Goal: Information Seeking & Learning: Learn about a topic

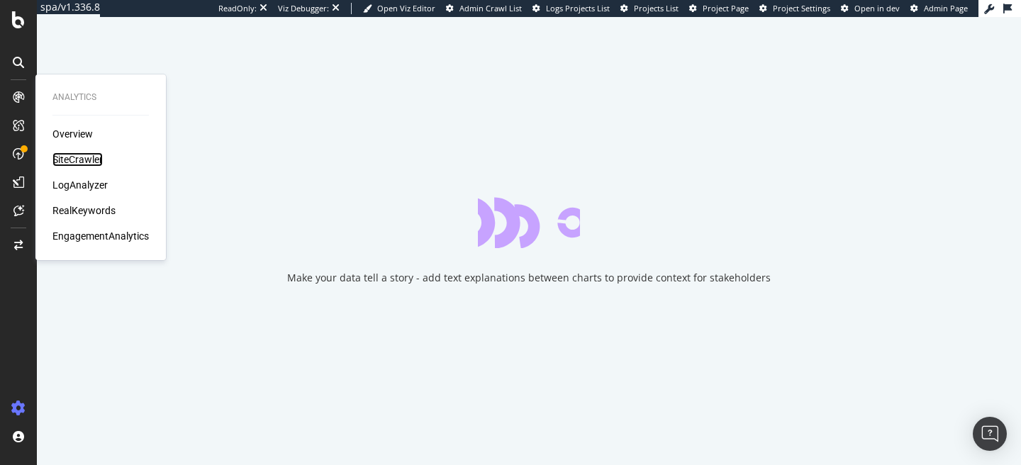
click at [67, 162] on div "SiteCrawler" at bounding box center [77, 159] width 50 height 14
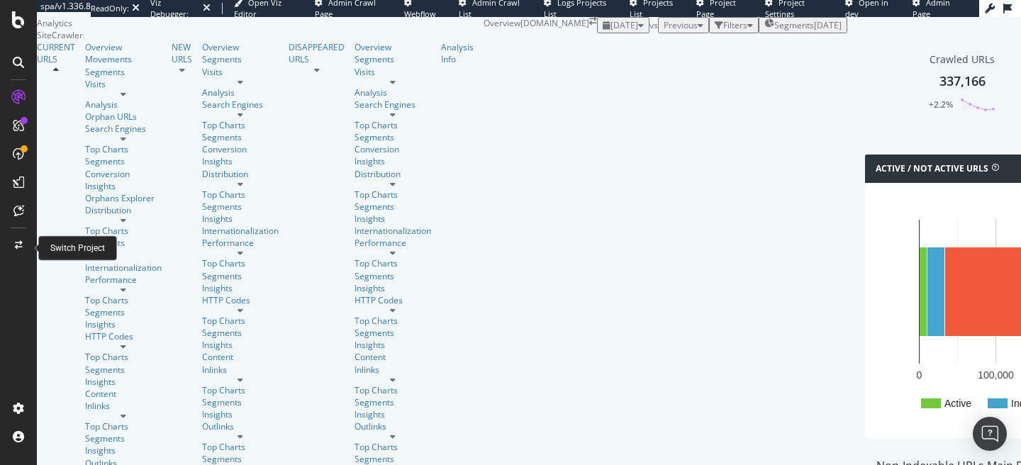
click at [23, 240] on div at bounding box center [18, 245] width 34 height 23
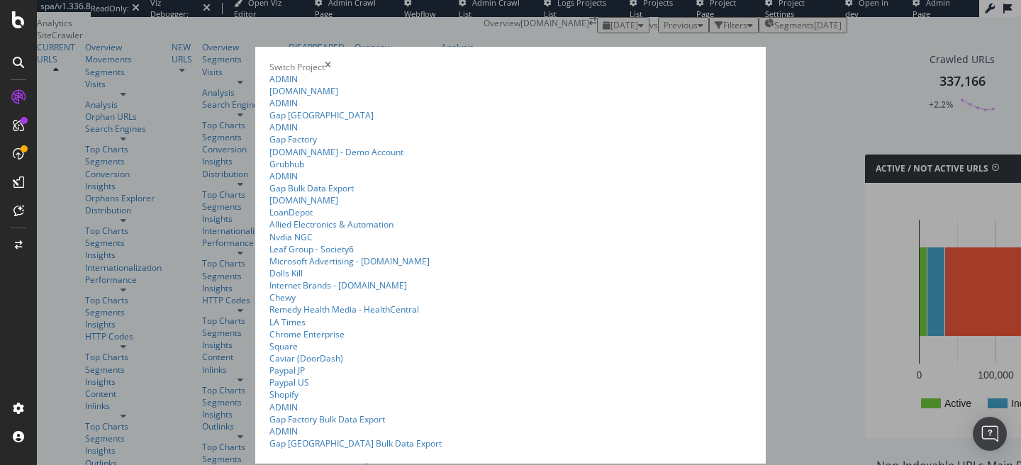
scroll to position [45, 0]
click at [269, 194] on link "ADMIN Gap Bulk Data Export" at bounding box center [510, 182] width 482 height 24
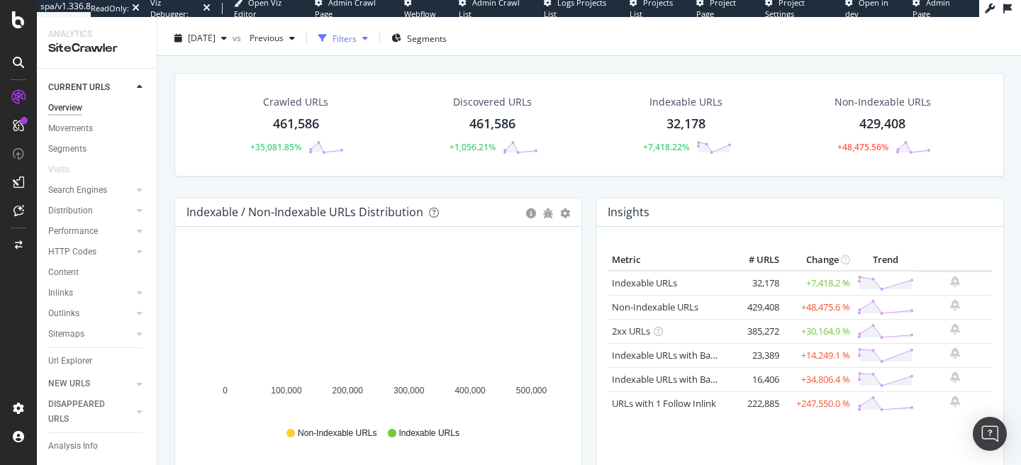
scroll to position [30, 0]
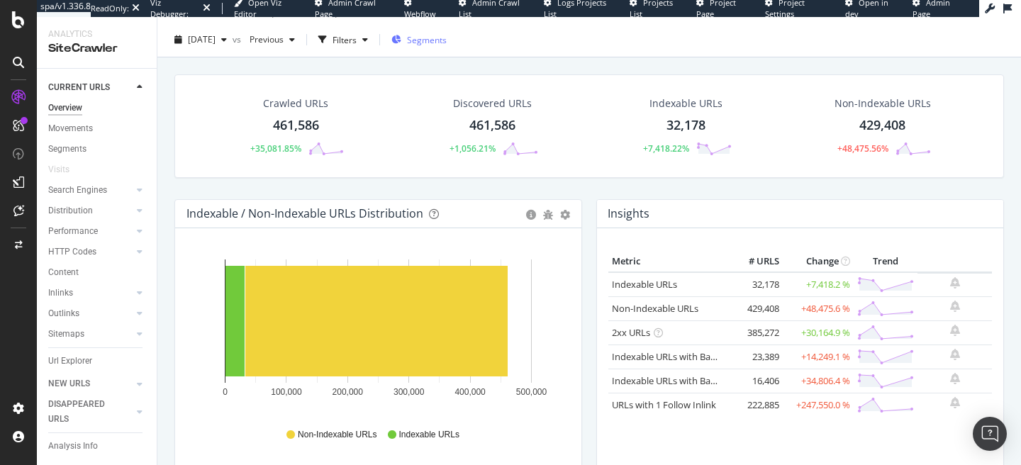
click at [446, 40] on span "Segments" at bounding box center [427, 40] width 40 height 12
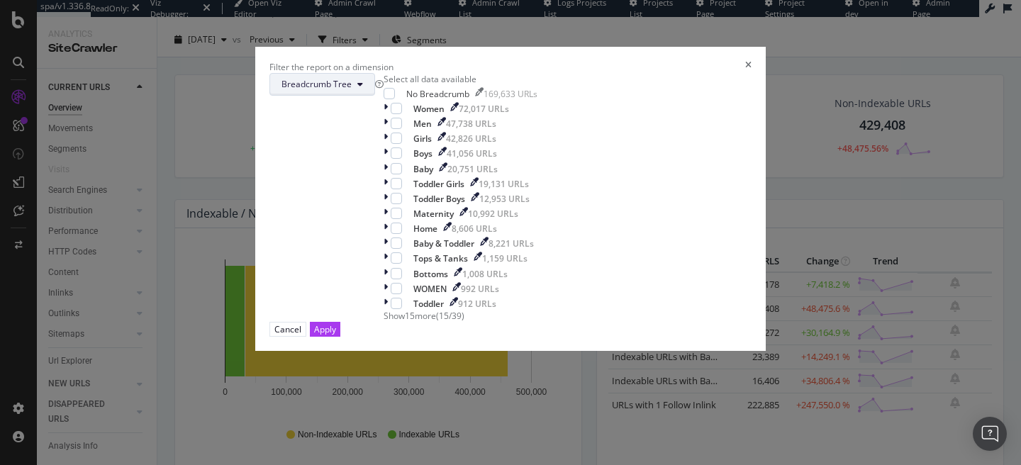
click at [363, 89] on icon "modal" at bounding box center [360, 84] width 6 height 9
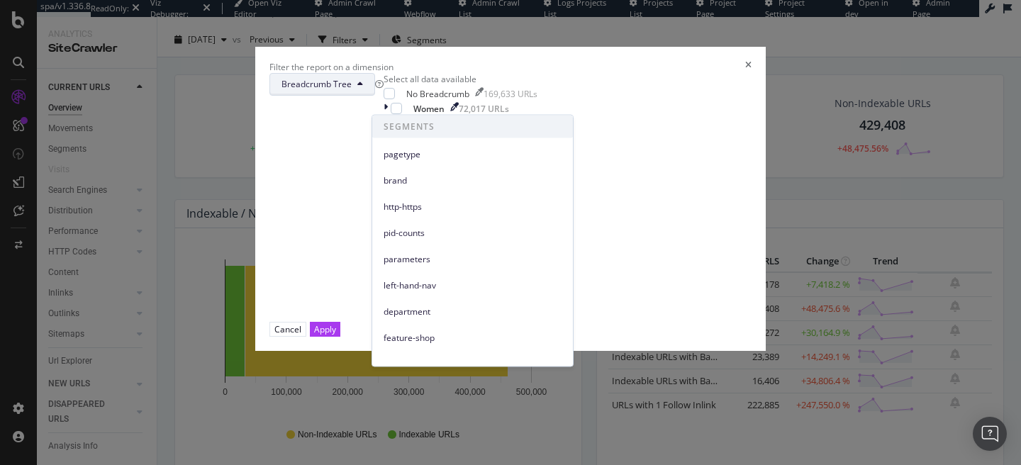
click at [745, 61] on div "times" at bounding box center [748, 67] width 6 height 12
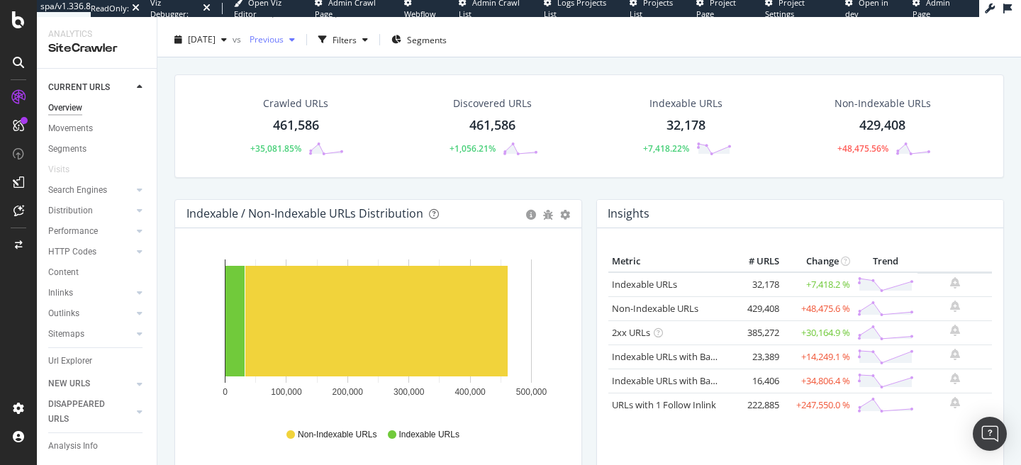
click at [284, 36] on span "Previous" at bounding box center [264, 39] width 40 height 12
click at [634, 52] on div "2025 Jul. 15th vs Previous Filters Segments" at bounding box center [589, 42] width 864 height 28
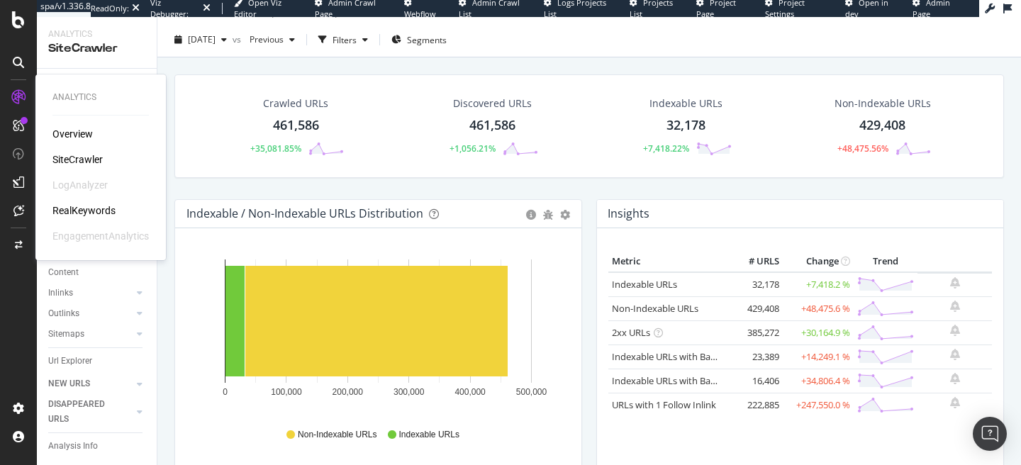
click at [94, 206] on div "RealKeywords" at bounding box center [83, 210] width 63 height 14
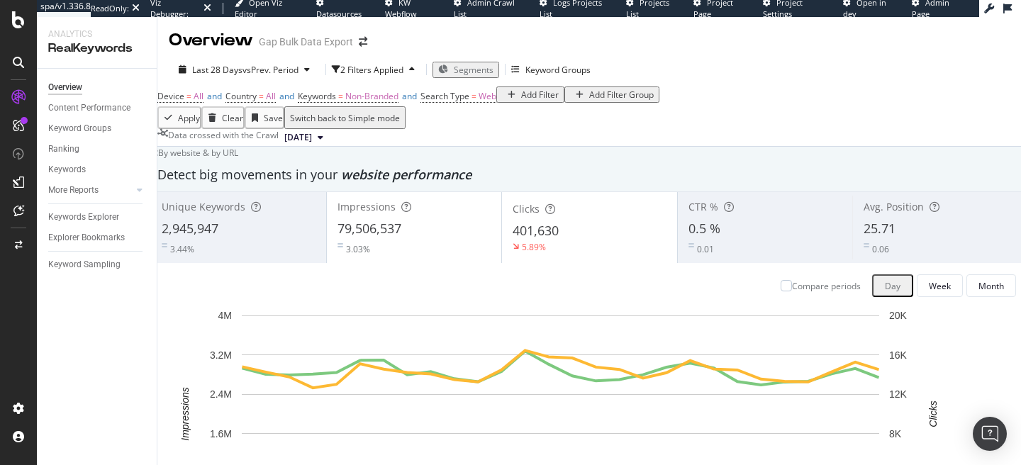
scroll to position [391, 0]
click at [454, 64] on div "Segments" at bounding box center [465, 70] width 55 height 12
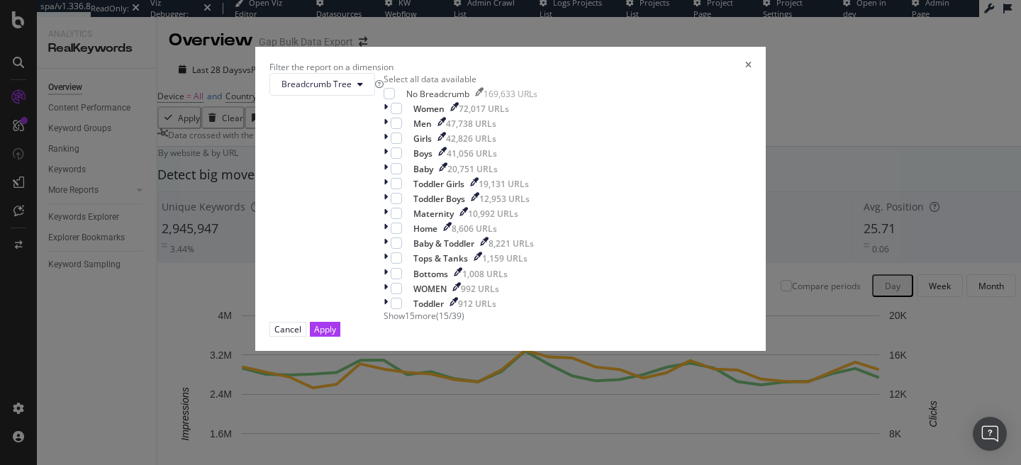
click at [654, 61] on div "Filter the report on a dimension" at bounding box center [510, 67] width 482 height 12
click at [745, 61] on icon "times" at bounding box center [748, 67] width 6 height 12
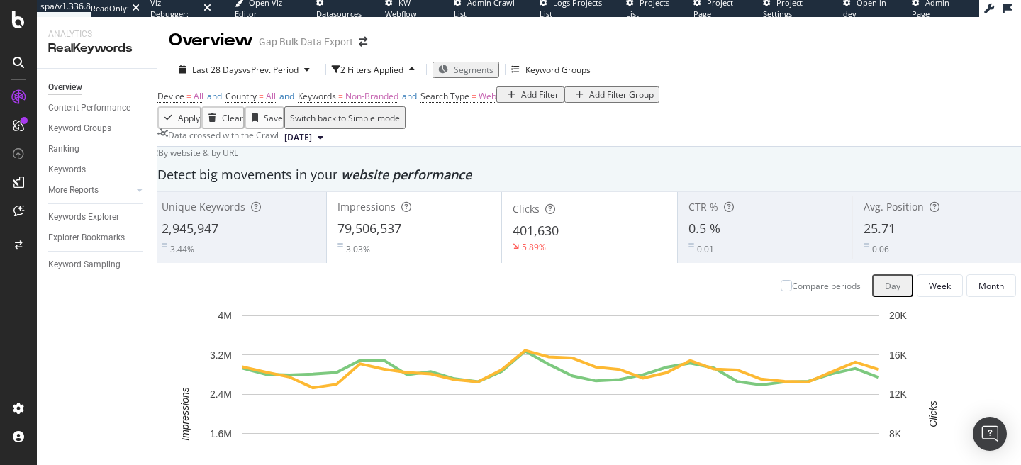
scroll to position [184, 0]
click at [521, 93] on div "Add Filter" at bounding box center [540, 95] width 38 height 12
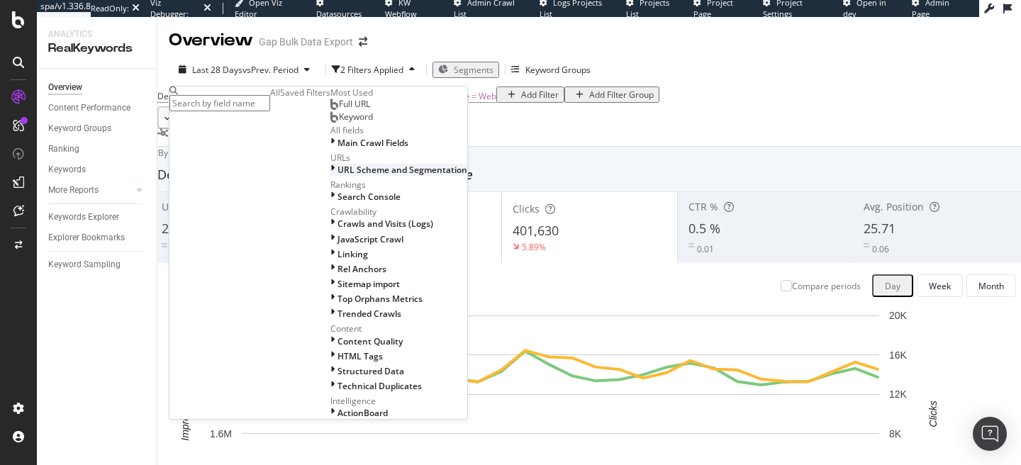
click at [337, 176] on span "URL Scheme and Segmentation" at bounding box center [402, 170] width 130 height 12
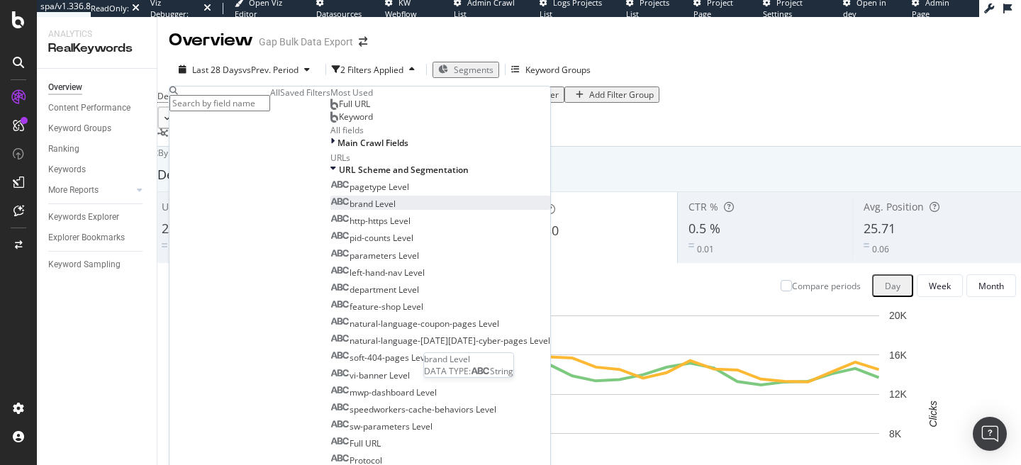
click at [350, 210] on span "brand Level" at bounding box center [373, 204] width 46 height 12
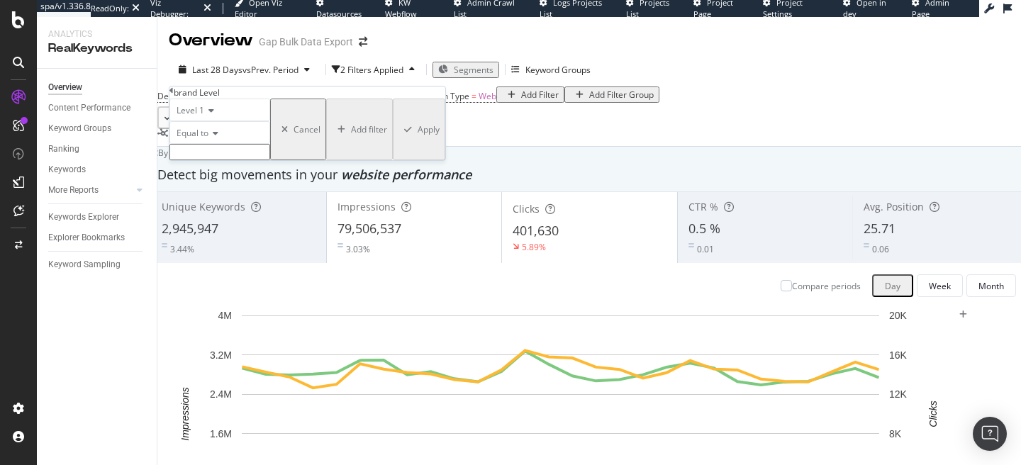
click at [220, 160] on input "text" at bounding box center [219, 152] width 101 height 16
click at [202, 204] on span "athleta" at bounding box center [194, 198] width 41 height 12
type input "athleta"
click at [418, 140] on div "Apply" at bounding box center [429, 134] width 22 height 12
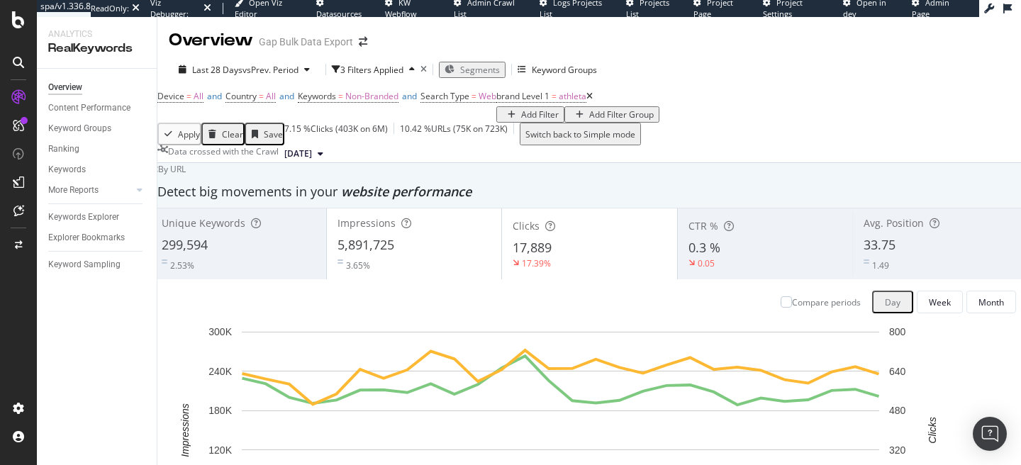
scroll to position [246, 0]
click at [398, 90] on span "Non-Branded" at bounding box center [371, 96] width 53 height 12
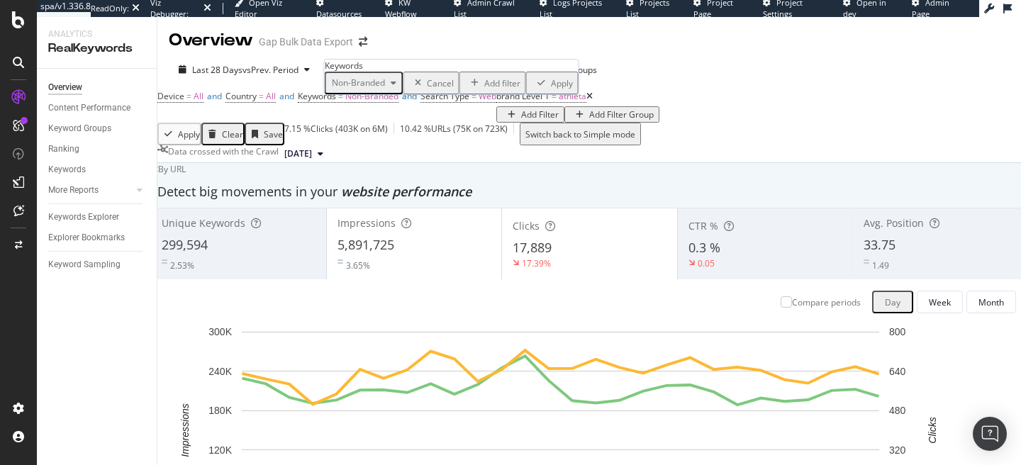
click at [366, 89] on span "Non-Branded" at bounding box center [355, 83] width 59 height 12
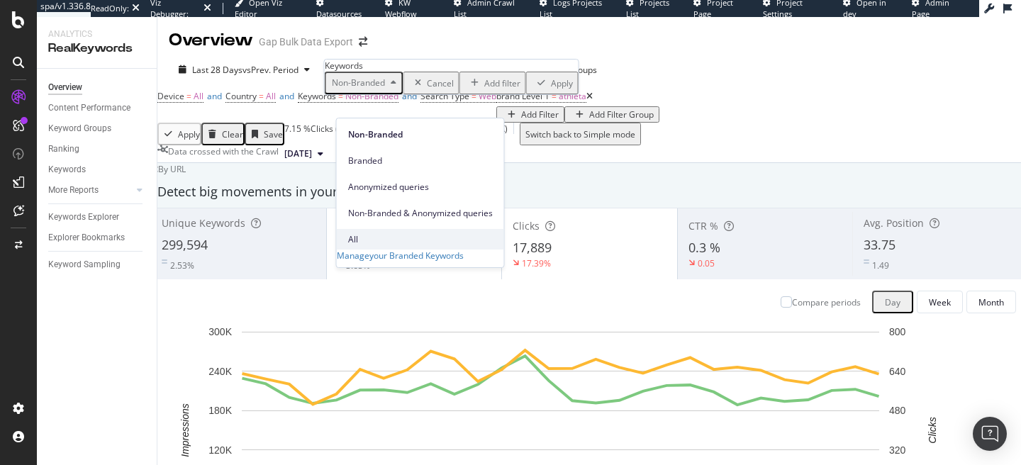
click at [354, 233] on span "All" at bounding box center [420, 239] width 145 height 13
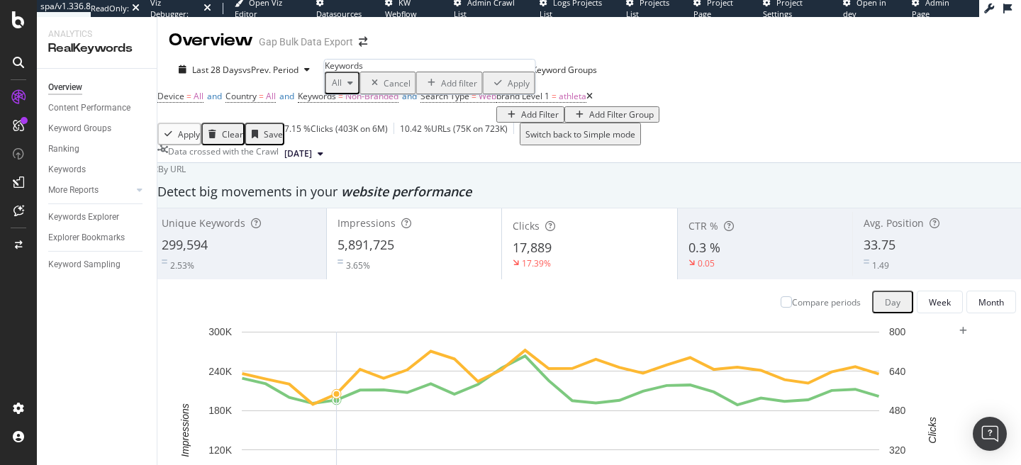
click at [492, 94] on div "All Cancel Add filter Apply" at bounding box center [430, 83] width 211 height 23
click at [508, 89] on div "Apply" at bounding box center [519, 83] width 22 height 12
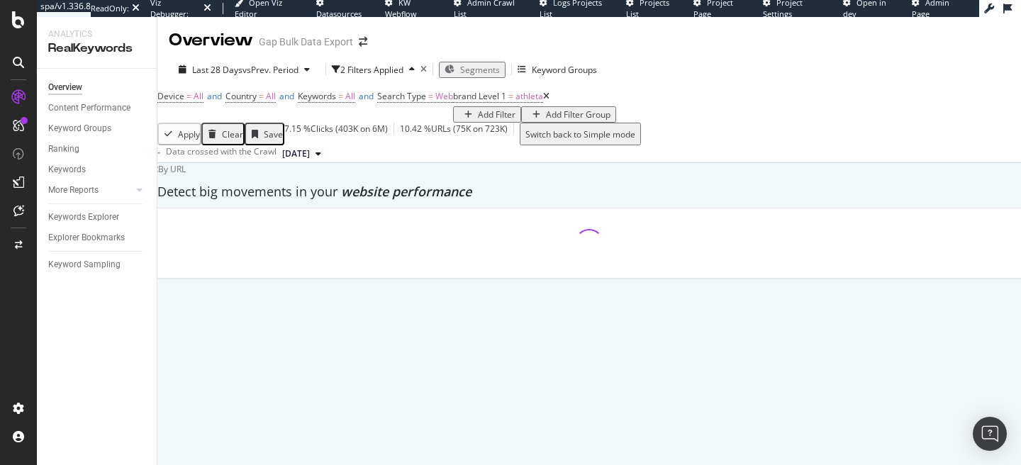
click at [431, 86] on div "Device = All and Country = All and Keywords = All and Search Type = Web brand L…" at bounding box center [386, 104] width 459 height 36
click at [426, 90] on span "Search Type" at bounding box center [401, 96] width 49 height 12
click at [430, 89] on span "Web" at bounding box center [425, 83] width 18 height 12
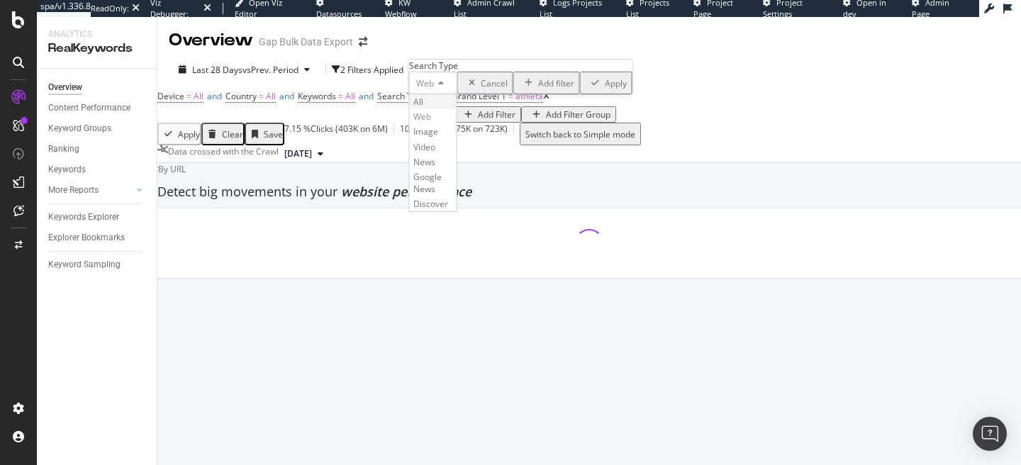
click at [437, 109] on div "All" at bounding box center [433, 101] width 47 height 15
drag, startPoint x: 557, startPoint y: 138, endPoint x: 542, endPoint y: 147, distance: 16.5
click at [597, 89] on div "Apply" at bounding box center [608, 83] width 22 height 12
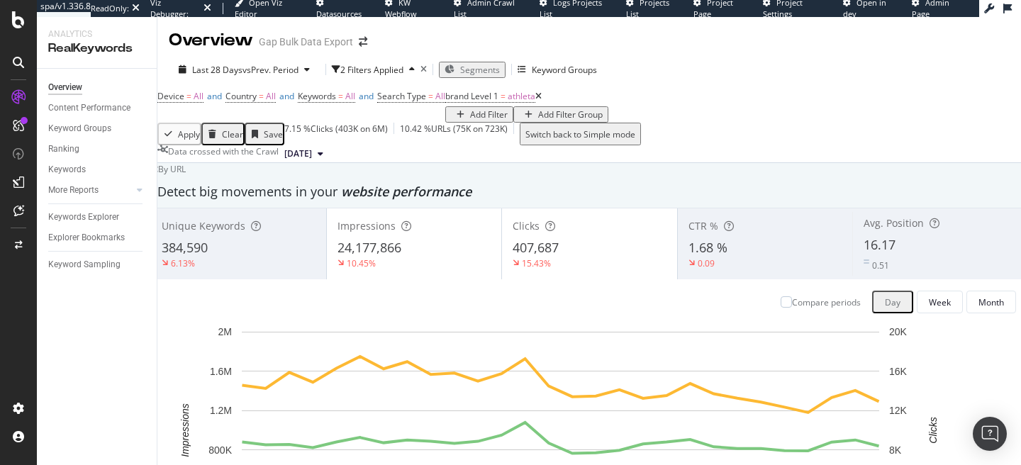
scroll to position [247, 0]
click at [383, 64] on div "2 Filters Applied" at bounding box center [371, 70] width 63 height 12
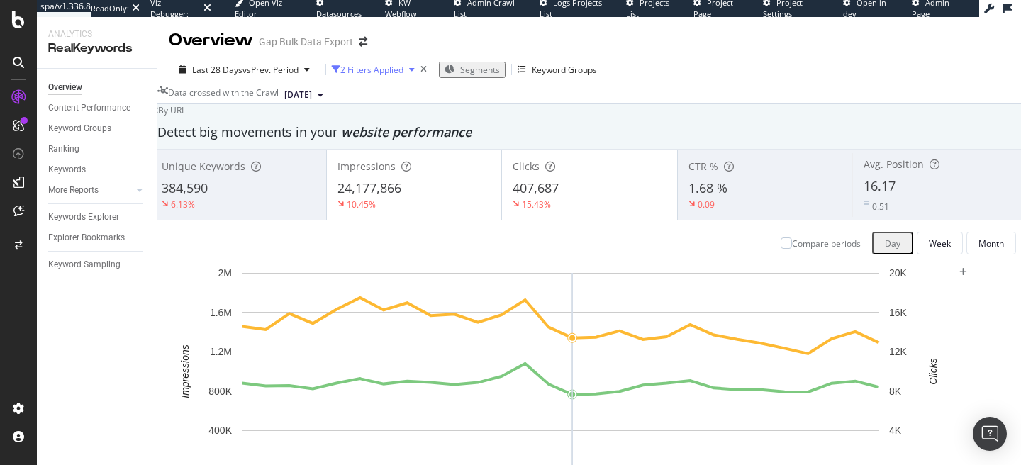
scroll to position [155, 0]
click at [374, 64] on div "2 Filters Applied" at bounding box center [371, 70] width 63 height 12
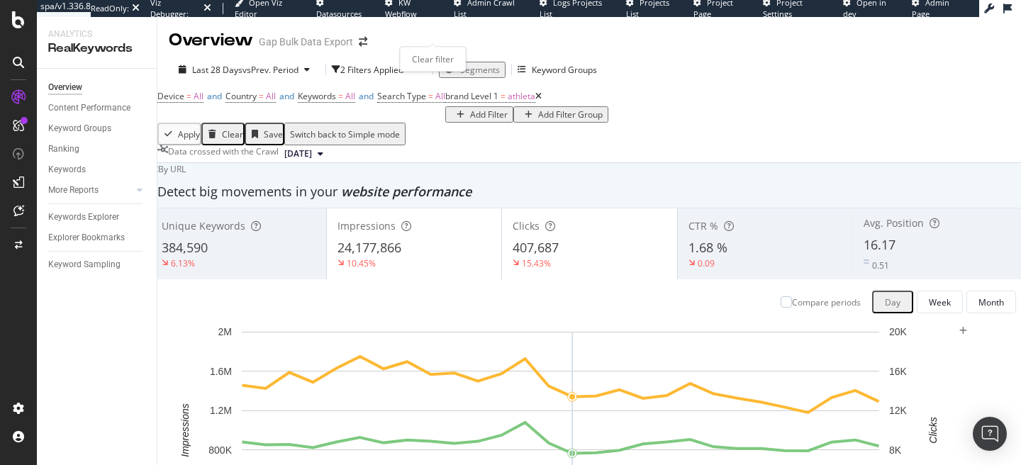
click at [427, 65] on div "times" at bounding box center [423, 69] width 6 height 9
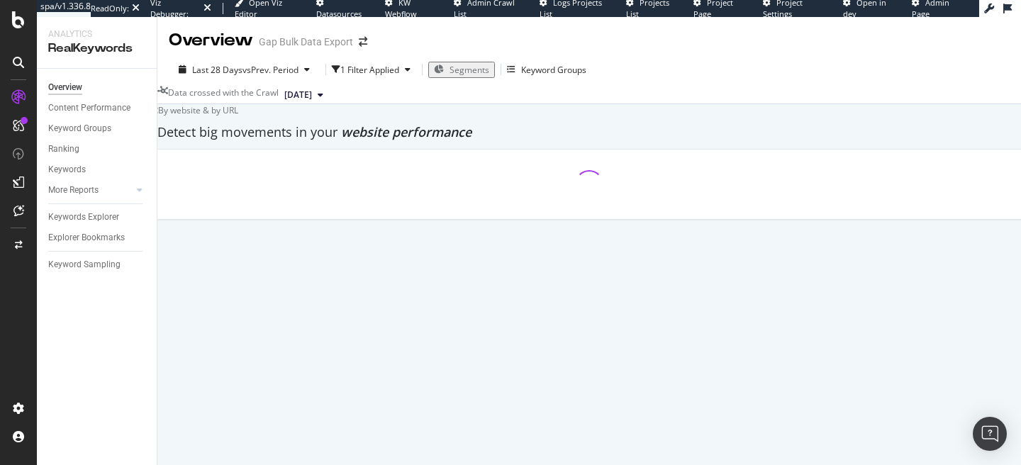
scroll to position [155, 0]
click at [370, 59] on div "1 Filter Applied" at bounding box center [374, 69] width 84 height 21
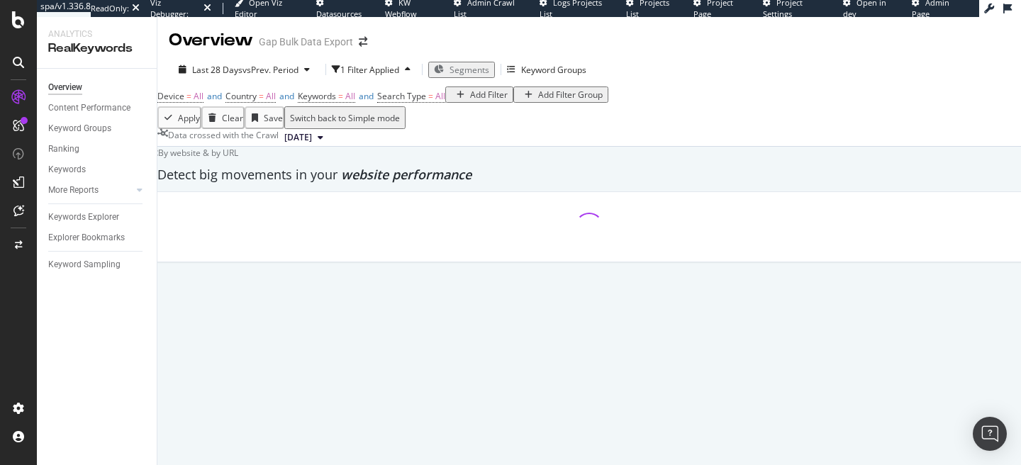
click at [470, 91] on div "Add Filter" at bounding box center [489, 95] width 38 height 12
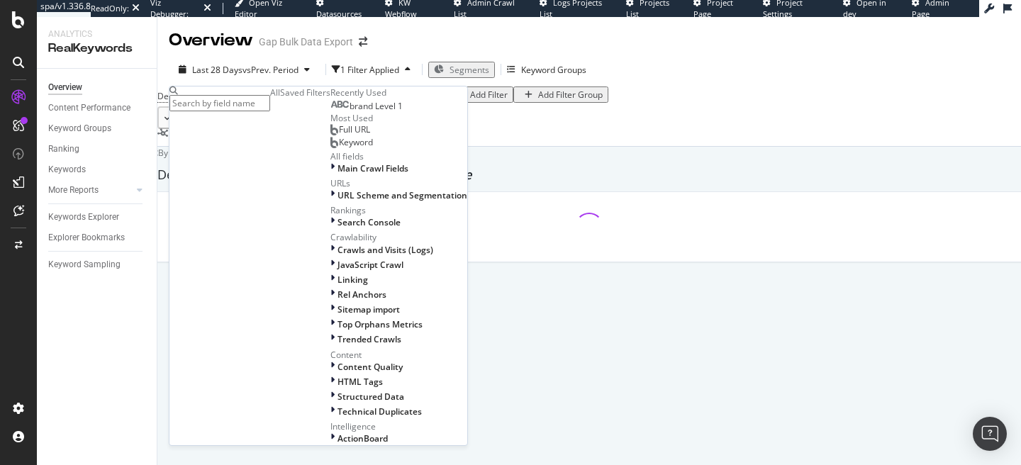
click at [350, 112] on span "brand Level 1" at bounding box center [376, 106] width 53 height 12
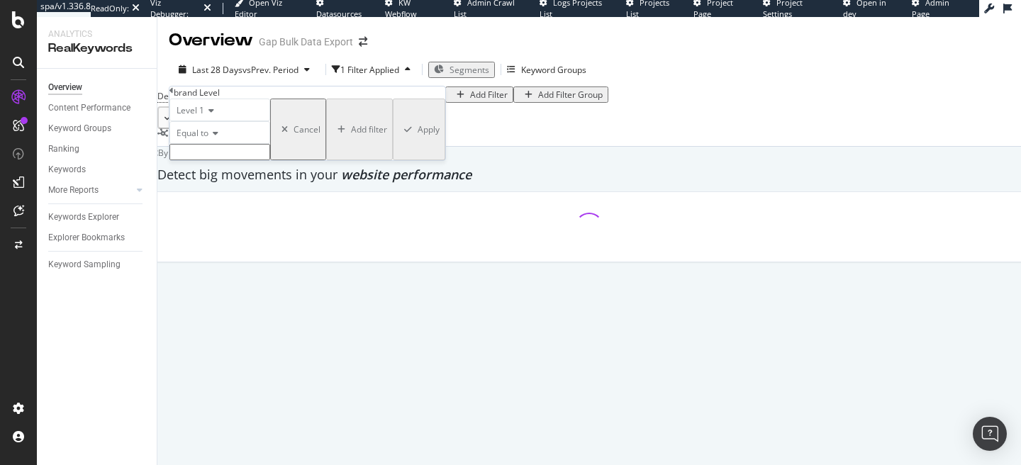
click at [213, 160] on input "text" at bounding box center [219, 152] width 101 height 16
click at [215, 182] on span "athleta" at bounding box center [194, 176] width 41 height 12
type input "athleta"
click at [418, 140] on div "Apply" at bounding box center [429, 134] width 22 height 12
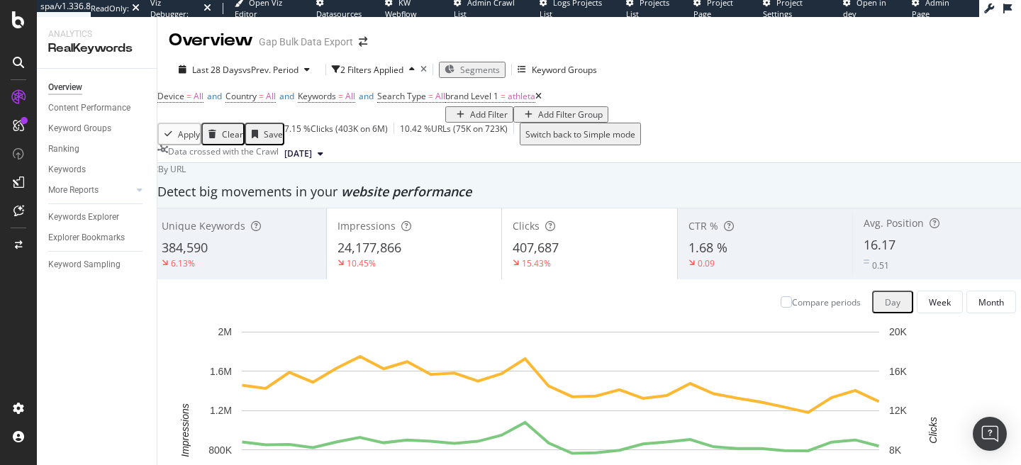
scroll to position [1182, 0]
click at [454, 62] on button "Segments" at bounding box center [472, 70] width 67 height 16
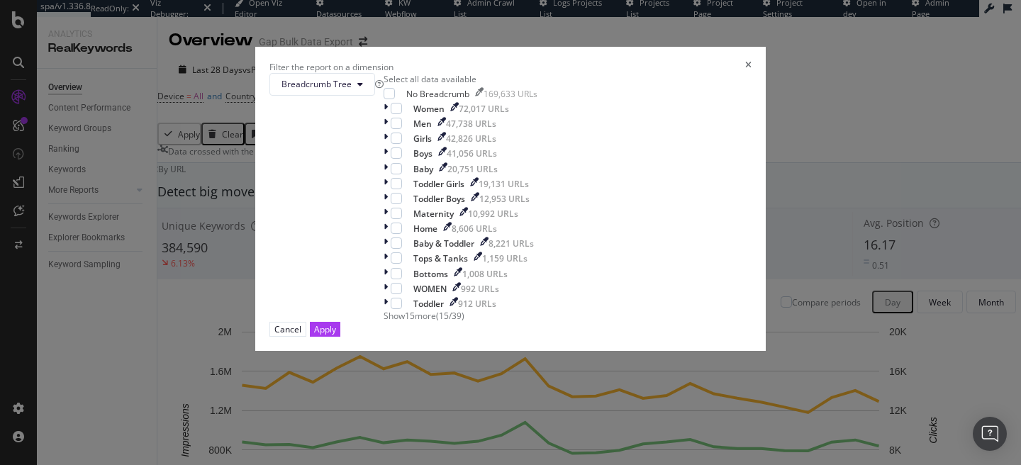
scroll to position [11, 0]
click at [375, 96] on button "Breadcrumb Tree" at bounding box center [322, 84] width 106 height 23
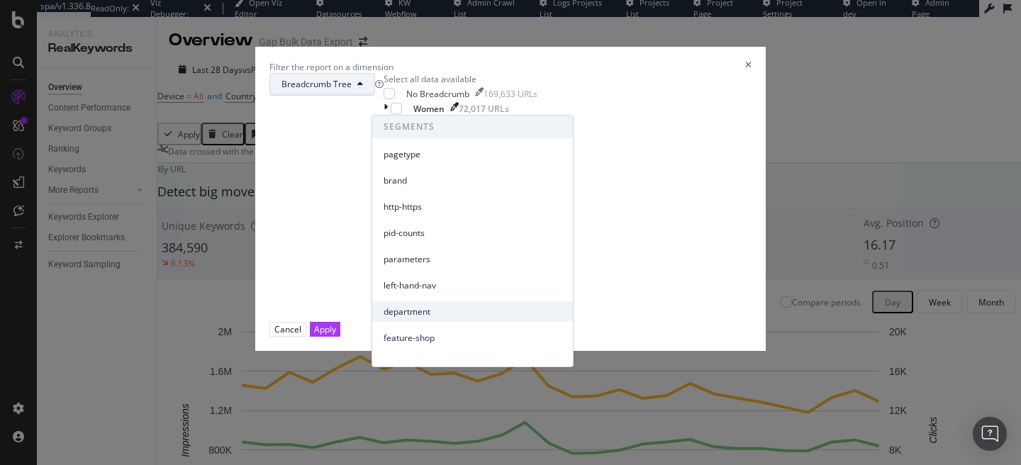
click at [431, 319] on div "department" at bounding box center [472, 311] width 201 height 21
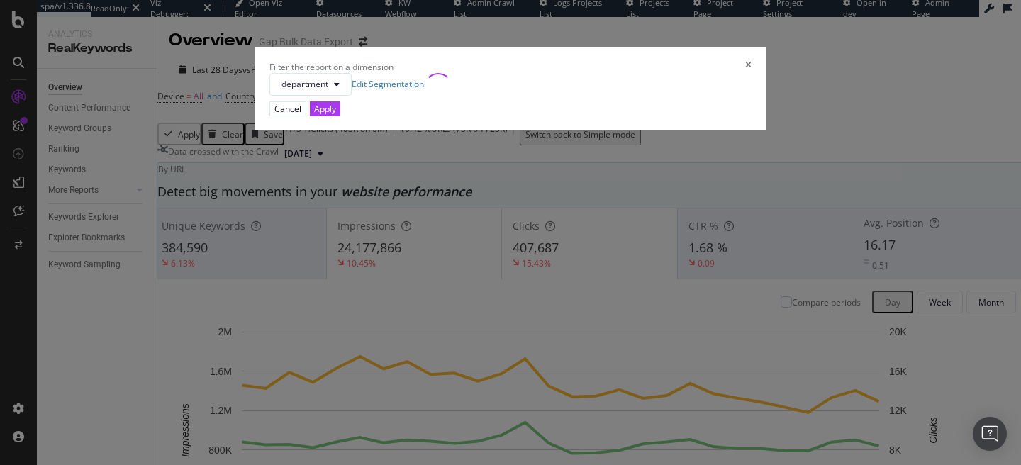
click at [634, 73] on div "Filter the report on a dimension" at bounding box center [510, 67] width 482 height 12
click at [745, 73] on icon "times" at bounding box center [748, 67] width 6 height 12
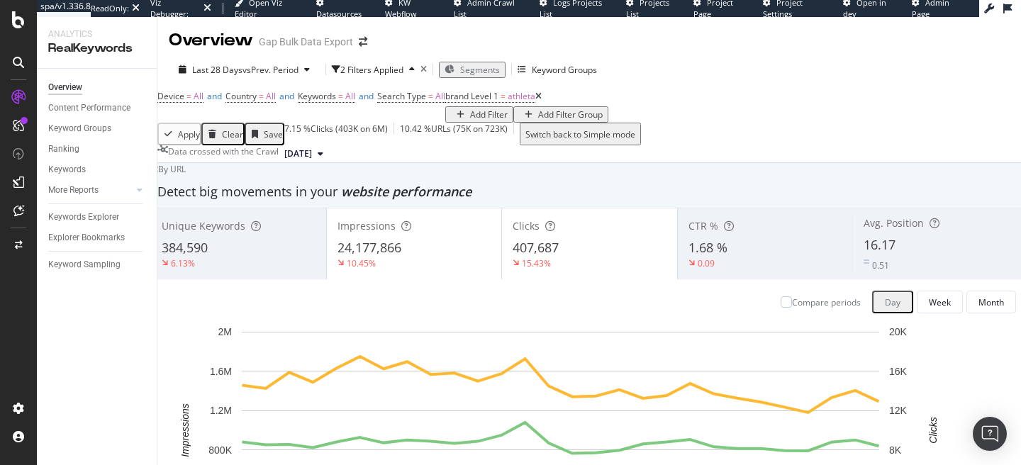
scroll to position [1180, 0]
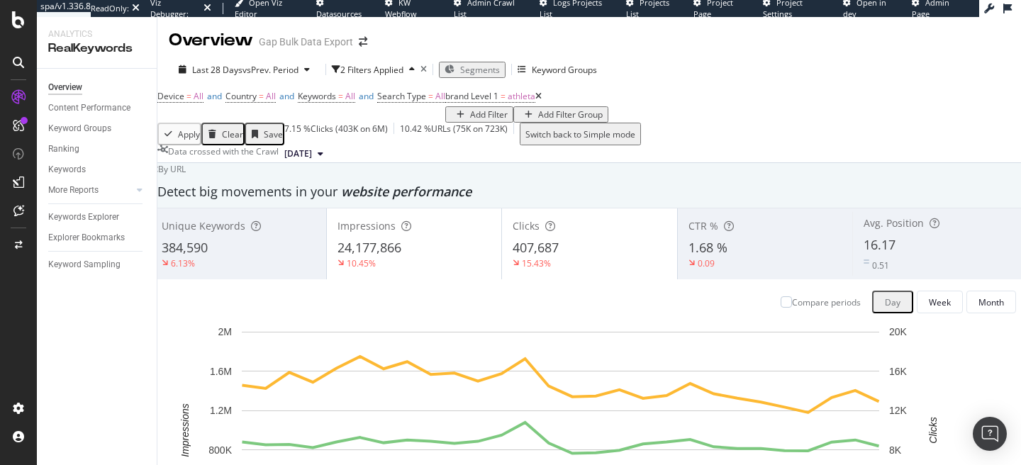
scroll to position [563, 0]
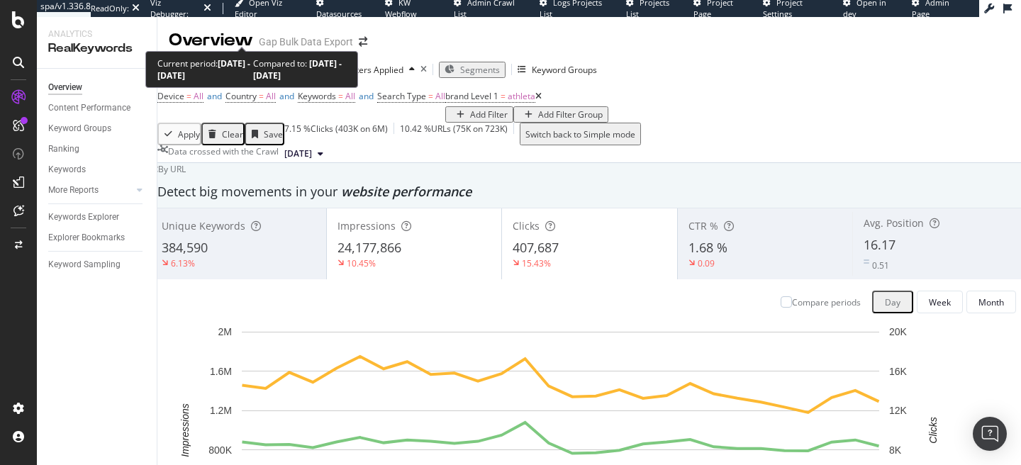
click at [256, 64] on div "Last 28 Days vs Prev. Period" at bounding box center [244, 70] width 143 height 12
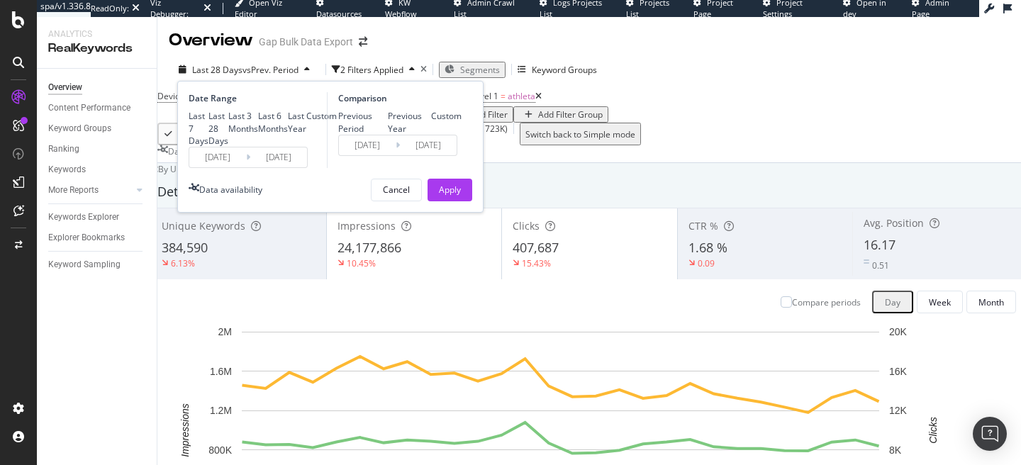
click at [221, 146] on div "Last 7 Days Last 28 Days Last 3 Months Last 6 Months Last Year Custom" at bounding box center [263, 128] width 148 height 36
click at [220, 167] on input "2025/07/22" at bounding box center [217, 157] width 57 height 20
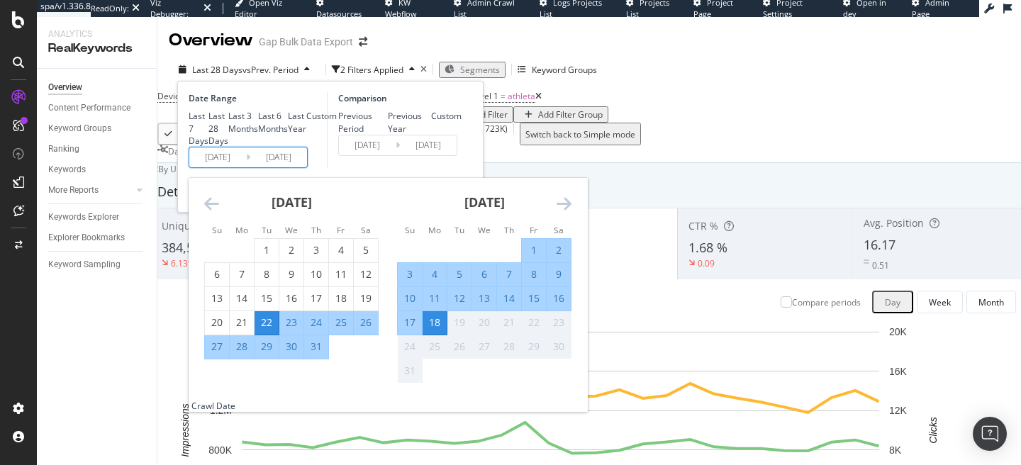
click at [223, 238] on div "July 2025" at bounding box center [291, 208] width 174 height 60
click at [216, 212] on icon "Move backward to switch to the previous month." at bounding box center [211, 203] width 15 height 17
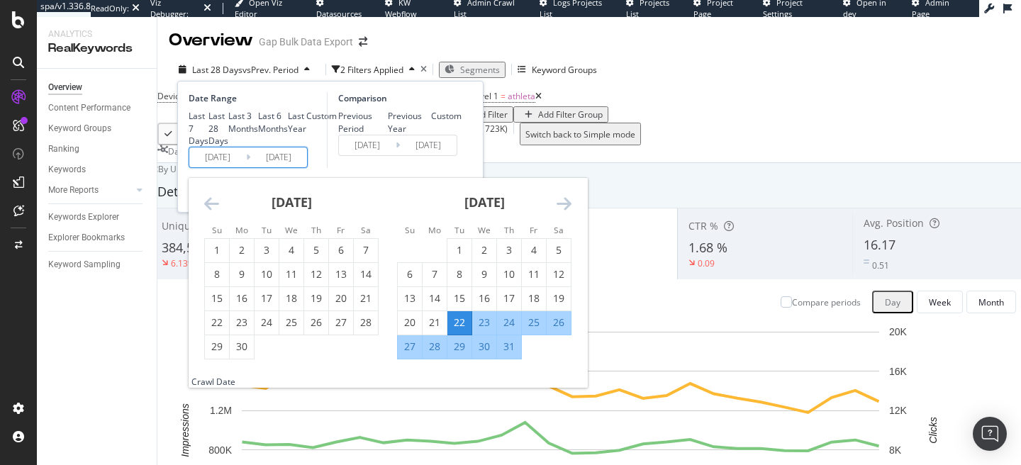
click at [218, 212] on icon "Move backward to switch to the previous month." at bounding box center [211, 203] width 15 height 17
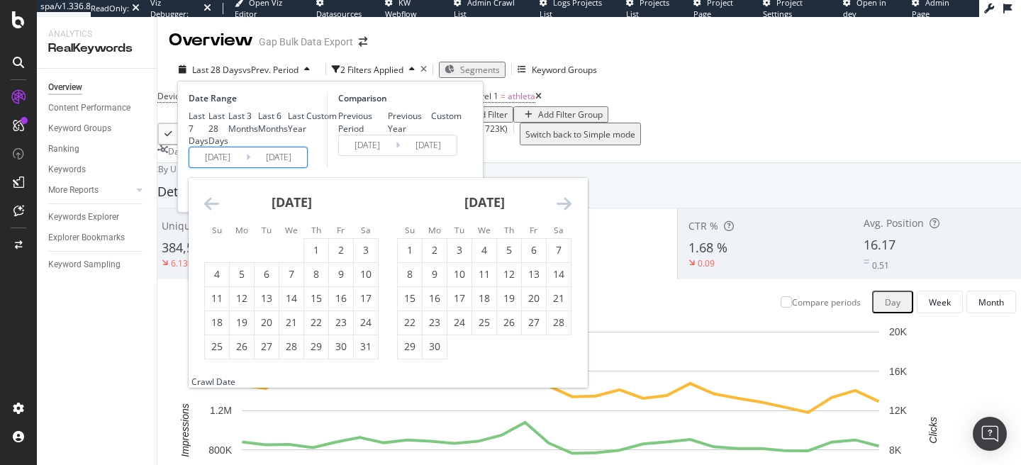
click at [218, 212] on icon "Move backward to switch to the previous month." at bounding box center [211, 203] width 15 height 17
click at [516, 257] on div "1" at bounding box center [509, 250] width 24 height 14
type input "2025/05/01"
type input "2025/01/11"
type input "2025/04/30"
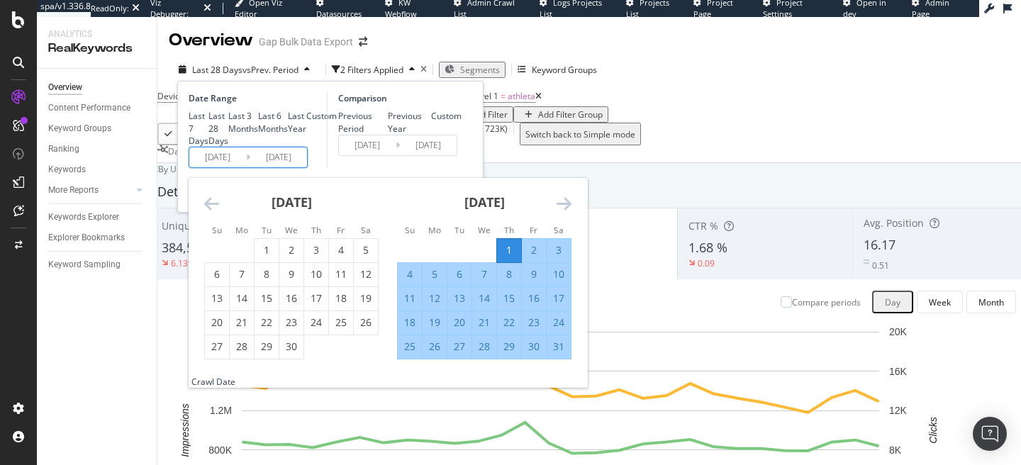
click at [440, 281] on div "5" at bounding box center [435, 274] width 24 height 14
type input "[DATE]"
type input "2025/04/26"
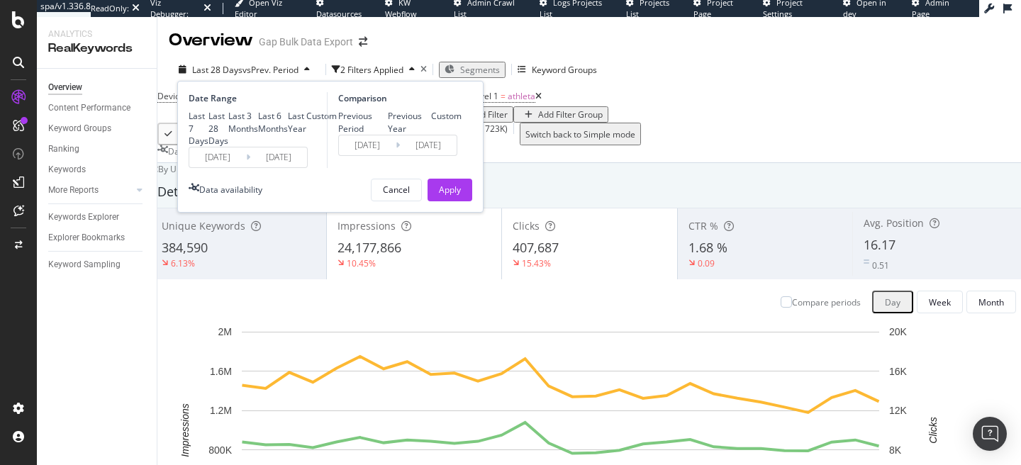
click at [220, 167] on input "2025/05/01" at bounding box center [217, 157] width 57 height 20
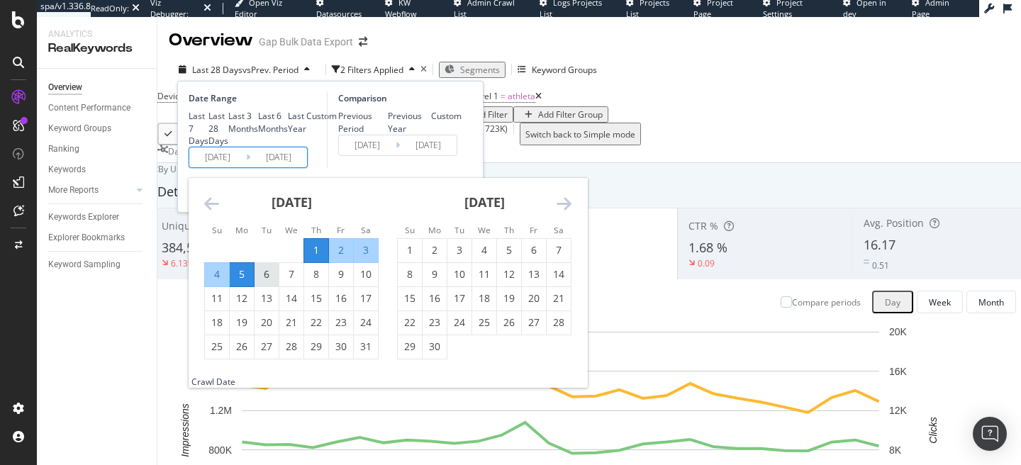
click at [261, 281] on div "6" at bounding box center [267, 274] width 24 height 14
type input "2025/05/06"
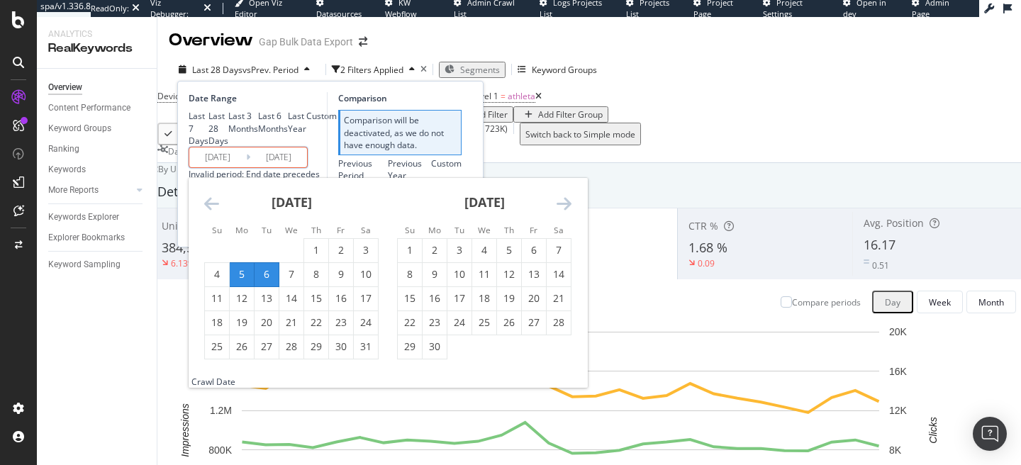
click at [572, 238] on div "June 2025 1 2 3 4 5 6 7 8 9 10 11 12 13 14 15 16 17 18 19 20 21 22 23 24 25 26 …" at bounding box center [484, 268] width 193 height 181
click at [569, 212] on icon "Move forward to switch to the next month." at bounding box center [564, 203] width 15 height 17
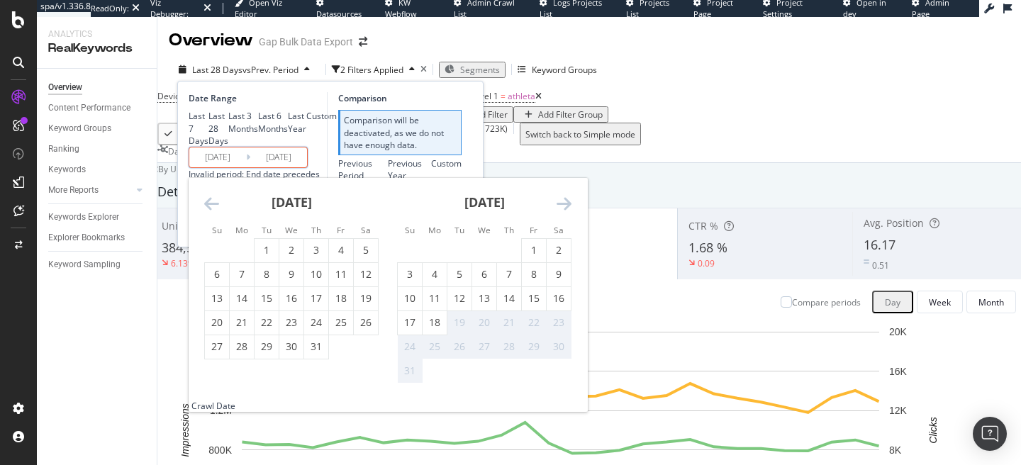
click at [569, 212] on icon "Move forward to switch to the next month." at bounding box center [564, 203] width 15 height 17
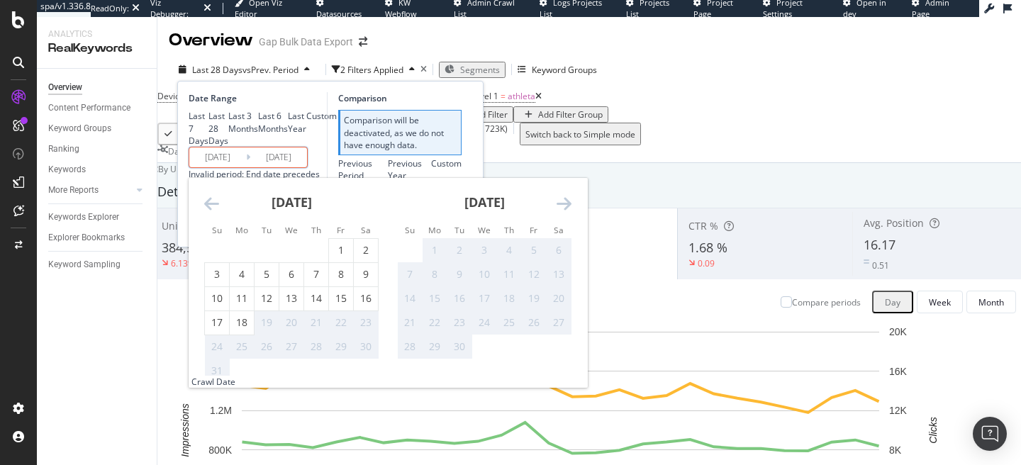
click at [569, 212] on icon "Move forward to switch to the next month." at bounding box center [564, 203] width 15 height 17
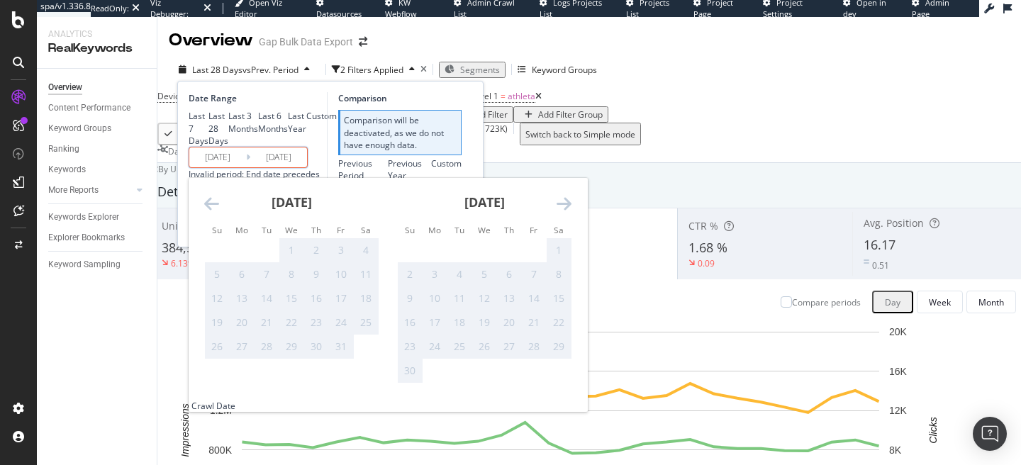
click at [200, 237] on div "October 2025 1 2 3 4 5 6 7 8 9 10 11 12 13 14 15 16 17 18 19 20 21 22 23 24 25 …" at bounding box center [291, 268] width 193 height 181
click at [204, 212] on icon "Move backward to switch to the previous month." at bounding box center [211, 203] width 15 height 17
click at [206, 212] on icon "Move backward to switch to the previous month." at bounding box center [211, 203] width 15 height 17
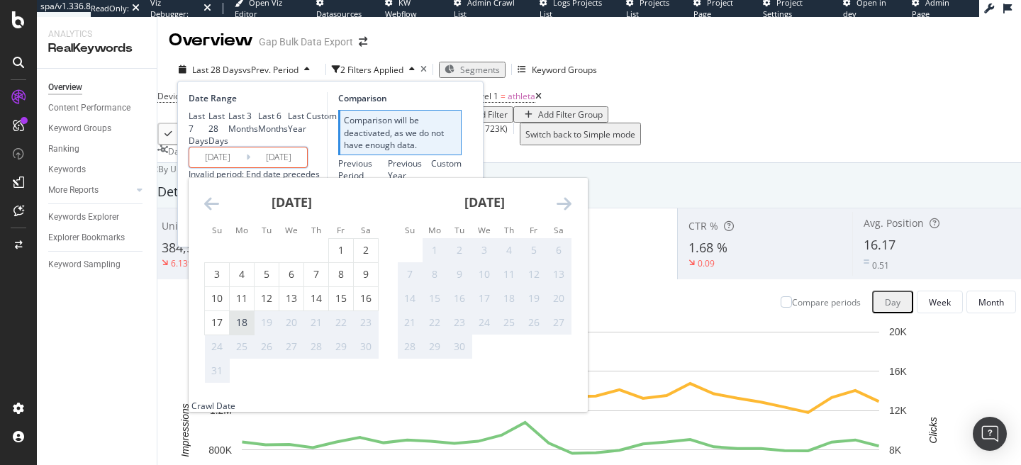
click at [236, 330] on div "18" at bounding box center [242, 322] width 24 height 14
type input "[DATE]"
type input "2025/01/21"
type input "[DATE]"
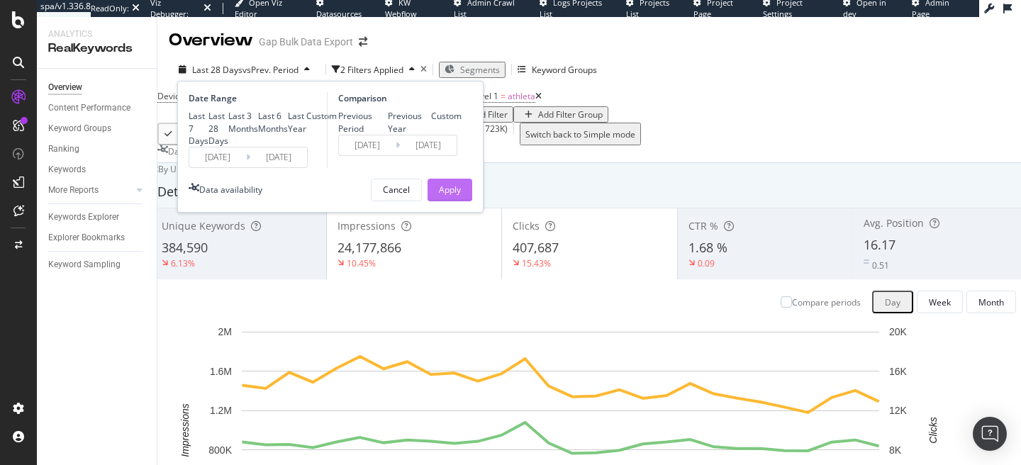
click at [451, 201] on div "Apply" at bounding box center [450, 189] width 22 height 21
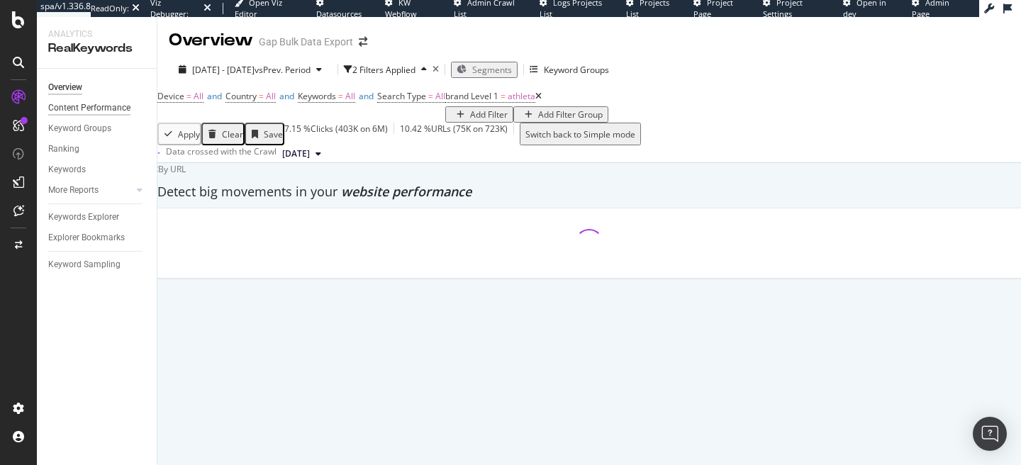
click at [82, 113] on div "Content Performance" at bounding box center [89, 108] width 82 height 15
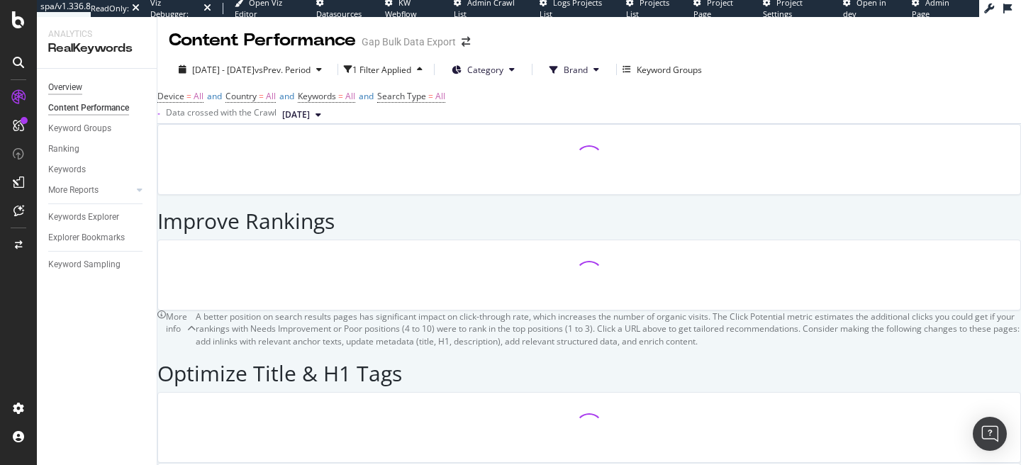
click at [72, 91] on div "Overview" at bounding box center [65, 87] width 34 height 15
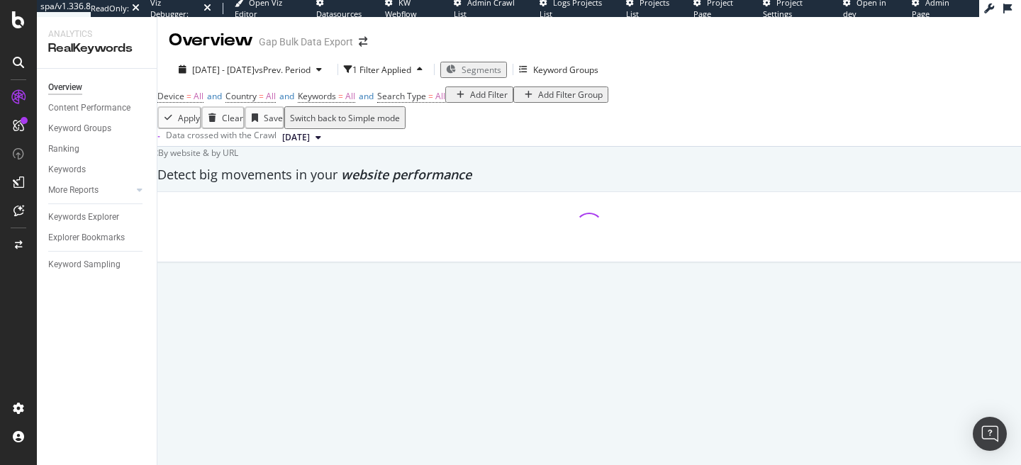
click at [501, 69] on span "Segments" at bounding box center [482, 70] width 40 height 12
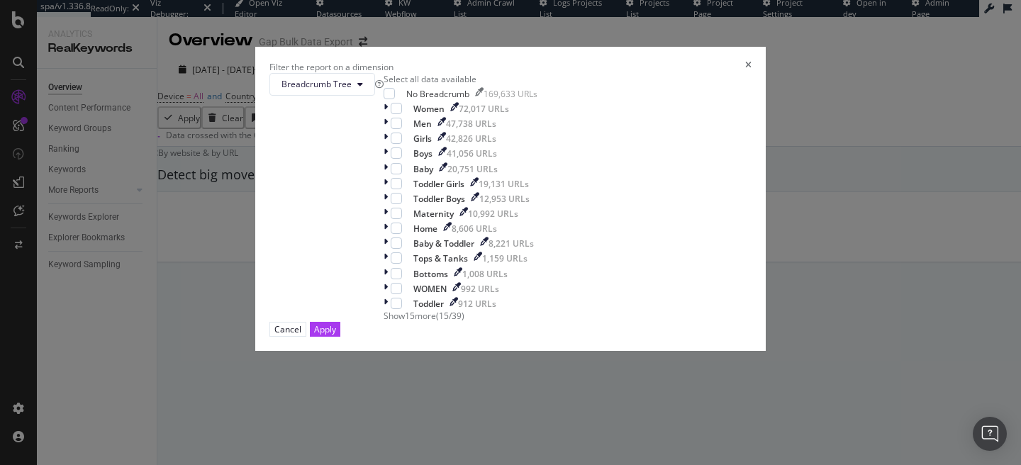
click at [442, 89] on div "Breadcrumb Tree Select all data available No Breadcrumb 169,633 URLs Women 72,0…" at bounding box center [510, 197] width 482 height 249
click at [352, 90] on span "Breadcrumb Tree" at bounding box center [316, 84] width 70 height 12
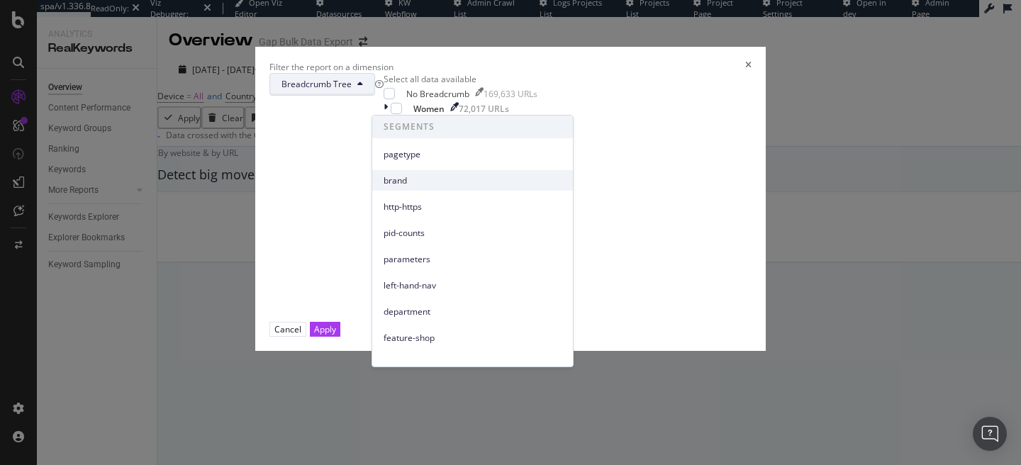
click at [410, 188] on div "brand" at bounding box center [472, 180] width 201 height 21
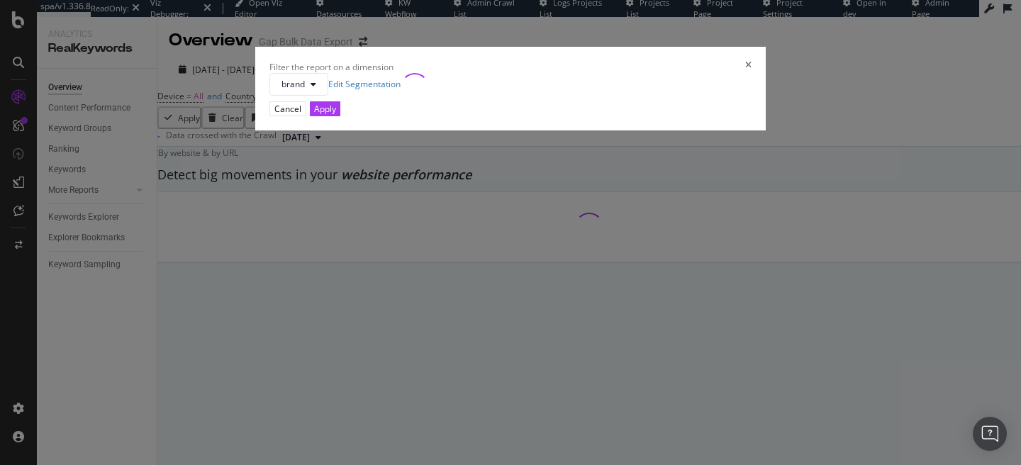
click at [657, 73] on div "Filter the report on a dimension" at bounding box center [510, 67] width 482 height 12
click at [651, 73] on div "Filter the report on a dimension" at bounding box center [510, 67] width 482 height 12
click at [650, 73] on div "Filter the report on a dimension" at bounding box center [510, 67] width 482 height 12
click at [745, 73] on icon "times" at bounding box center [748, 67] width 6 height 12
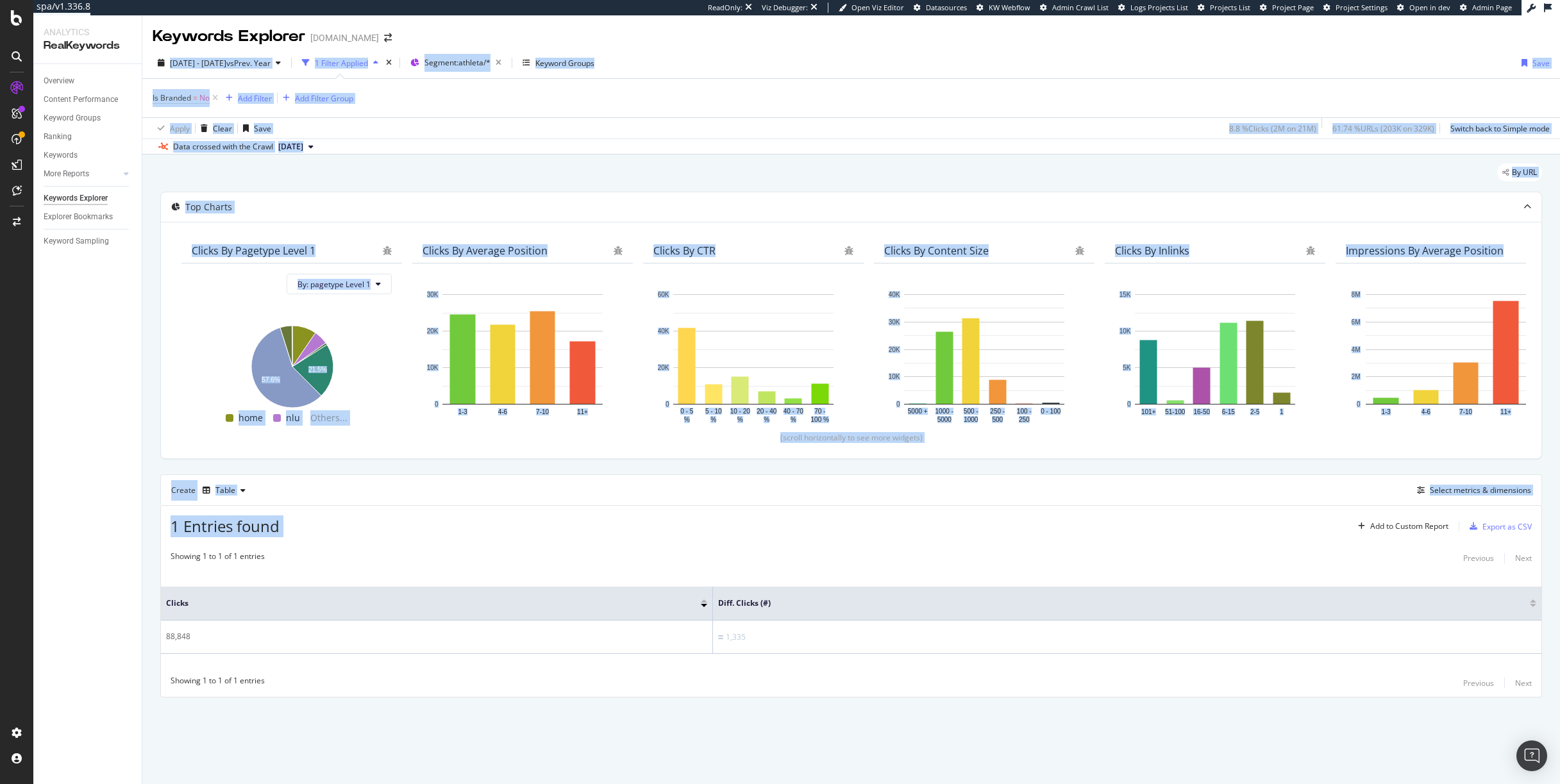
drag, startPoint x: 897, startPoint y: 46, endPoint x: 1763, endPoint y: 525, distance: 989.6
click at [1559, 525] on html "spa/v1.336.8 ReadOnly: Viz Debugger: Open Viz Editor Datasources KW Webflow Adm…" at bounding box center [780, 392] width 1560 height 784
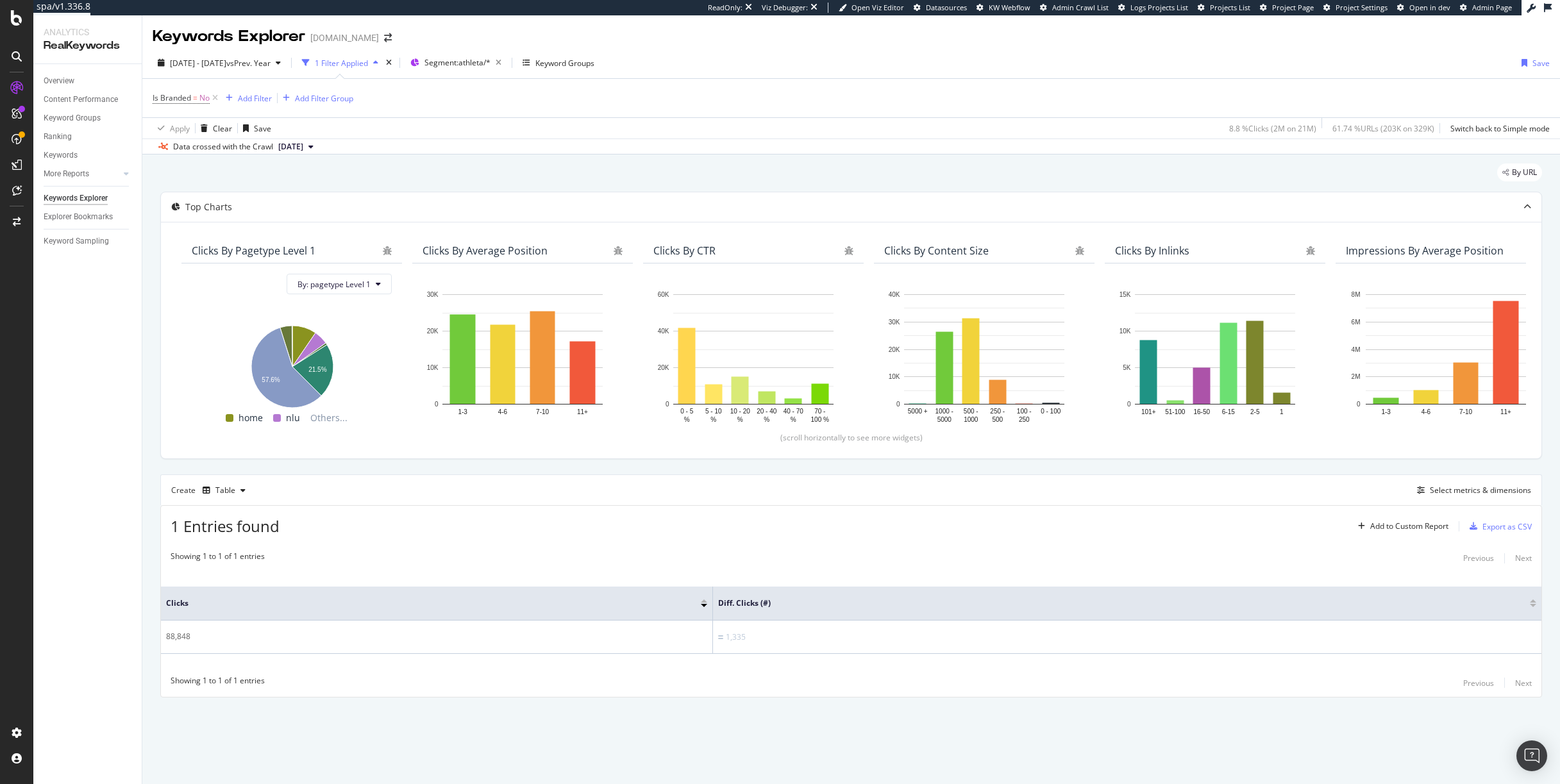
click at [835, 578] on div "Clicks Diff. Clicks (#) 88,848 1,335" at bounding box center [851, 620] width 1380 height 97
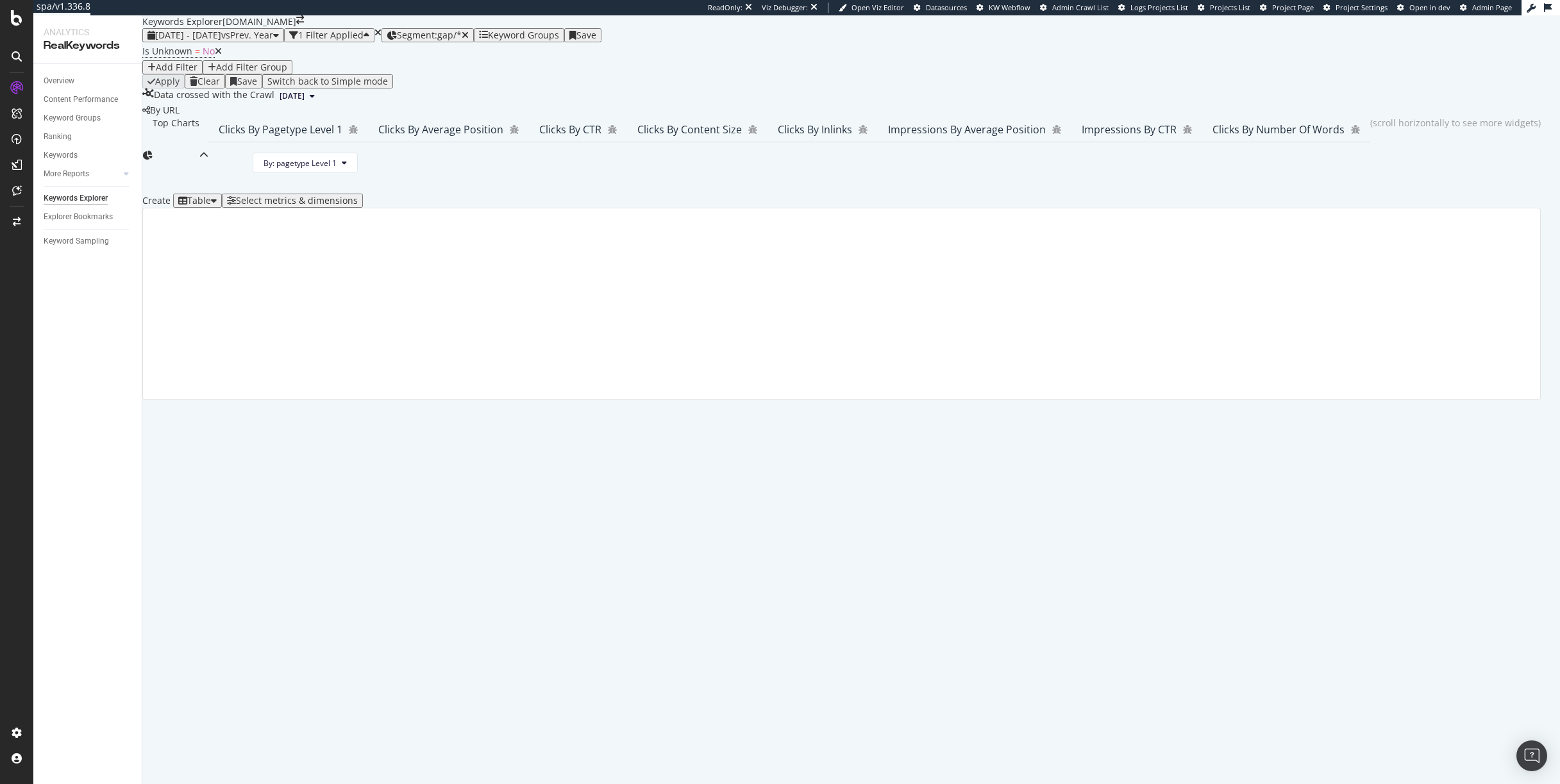
click at [211, 206] on div "Table" at bounding box center [199, 200] width 24 height 10
click at [323, 208] on div "Create Table Select metrics & dimensions" at bounding box center [841, 201] width 1398 height 14
click at [660, 117] on div "By URL" at bounding box center [841, 110] width 1398 height 13
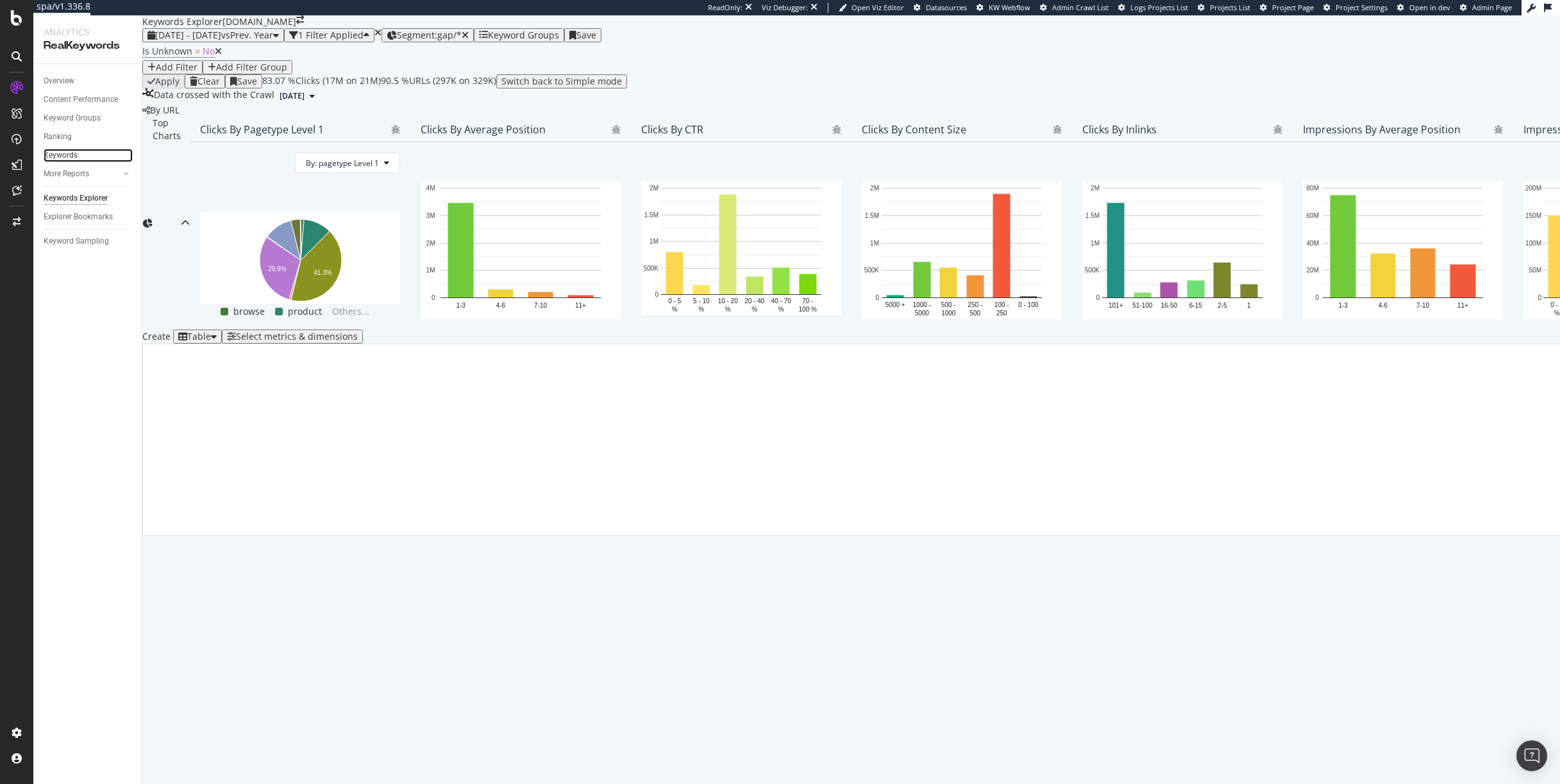
click at [78, 156] on link "Keywords" at bounding box center [88, 155] width 90 height 14
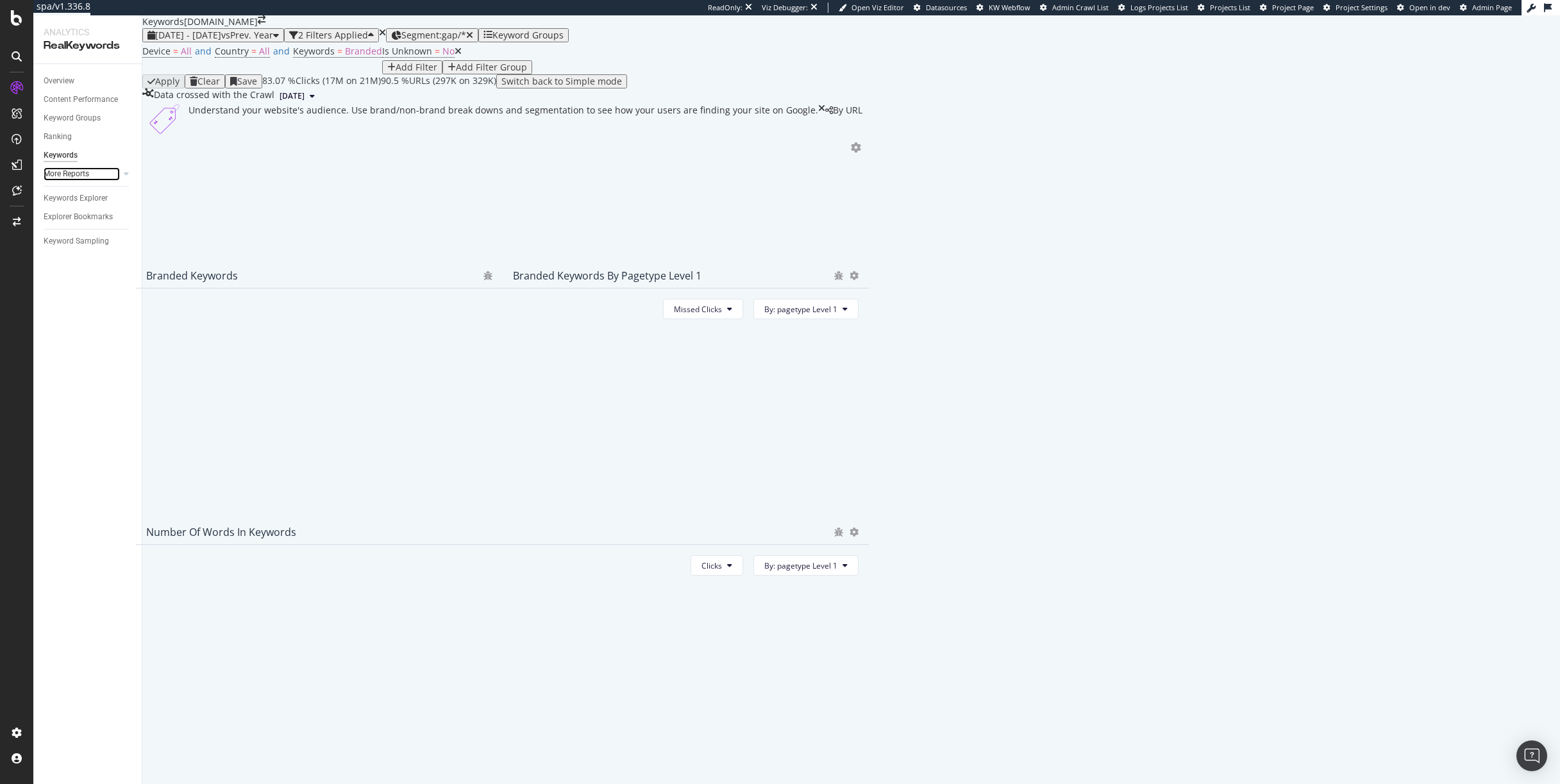
click at [97, 175] on link "More Reports" at bounding box center [81, 174] width 76 height 14
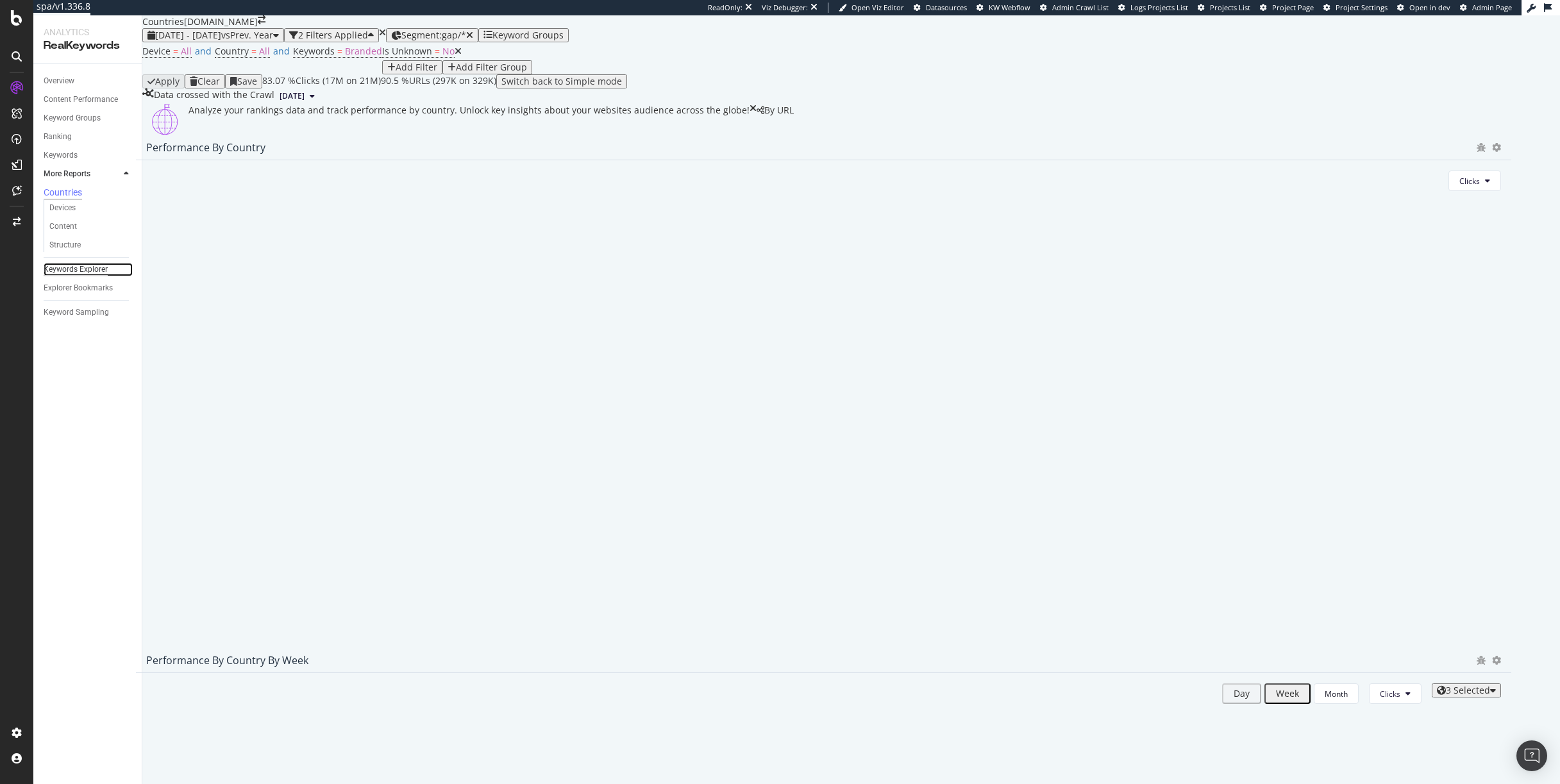
click at [83, 268] on div "Keywords Explorer" at bounding box center [75, 269] width 64 height 14
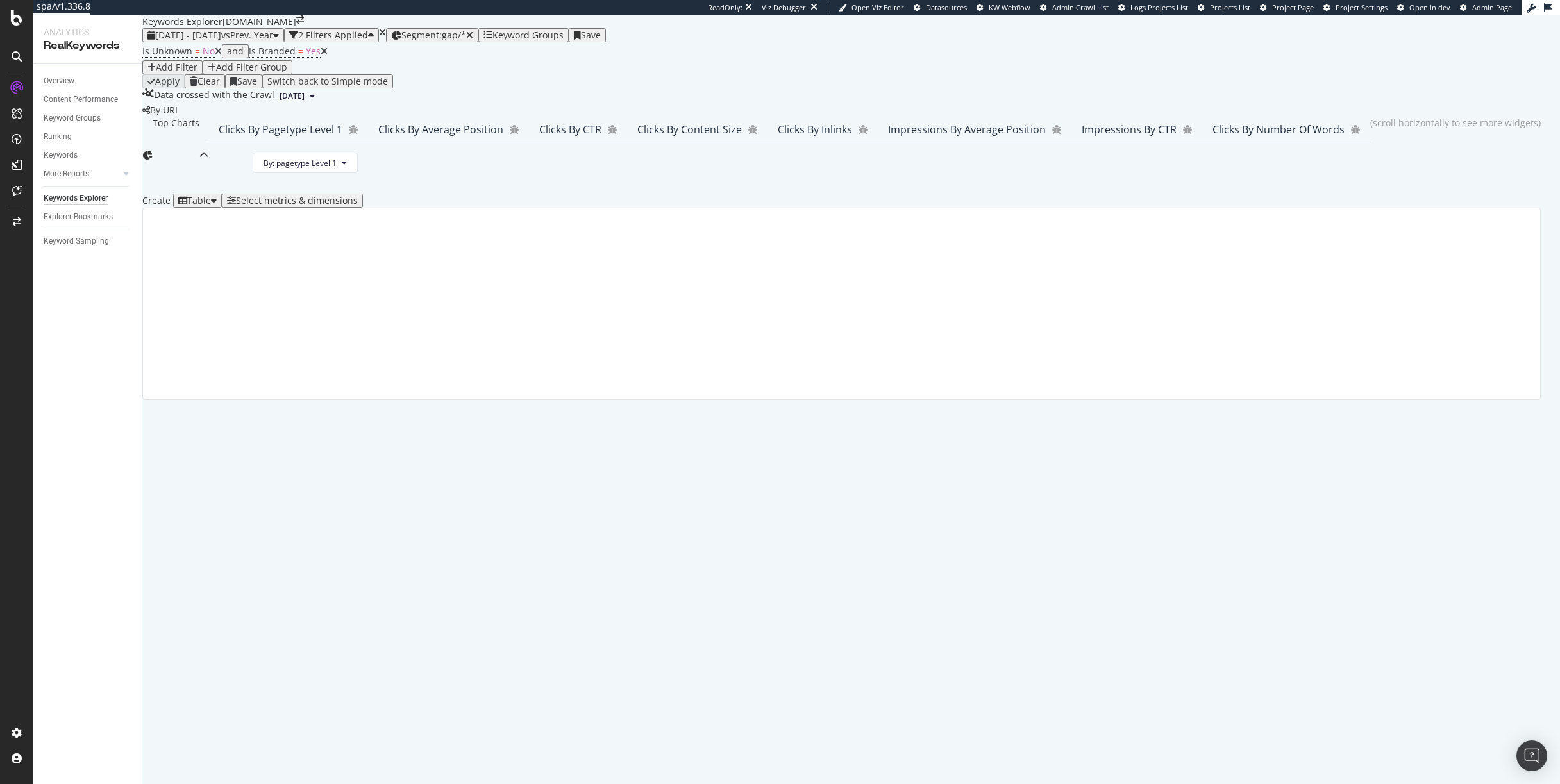
click at [220, 56] on icon at bounding box center [219, 52] width 7 height 9
click at [217, 56] on icon at bounding box center [218, 52] width 7 height 9
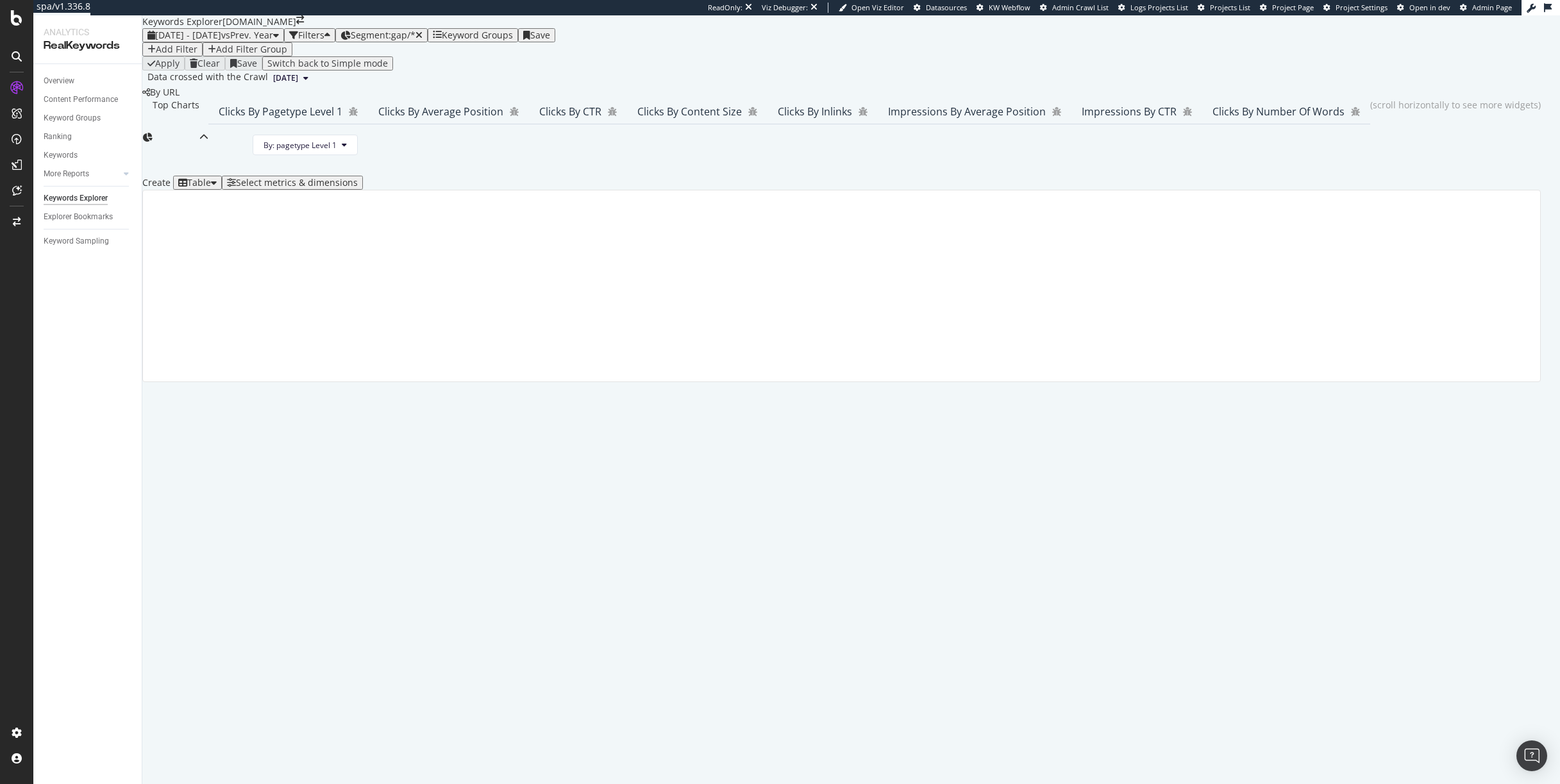
click at [196, 54] on div "Add Filter" at bounding box center [176, 49] width 42 height 10
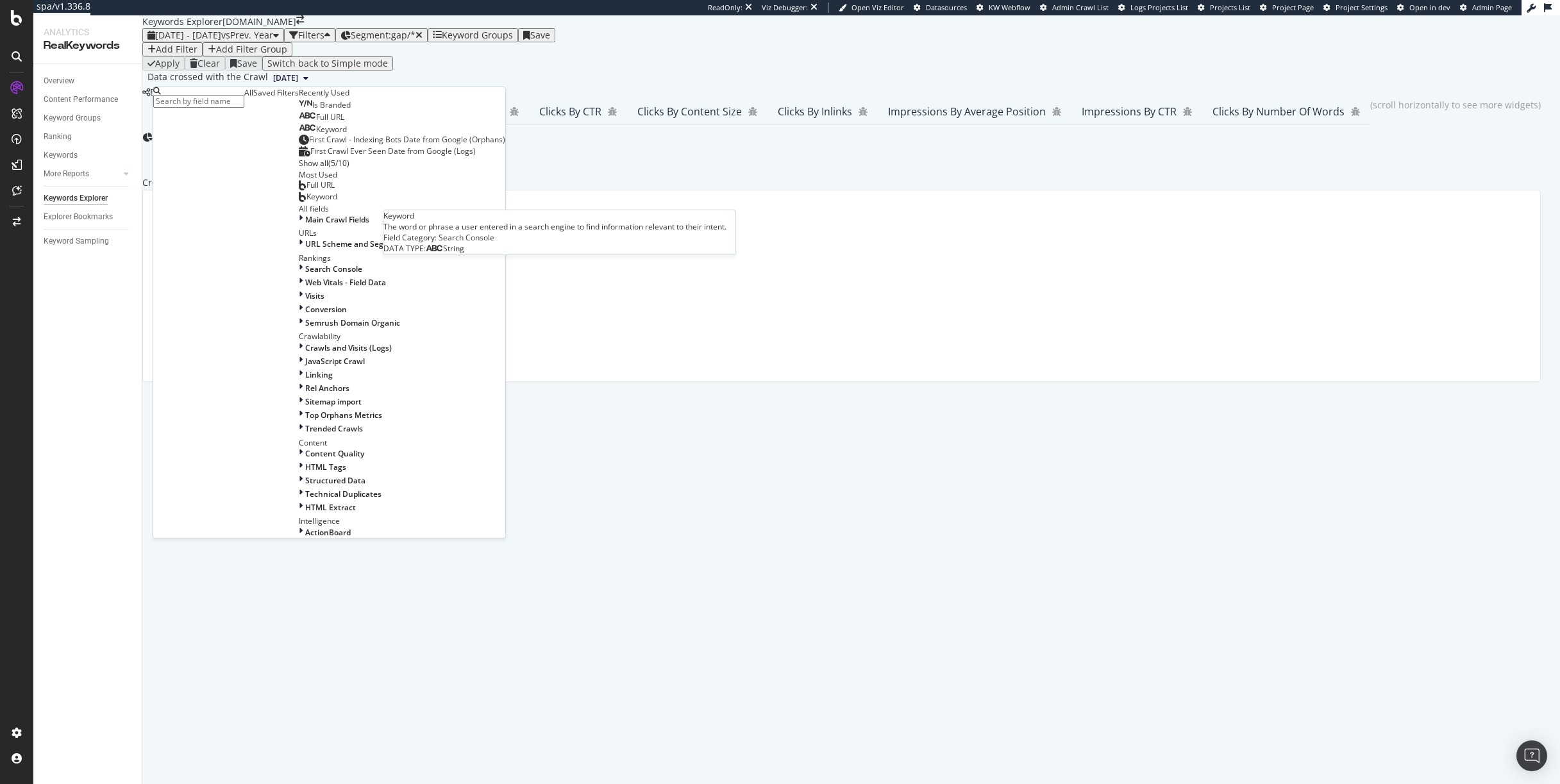
click at [317, 135] on span "Keyword" at bounding box center [332, 129] width 31 height 11
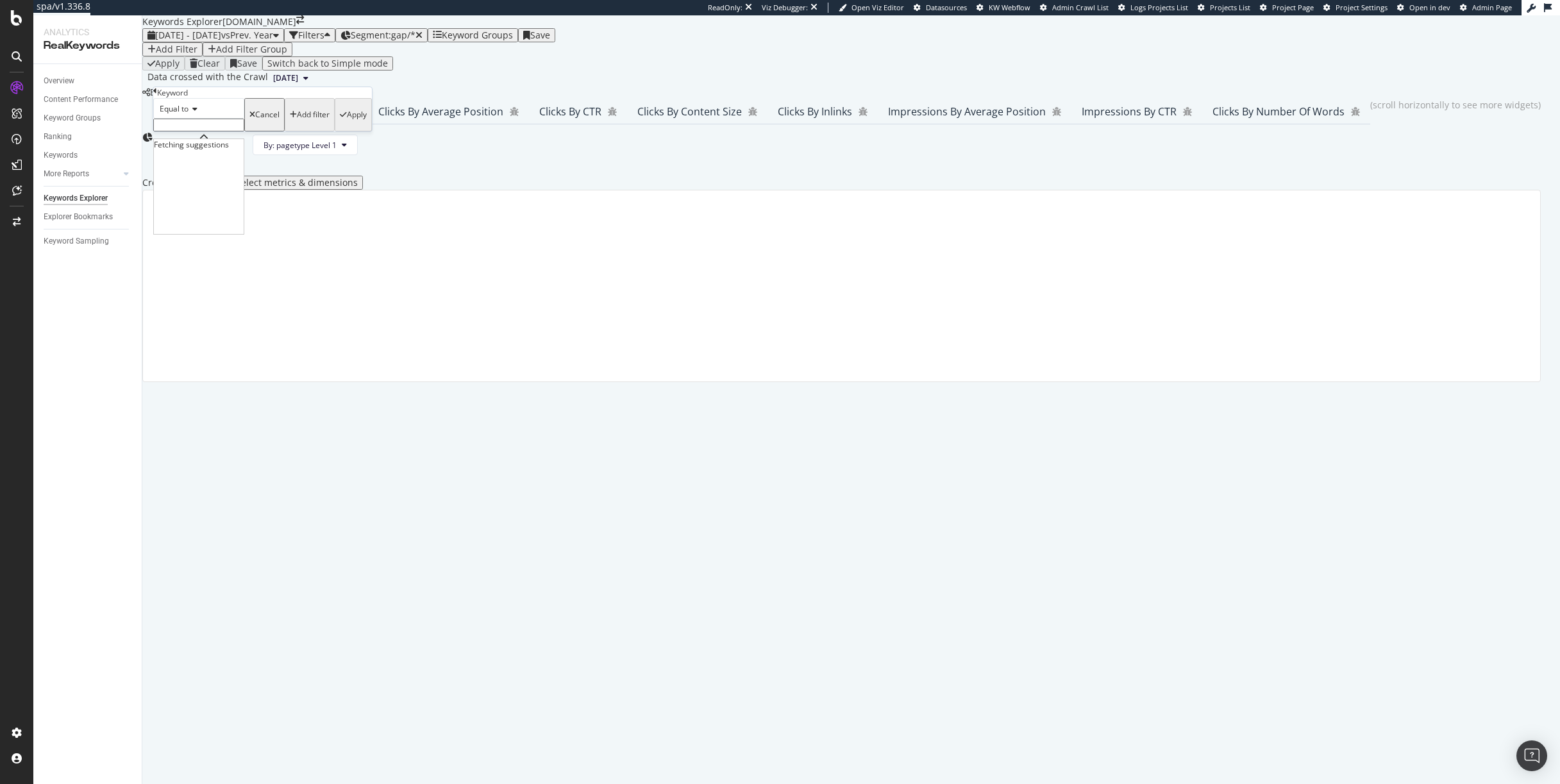
click at [221, 131] on input "text" at bounding box center [198, 125] width 91 height 13
click at [184, 114] on span "Equal to" at bounding box center [175, 109] width 29 height 11
click at [201, 213] on div "Contains" at bounding box center [198, 206] width 90 height 14
type input "athletic"
click at [340, 137] on div "Apply" at bounding box center [354, 118] width 27 height 37
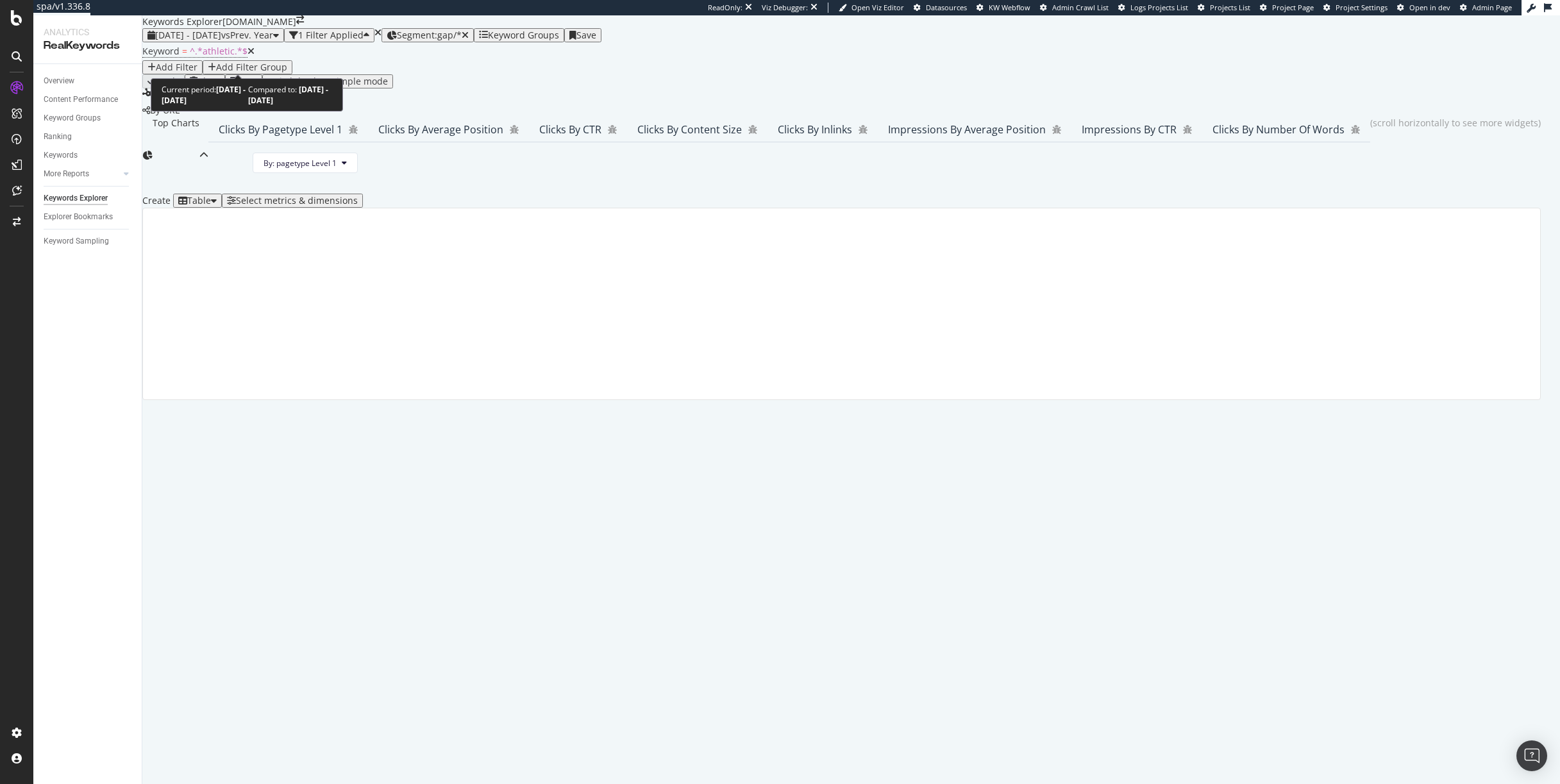
click at [277, 41] on div "[DATE] - [DATE] vs Prev. Year" at bounding box center [213, 34] width 131 height 10
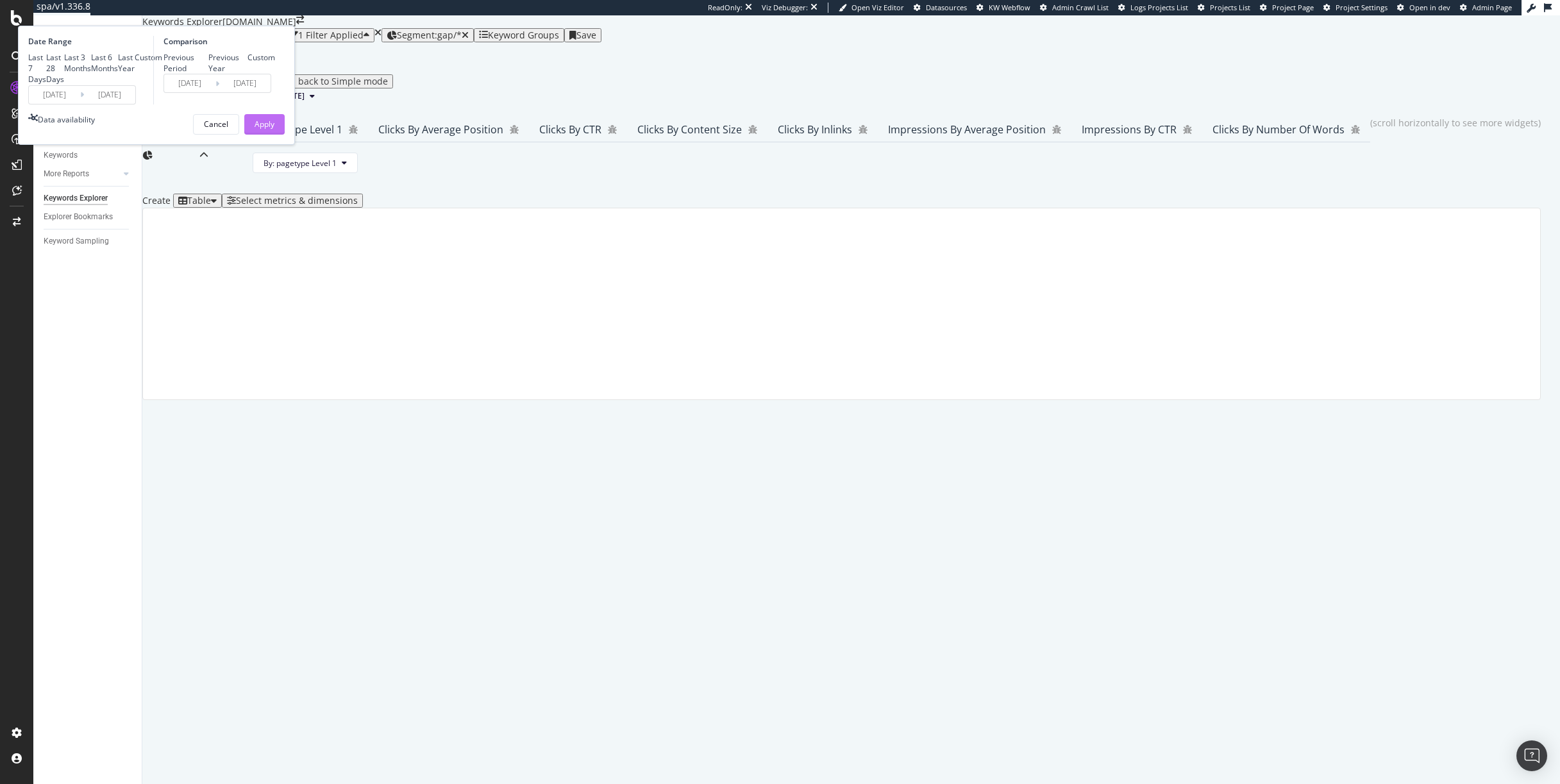
click at [274, 129] on div "Apply" at bounding box center [264, 124] width 20 height 11
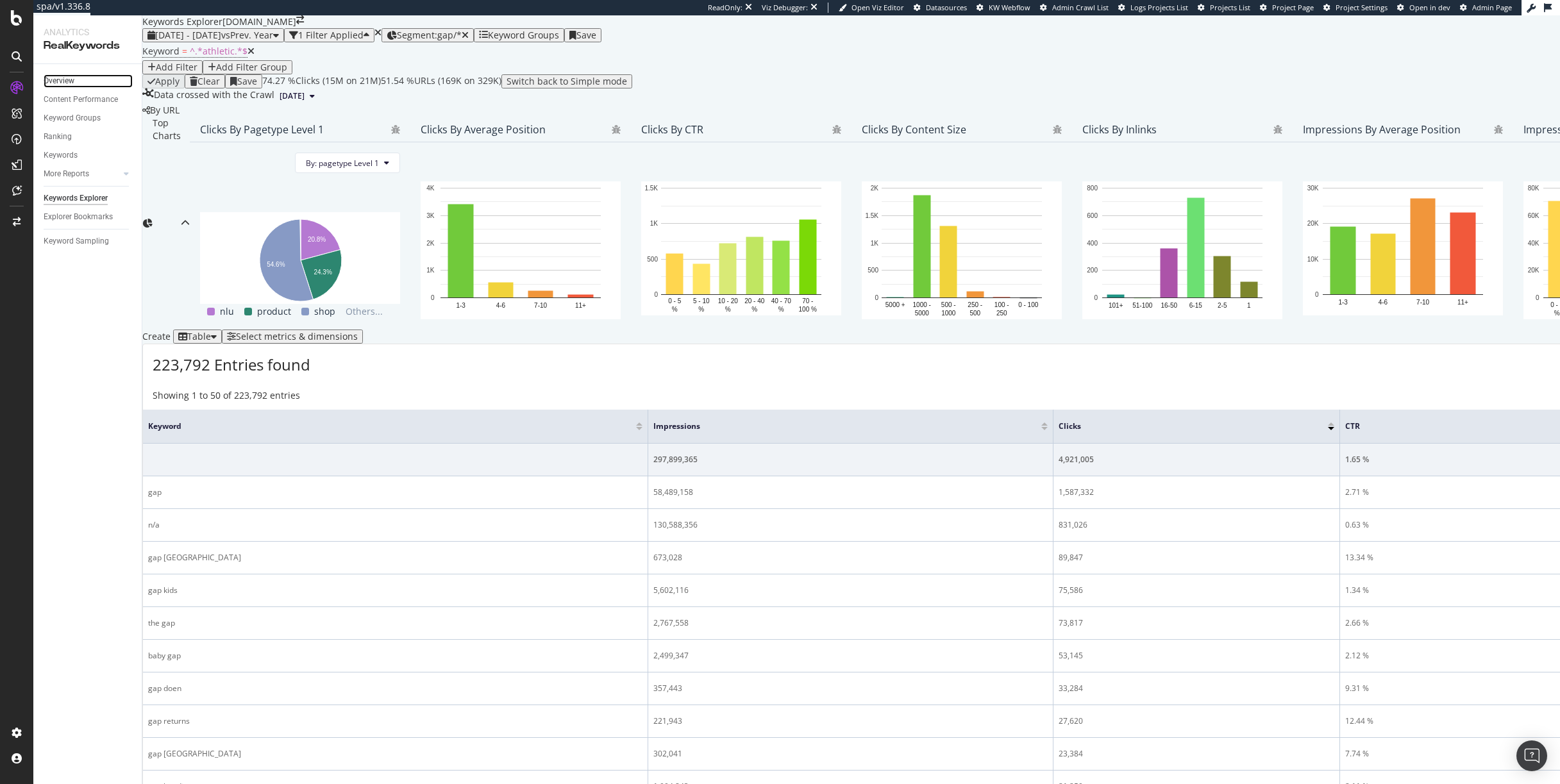
click at [80, 80] on link "Overview" at bounding box center [88, 80] width 90 height 14
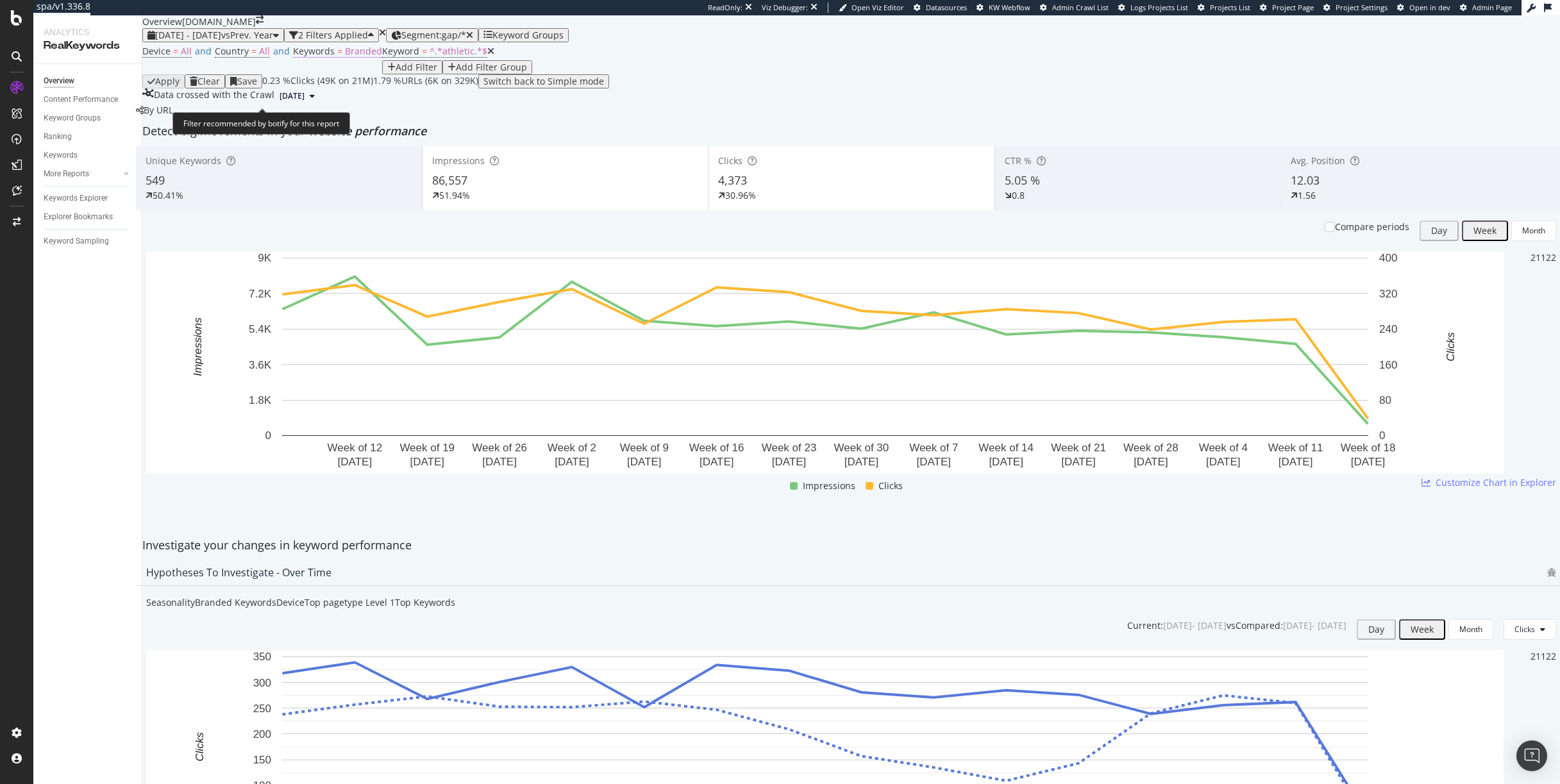
click at [337, 57] on span "=" at bounding box center [340, 51] width 5 height 12
click at [329, 109] on span "Branded" at bounding box center [314, 103] width 31 height 11
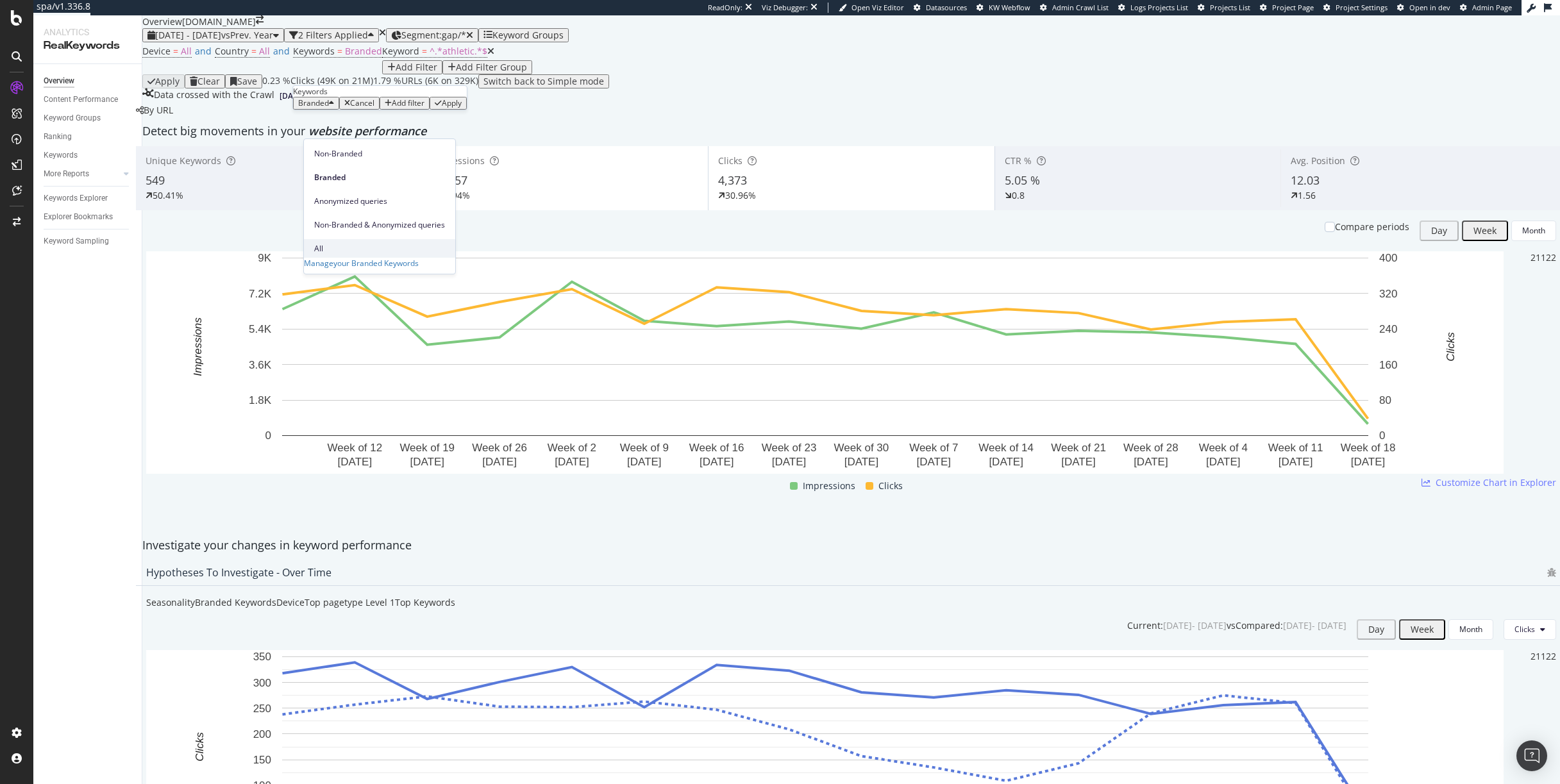
click at [324, 243] on span "All" at bounding box center [379, 249] width 131 height 12
click at [426, 138] on span "website performance" at bounding box center [367, 130] width 118 height 15
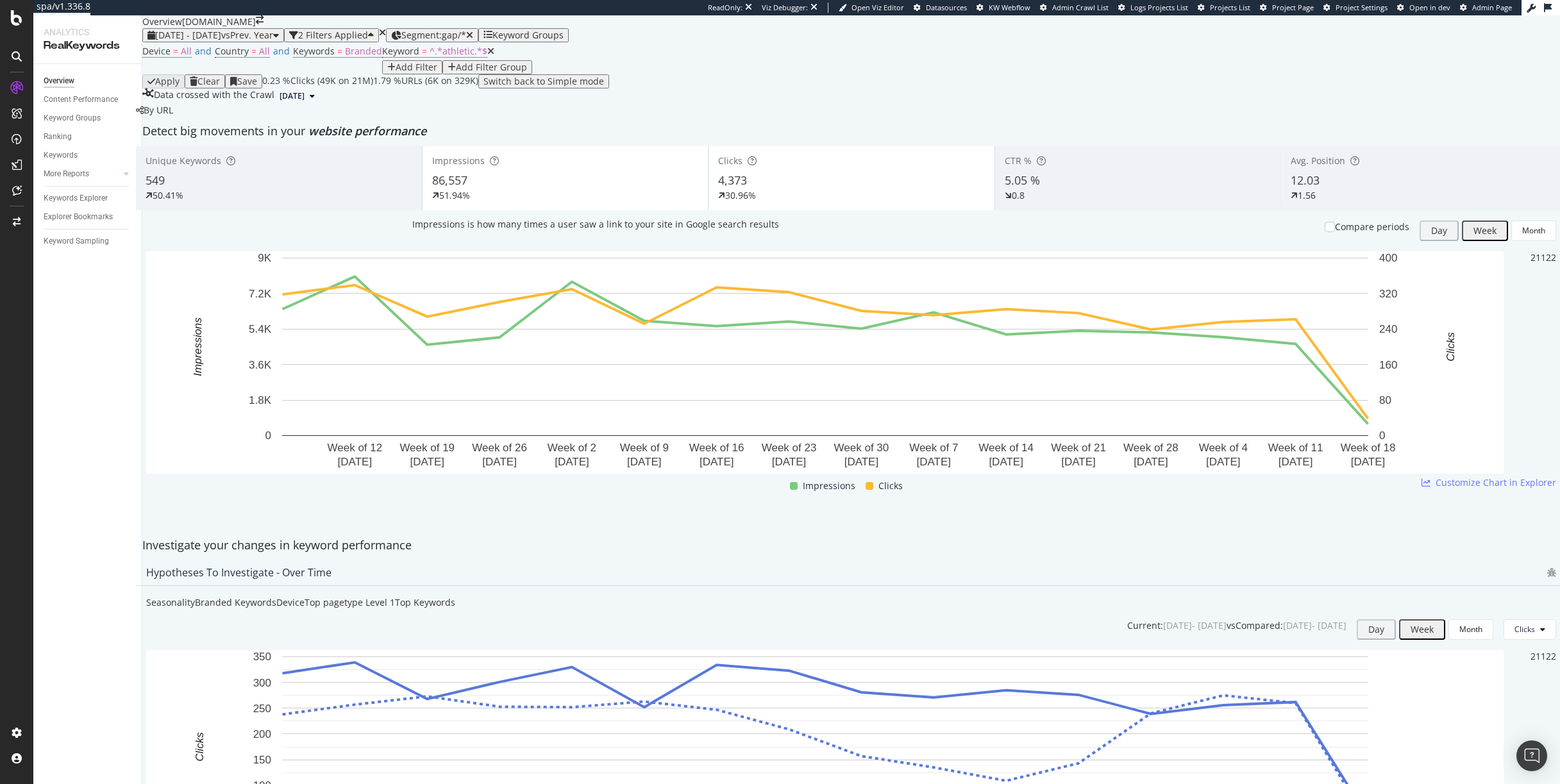
click at [578, 218] on div "Impressions is how many times a user saw a link to your site in Google search r…" at bounding box center [596, 224] width 367 height 13
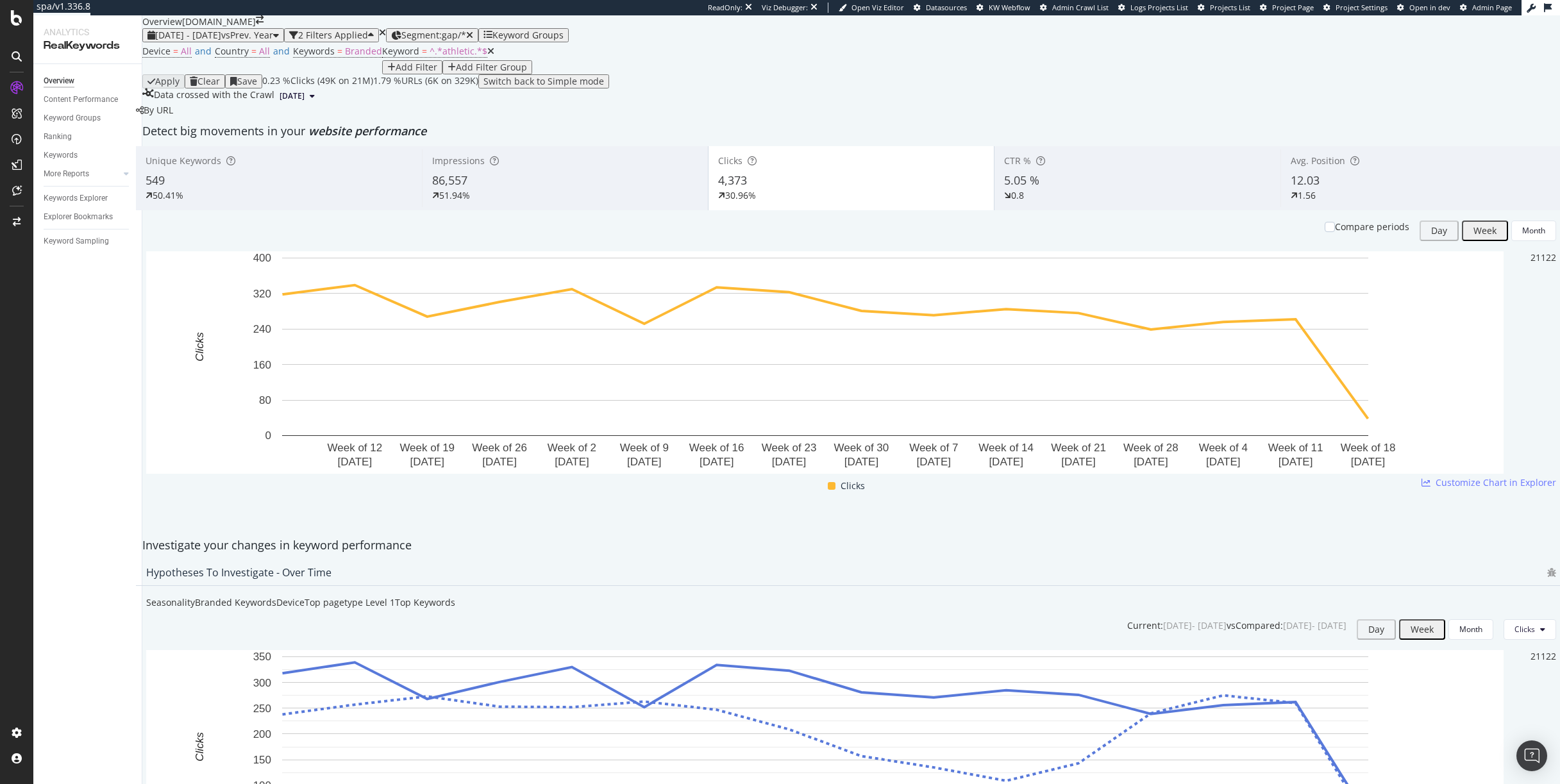
click at [514, 167] on div "Impressions" at bounding box center [565, 161] width 266 height 13
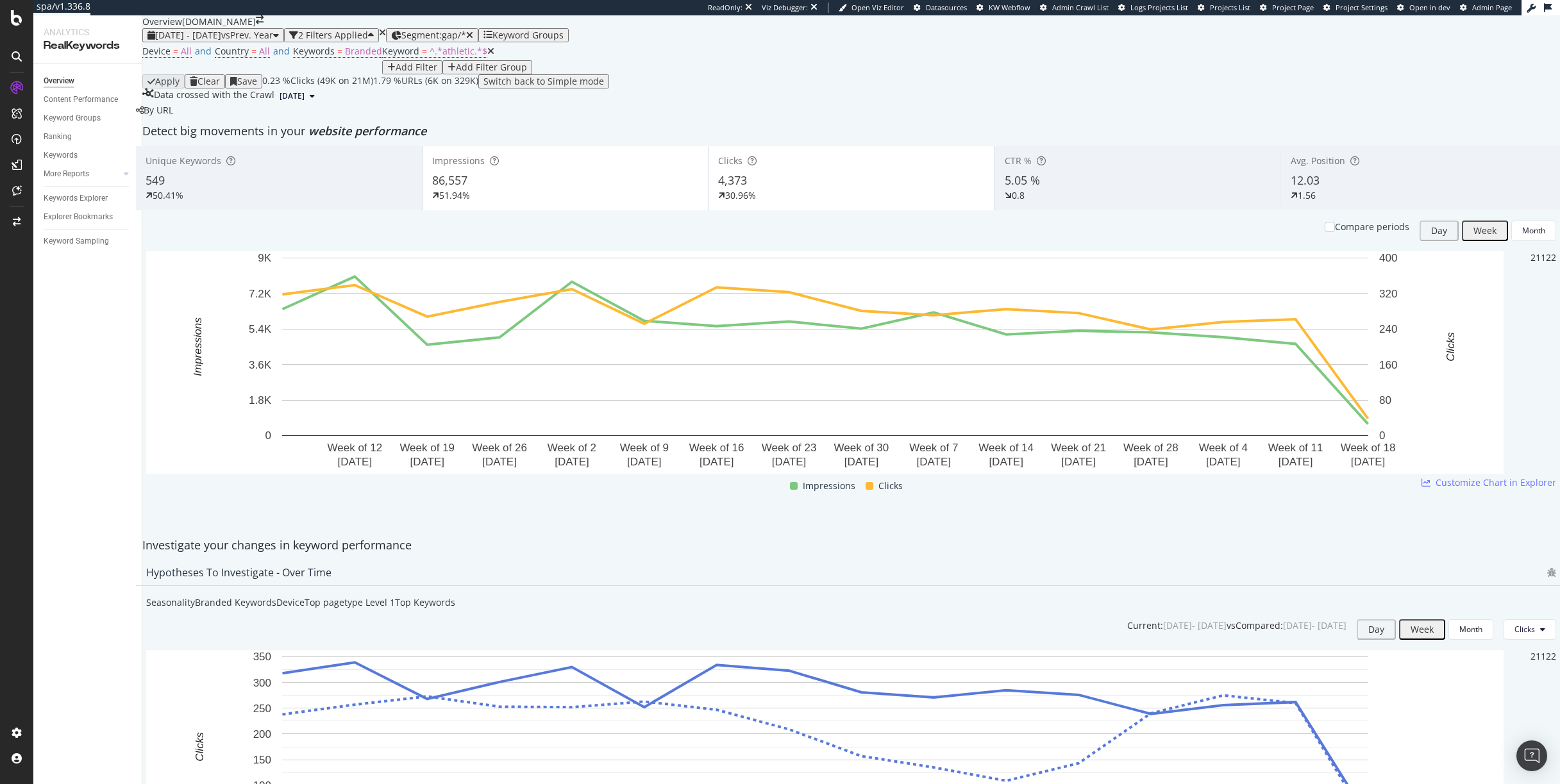
click at [173, 117] on div "By URL" at bounding box center [154, 110] width 37 height 13
click at [466, 41] on span "Segment: gap/*" at bounding box center [434, 34] width 65 height 12
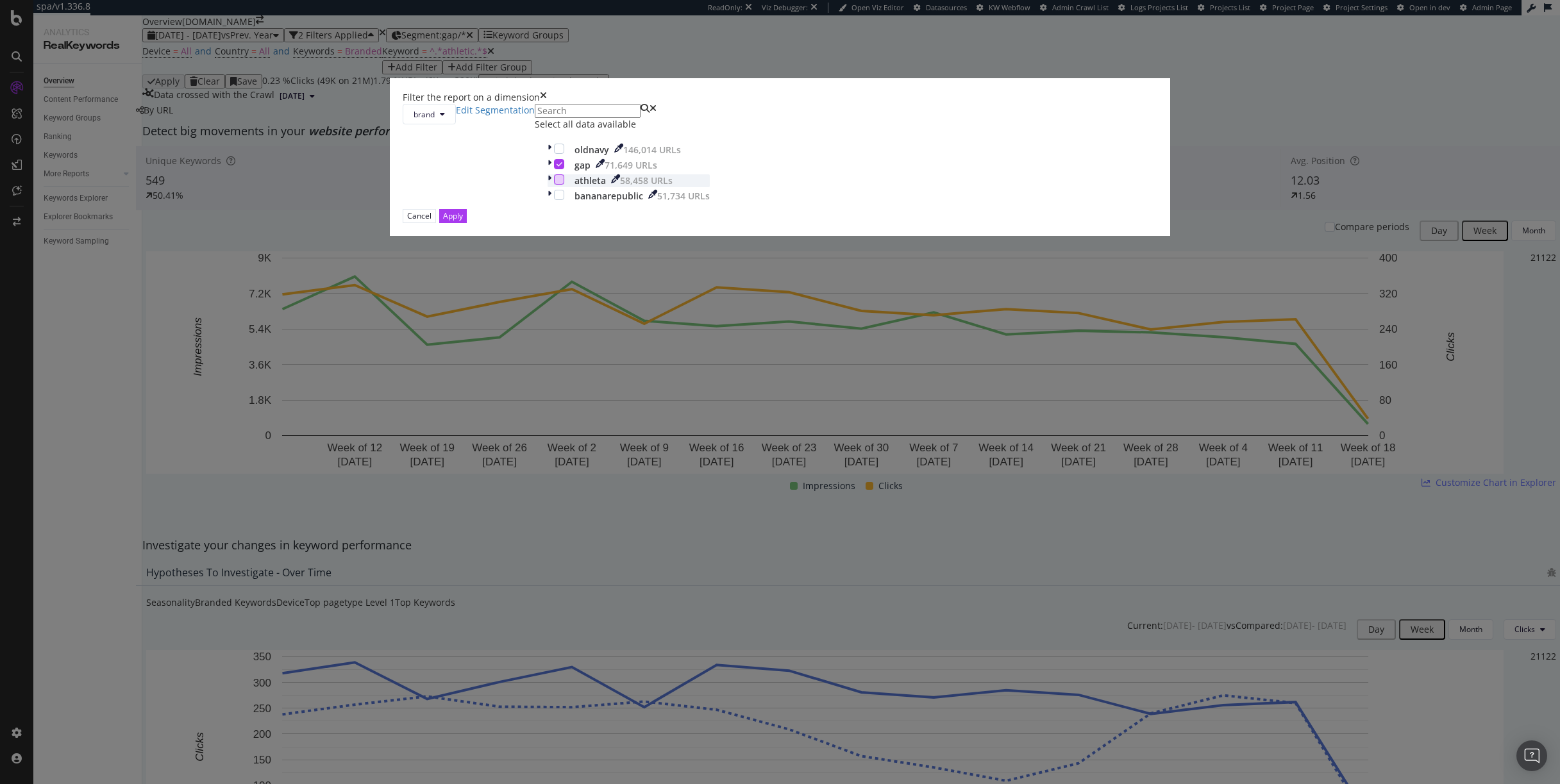
click at [564, 184] on div "modal" at bounding box center [559, 179] width 10 height 10
click at [564, 169] on div "modal" at bounding box center [559, 164] width 10 height 10
click at [885, 222] on div "Cancel Apply" at bounding box center [780, 215] width 754 height 14
click at [463, 222] on div "Apply" at bounding box center [453, 216] width 20 height 11
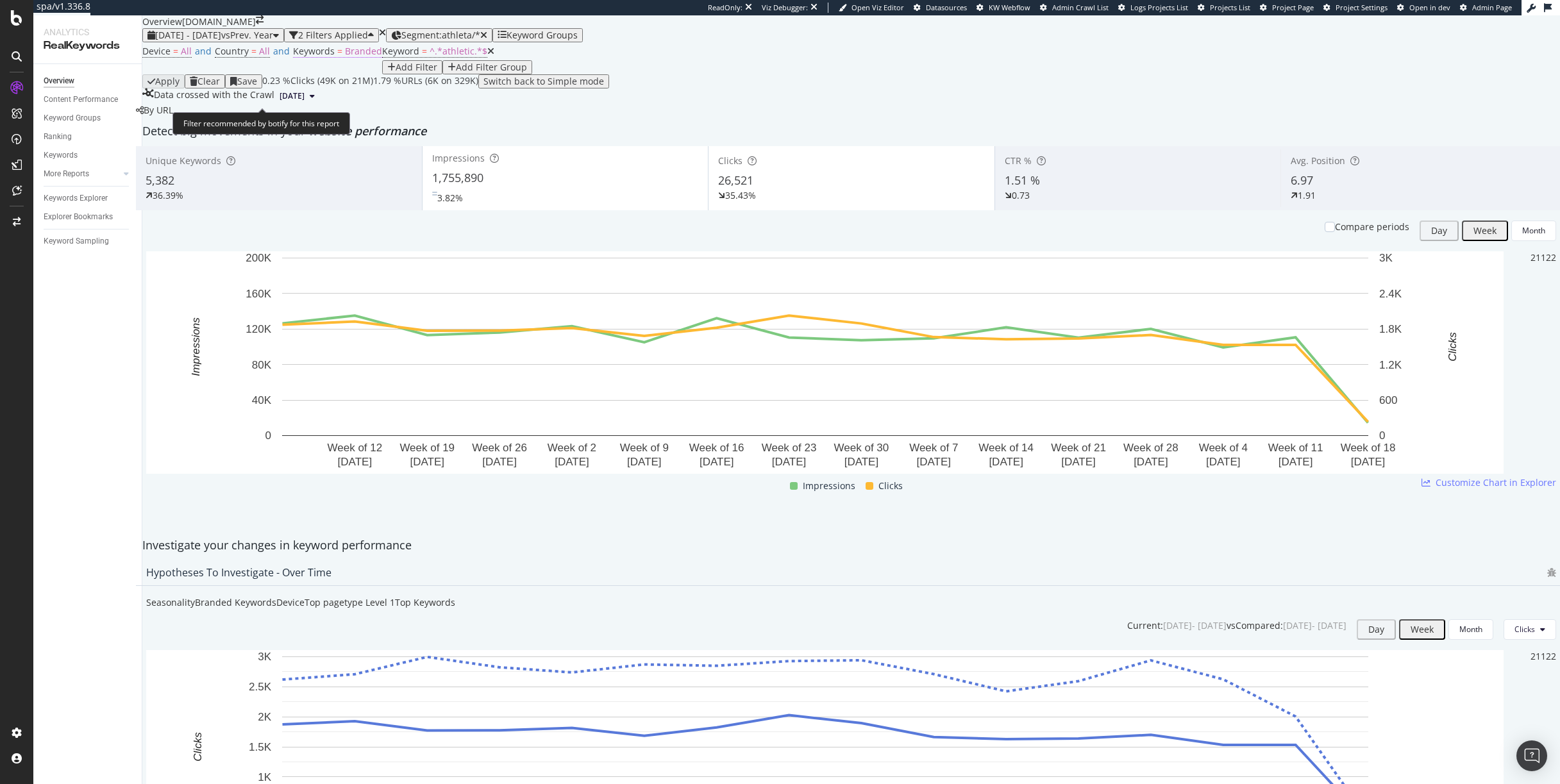
click at [355, 57] on span "Branded" at bounding box center [363, 51] width 37 height 12
click at [329, 109] on span "Branded" at bounding box center [314, 103] width 31 height 11
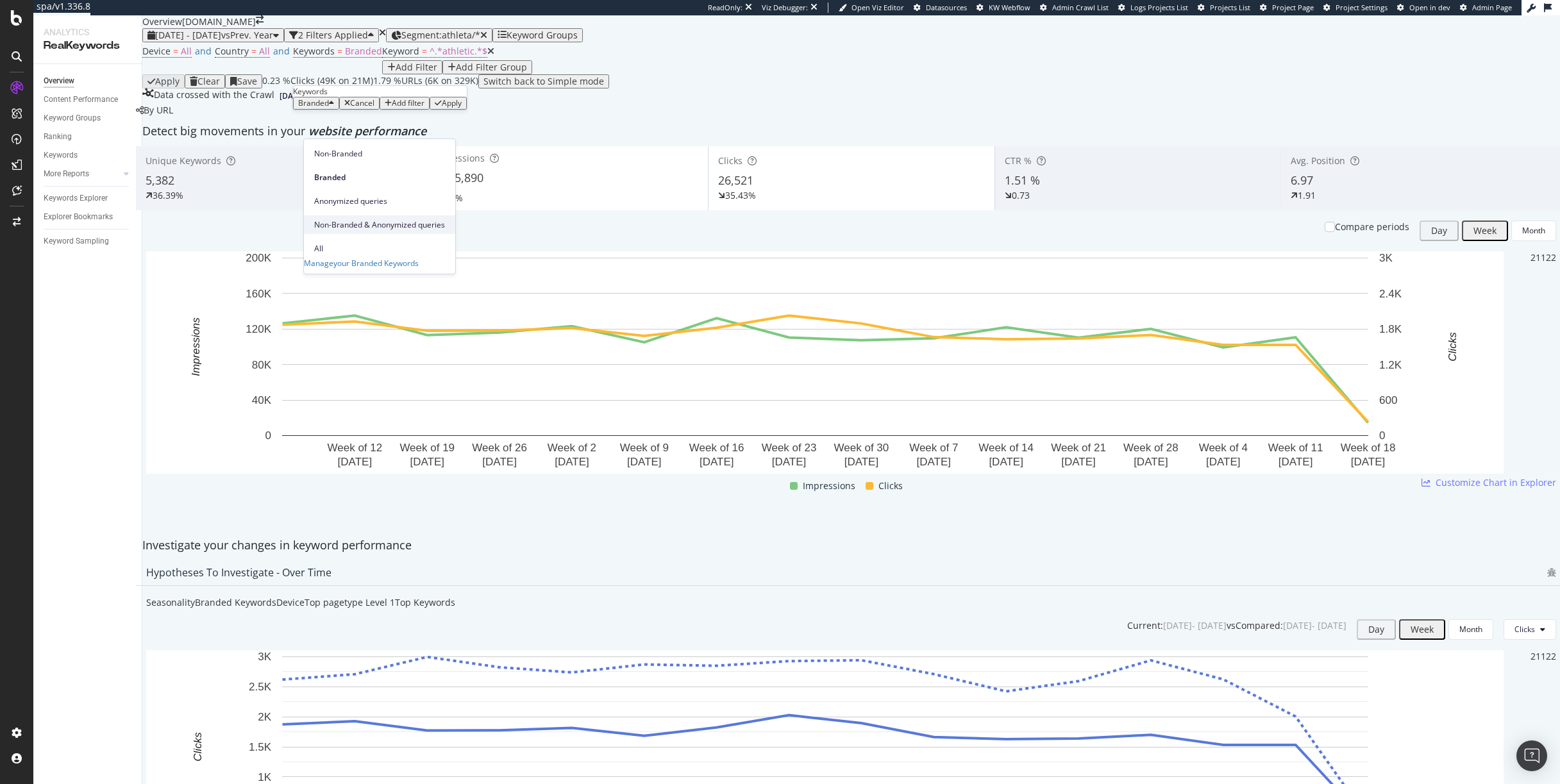
click at [350, 219] on span "Non-Branded & Anonymized queries" at bounding box center [379, 224] width 131 height 12
click at [450, 108] on div "Cancel" at bounding box center [462, 103] width 24 height 9
click at [345, 57] on span "Branded" at bounding box center [363, 51] width 37 height 12
click at [326, 109] on span "Branded" at bounding box center [314, 103] width 31 height 11
click at [351, 219] on span "Non-Branded & Anonymized queries" at bounding box center [379, 224] width 131 height 12
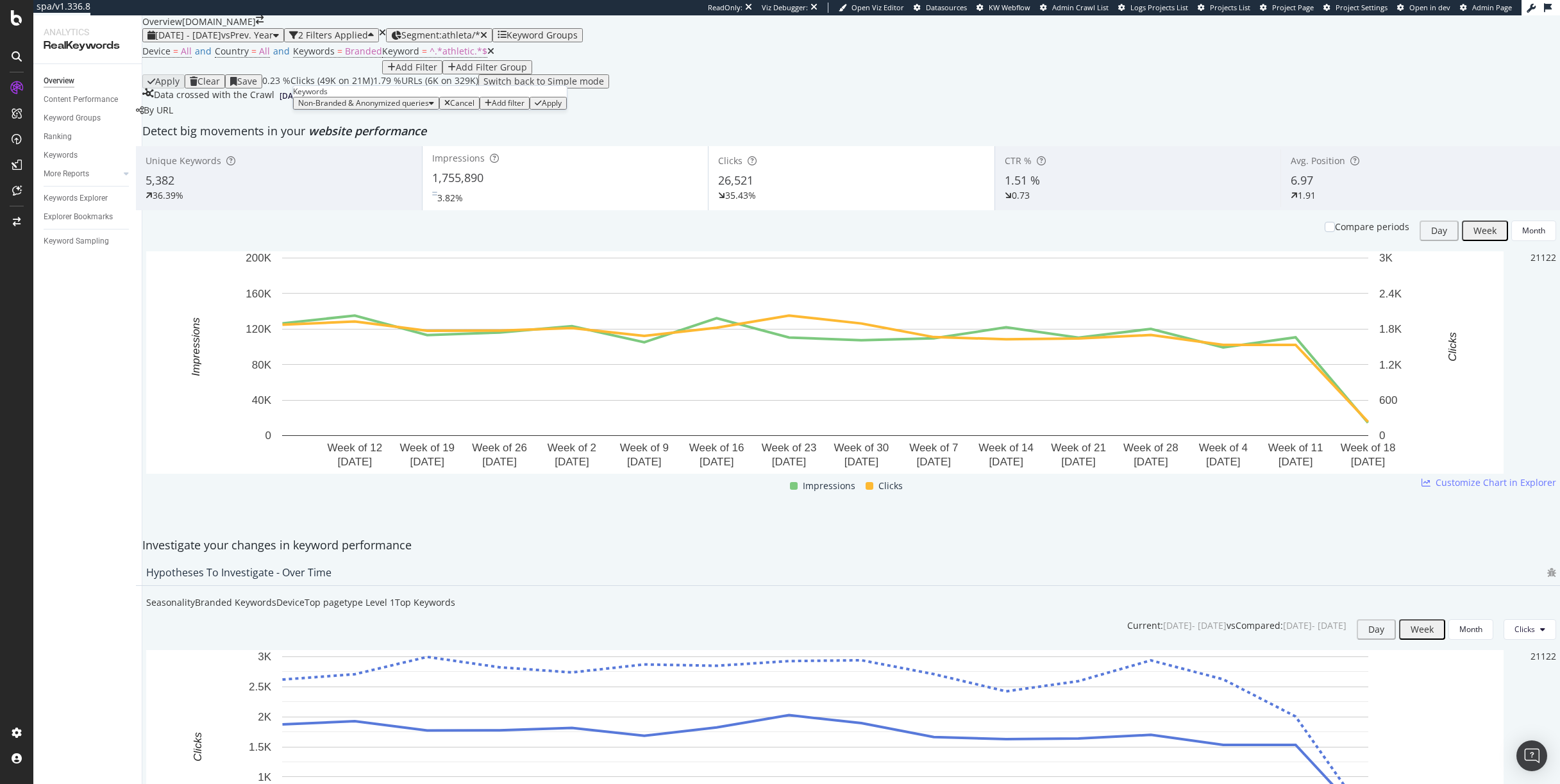
click at [542, 108] on div "Apply" at bounding box center [552, 103] width 20 height 9
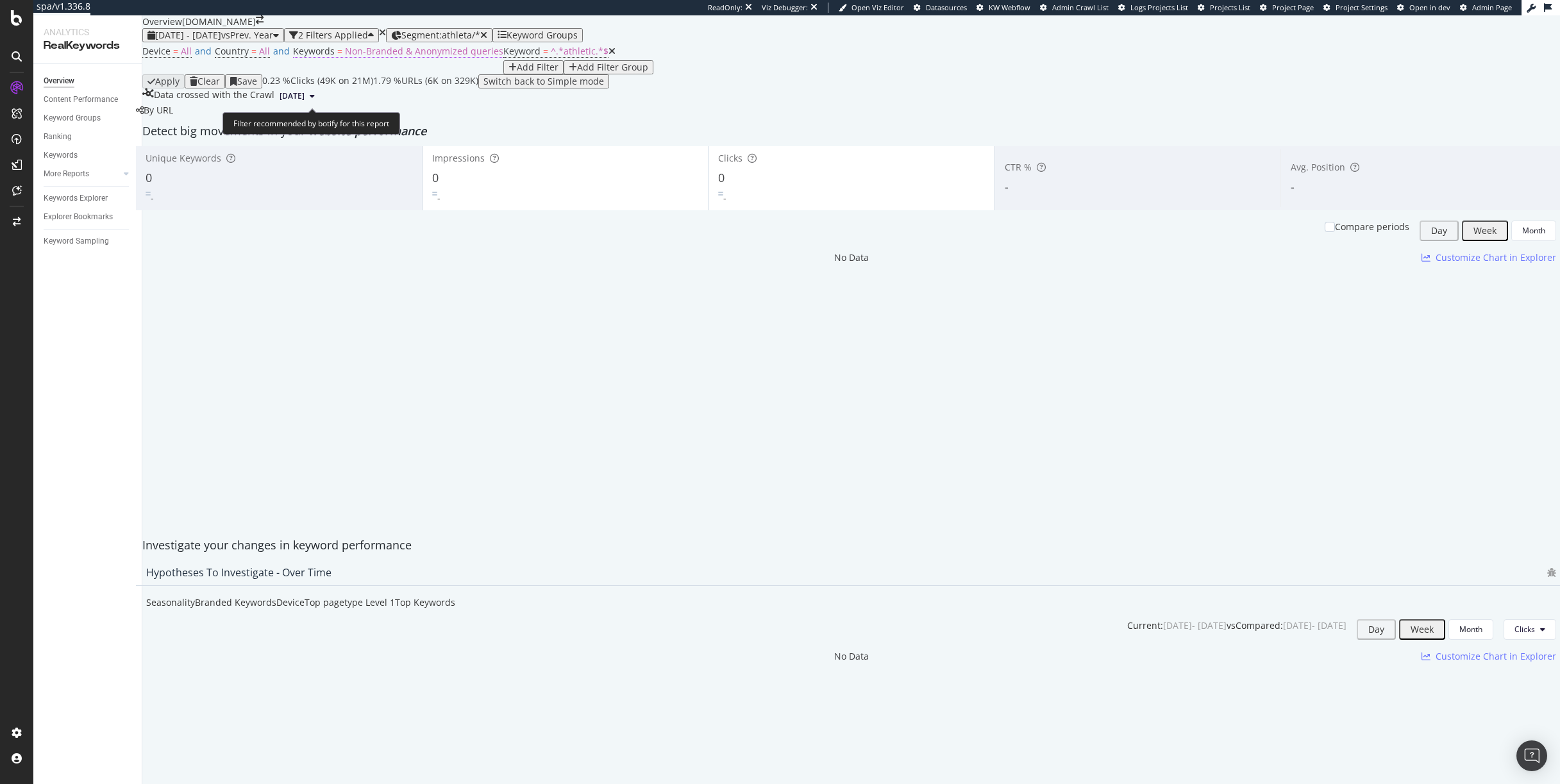
click at [436, 57] on span "Non-Branded & Anonymized queries" at bounding box center [423, 51] width 158 height 12
click at [384, 109] on span "Non-Branded & Anonymized queries" at bounding box center [364, 103] width 131 height 11
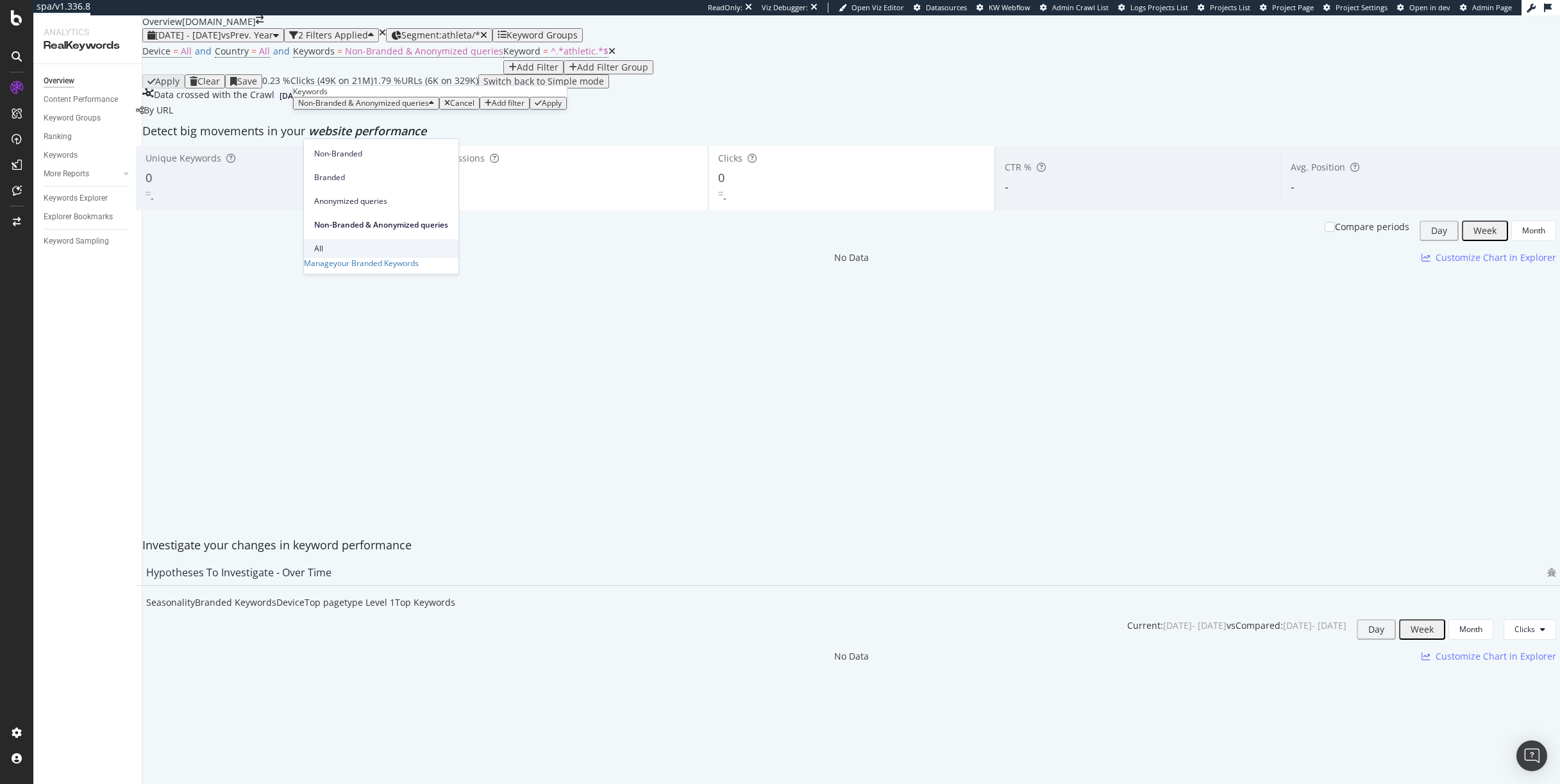
click at [347, 239] on div "All" at bounding box center [381, 248] width 155 height 19
click at [328, 108] on div "Cancel" at bounding box center [340, 103] width 24 height 9
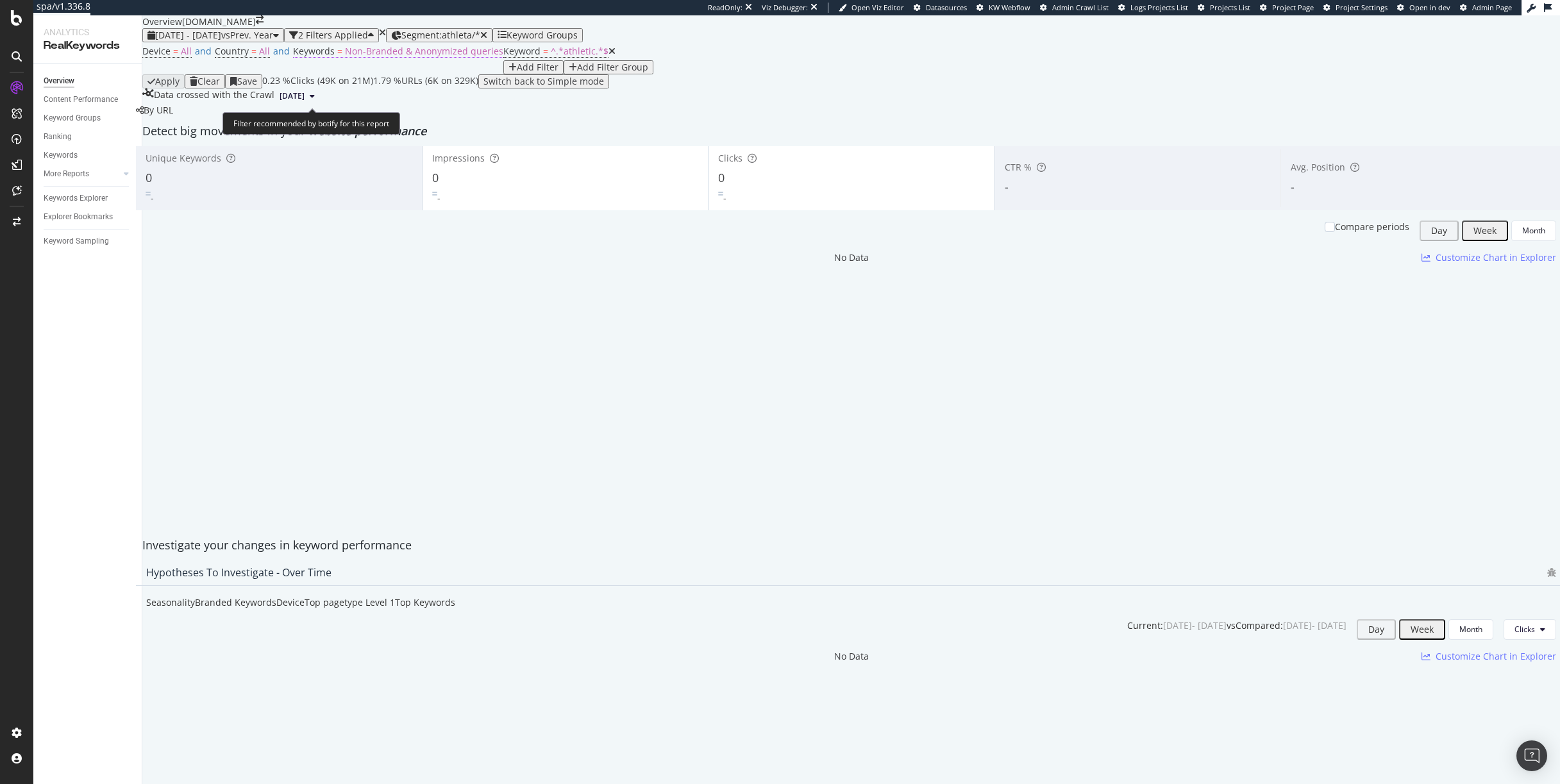
click at [375, 57] on span "Non-Branded & Anonymized queries" at bounding box center [423, 51] width 158 height 12
click at [379, 109] on span "Non-Branded & Anonymized queries" at bounding box center [364, 103] width 131 height 11
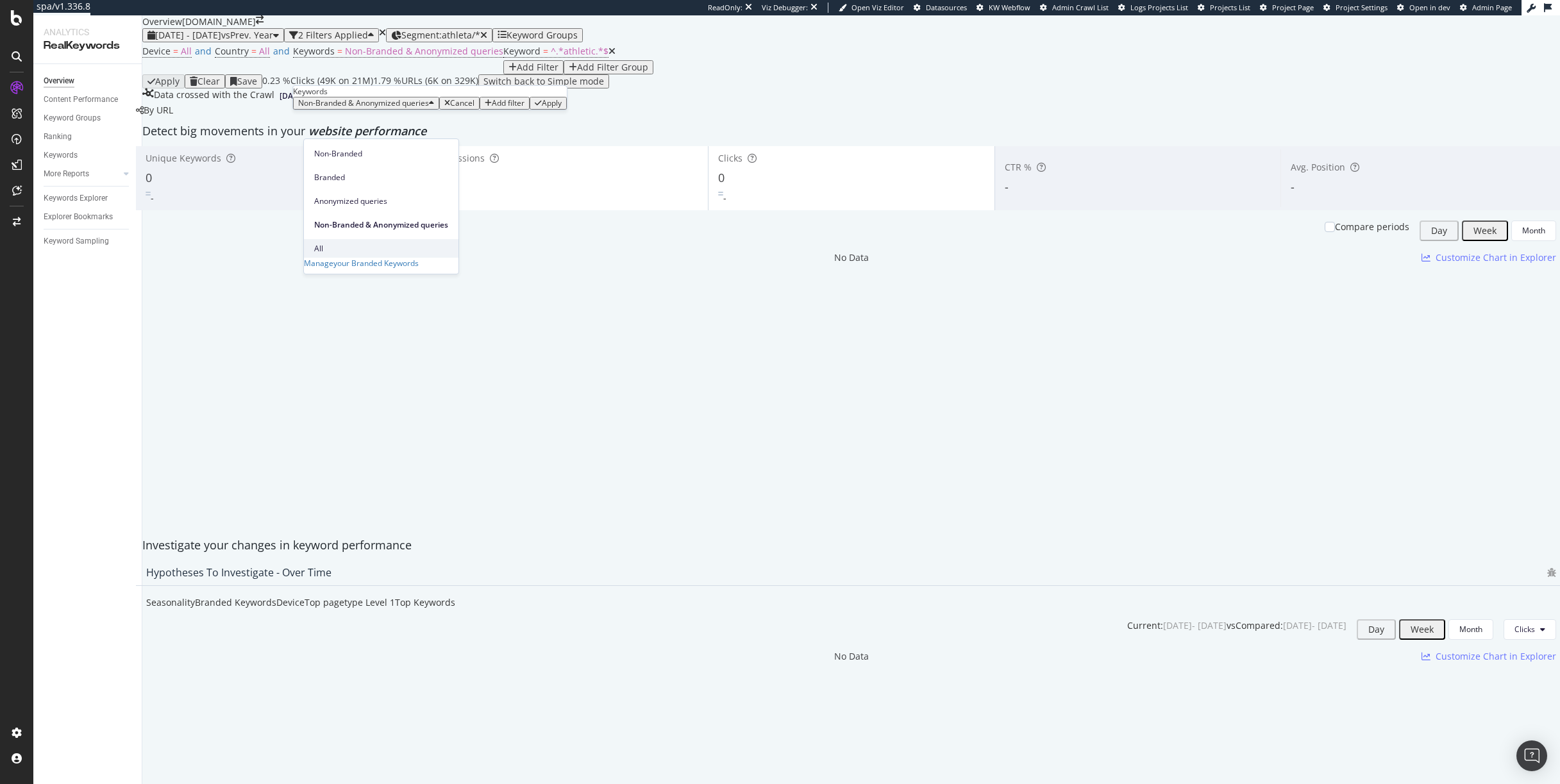
click at [332, 239] on div "All" at bounding box center [381, 248] width 155 height 19
click at [429, 108] on div "Apply" at bounding box center [430, 103] width 20 height 9
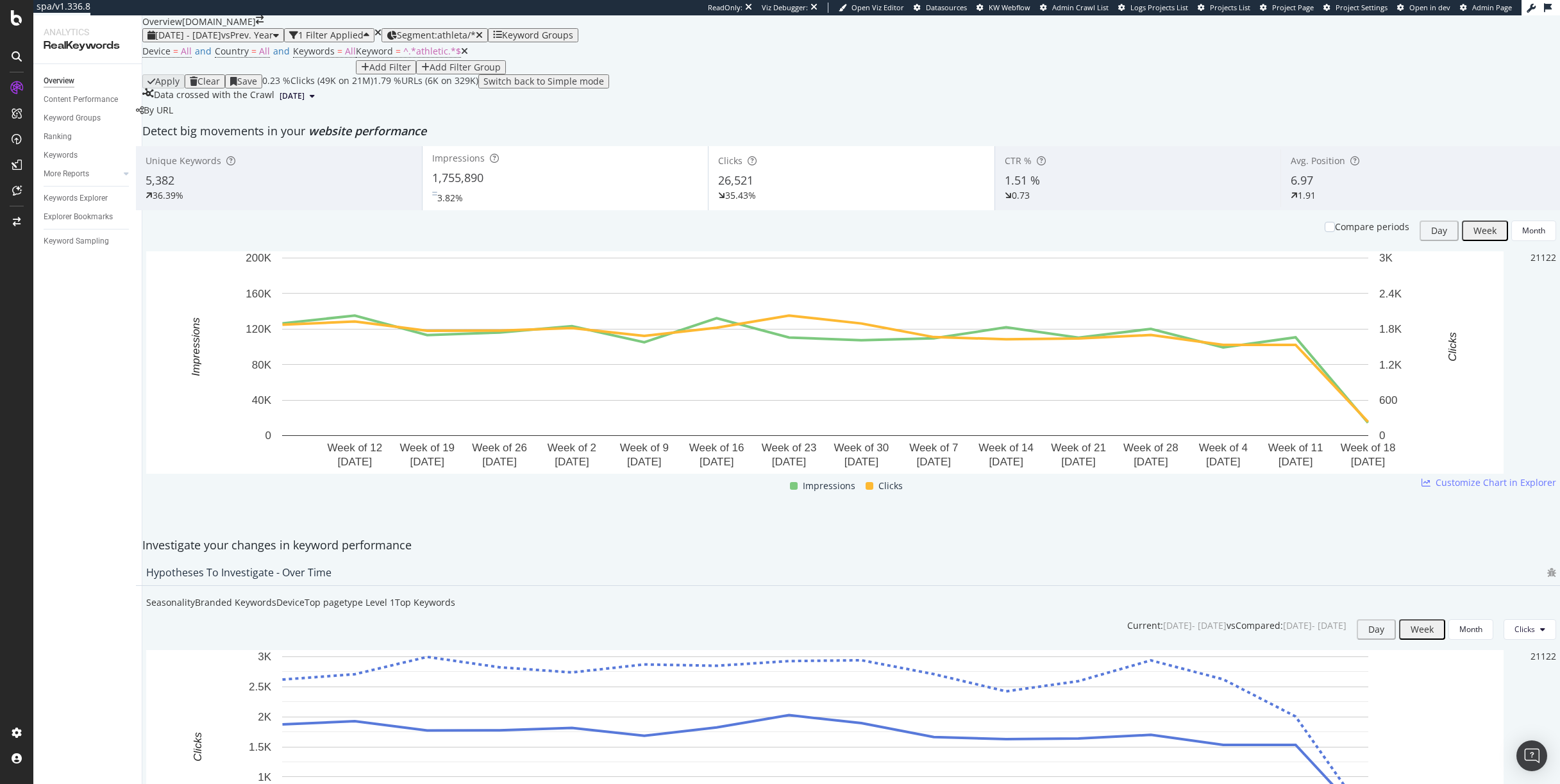
scroll to position [1001, 0]
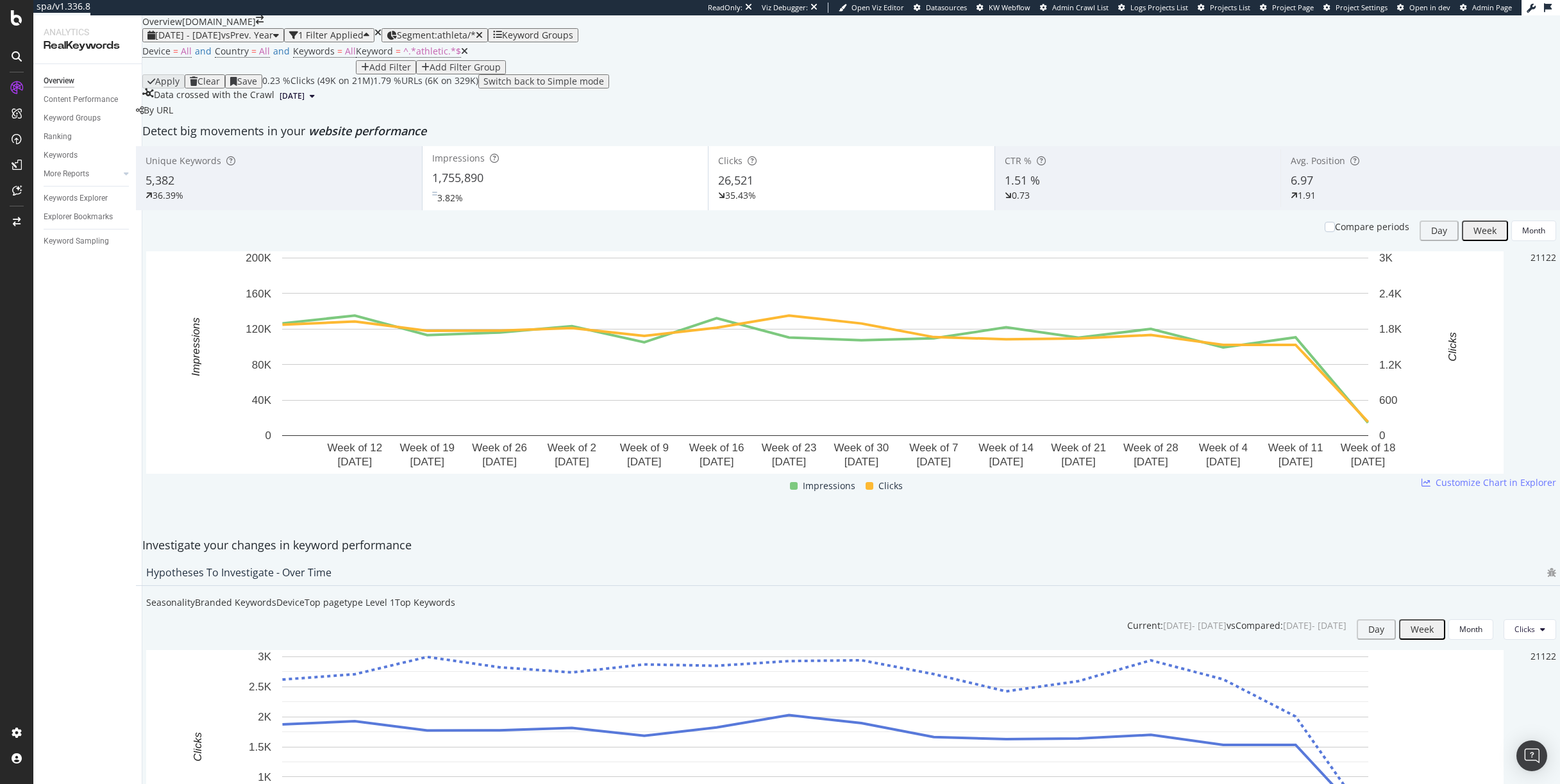
click at [369, 72] on div "Add Filter" at bounding box center [390, 67] width 42 height 10
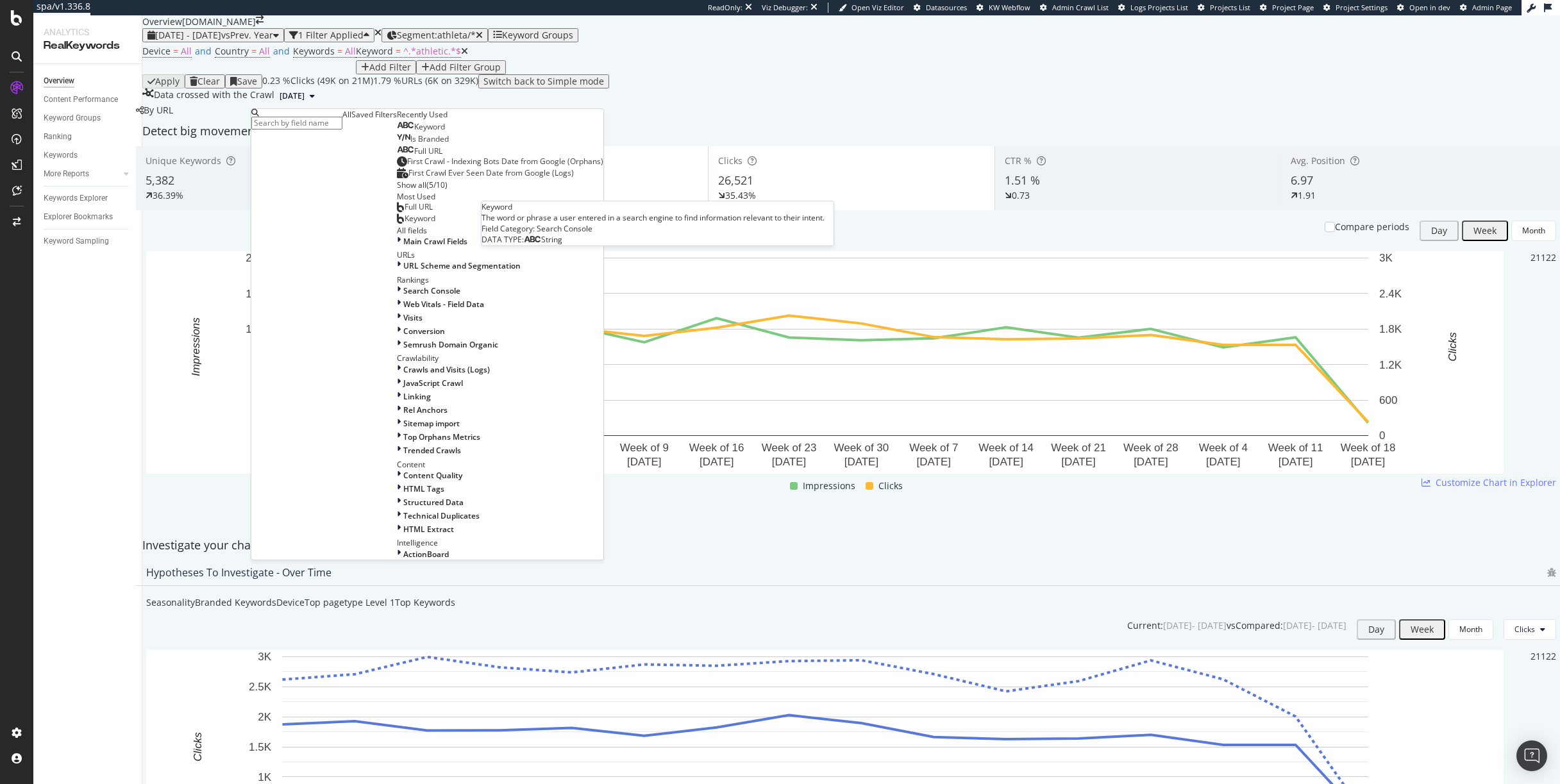
click at [414, 132] on span "Keyword" at bounding box center [430, 127] width 31 height 11
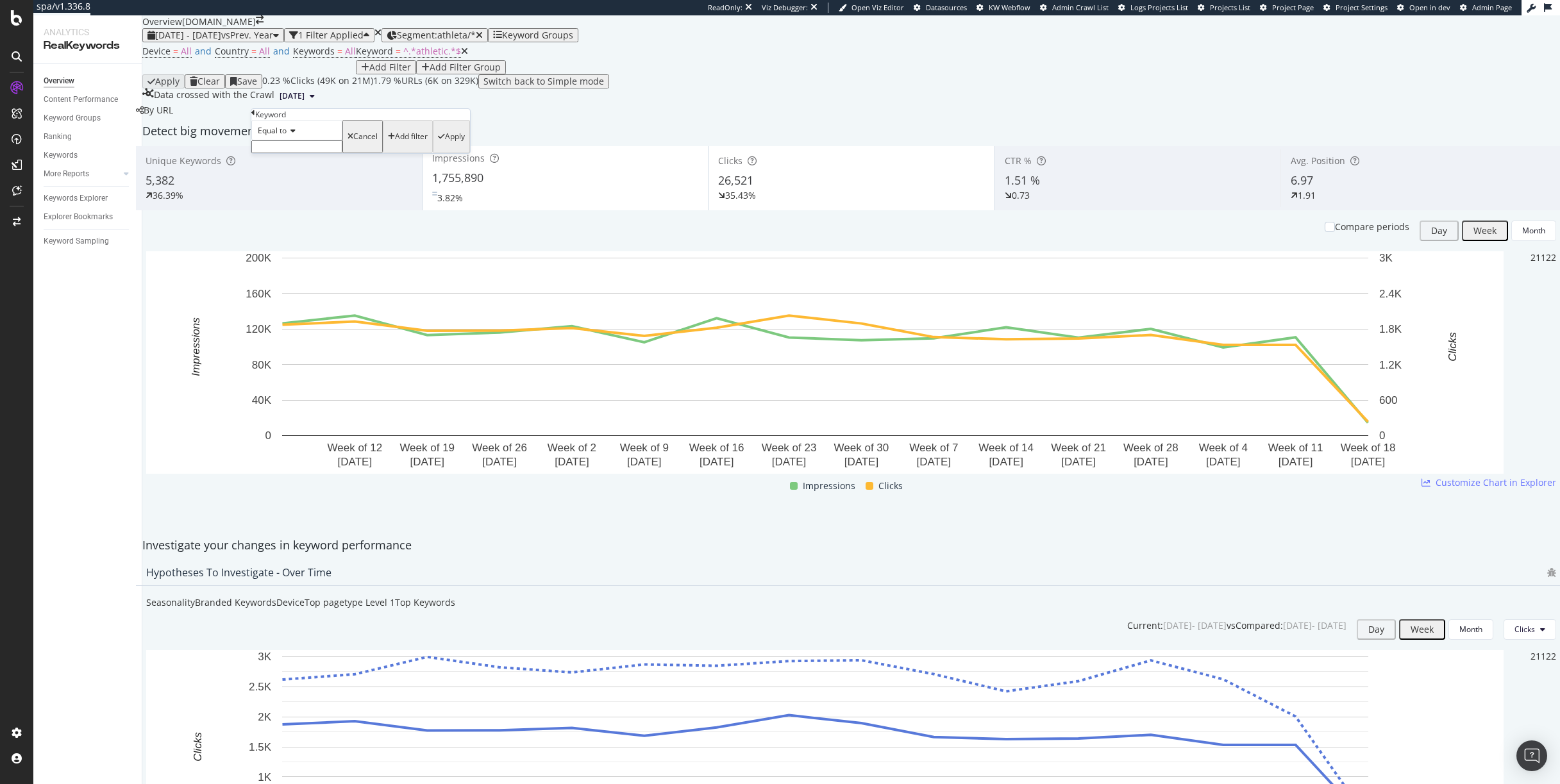
click at [294, 135] on icon at bounding box center [291, 130] width 9 height 8
click at [296, 248] on span "Doesn't contain" at bounding box center [283, 242] width 56 height 11
click at [312, 153] on input "text" at bounding box center [297, 146] width 91 height 13
type input "athletica"
click at [445, 145] on div "Apply" at bounding box center [455, 140] width 20 height 9
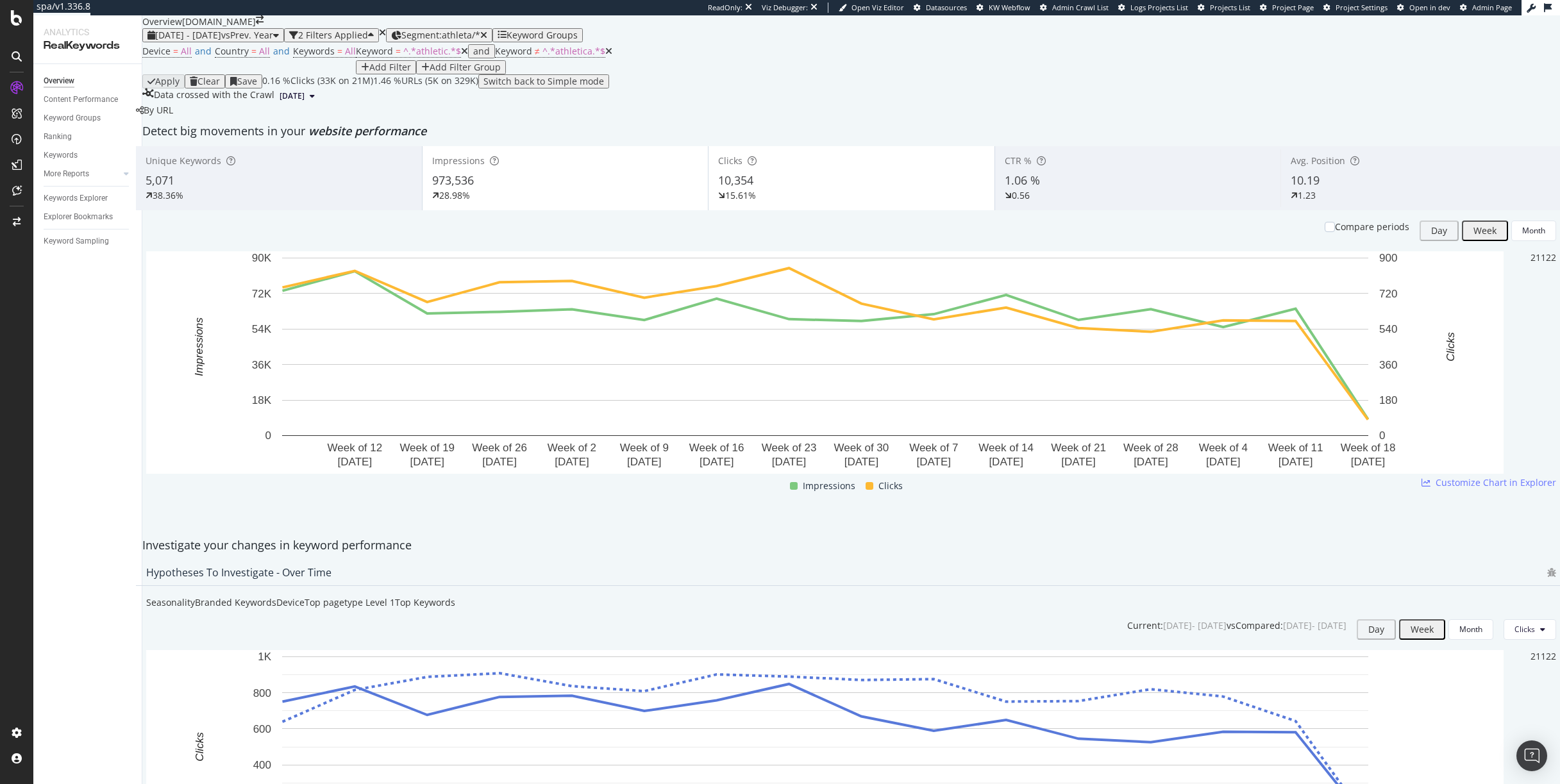
scroll to position [19, 0]
click at [543, 57] on span "^.*athletica.*$" at bounding box center [573, 51] width 62 height 12
click at [173, 117] on div "By URL" at bounding box center [154, 110] width 37 height 13
click at [495, 57] on span "Keyword" at bounding box center [513, 51] width 37 height 12
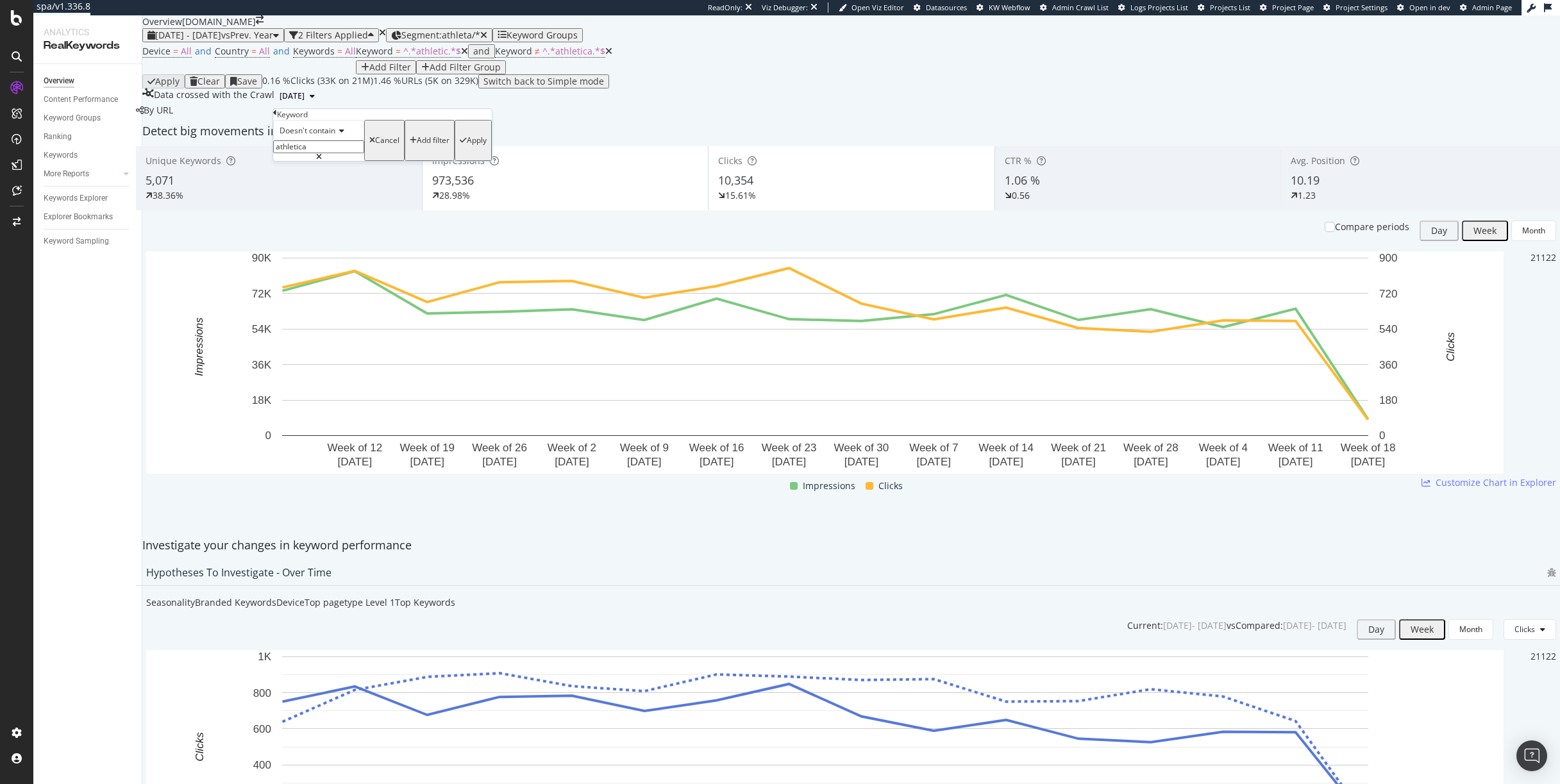
click at [325, 140] on div "Doesn't contain" at bounding box center [318, 130] width 91 height 21
click at [302, 234] on span "Contains" at bounding box center [292, 229] width 32 height 11
click at [467, 145] on div "Apply" at bounding box center [477, 140] width 20 height 9
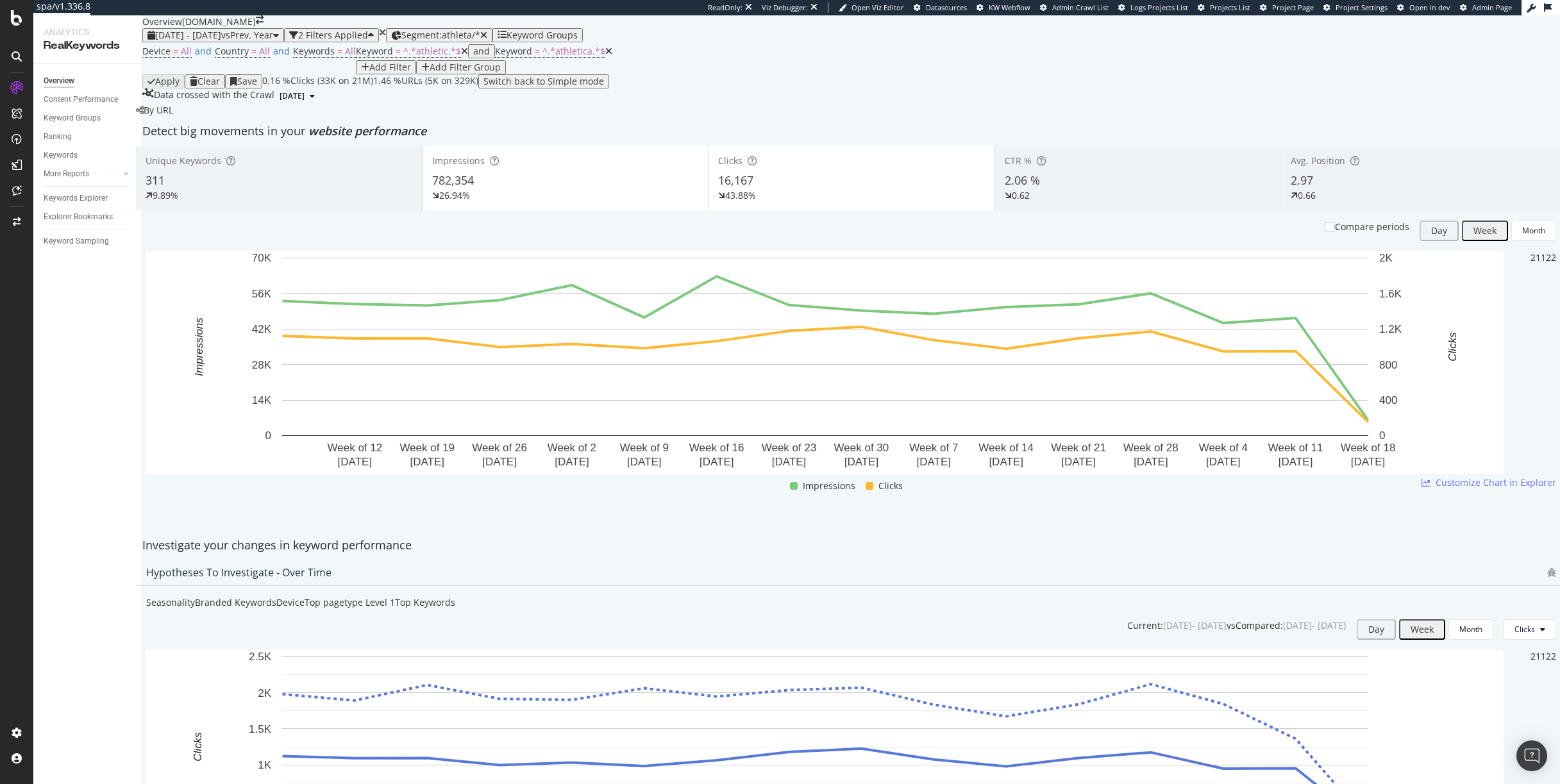
click at [461, 56] on icon at bounding box center [465, 52] width 7 height 9
click at [476, 41] on span "Segment: athleta/*" at bounding box center [436, 34] width 79 height 12
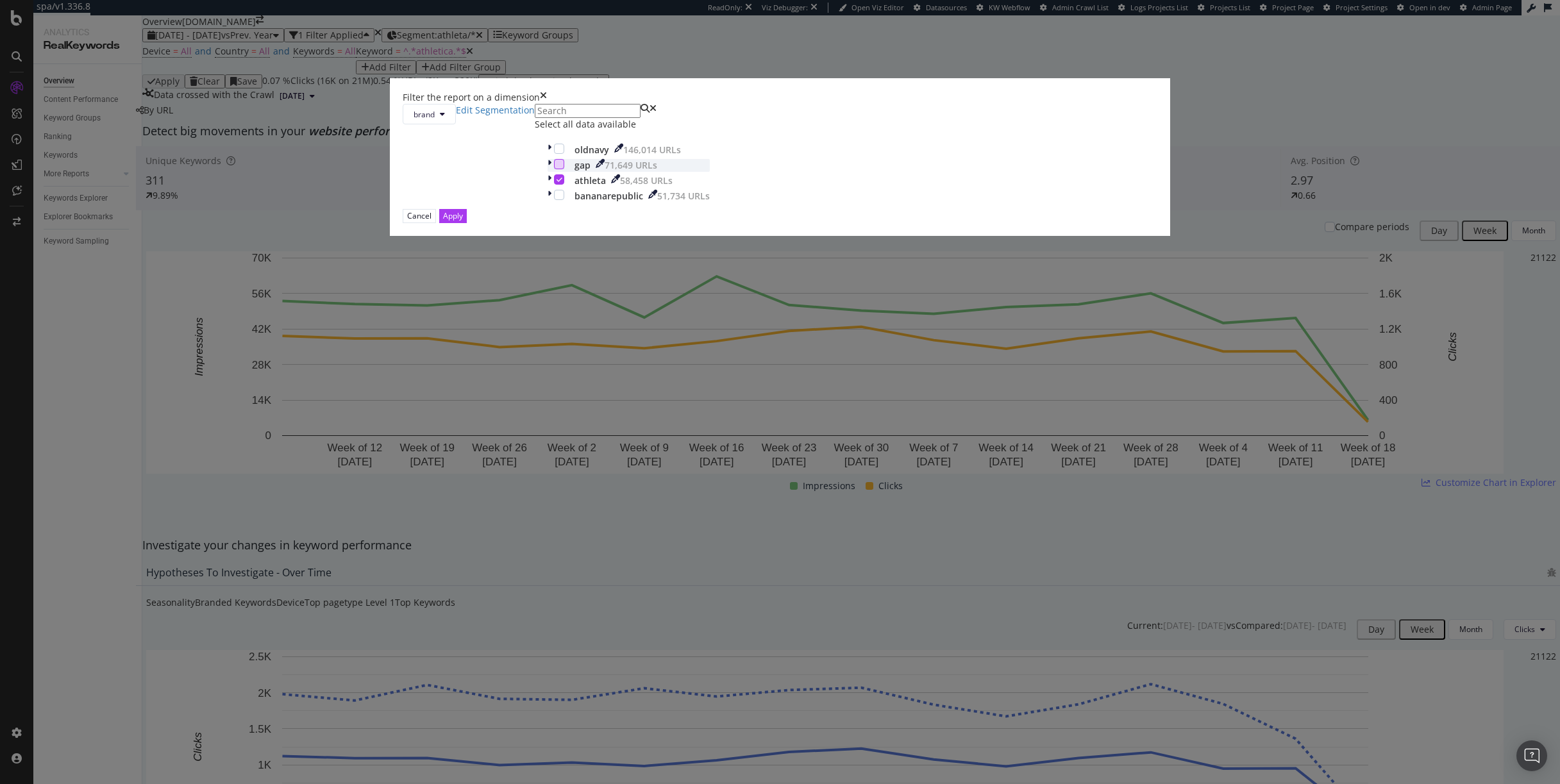
click at [564, 169] on div "modal" at bounding box center [559, 164] width 10 height 10
click at [563, 183] on icon "modal" at bounding box center [559, 179] width 5 height 6
click at [463, 222] on div "Apply" at bounding box center [453, 216] width 20 height 11
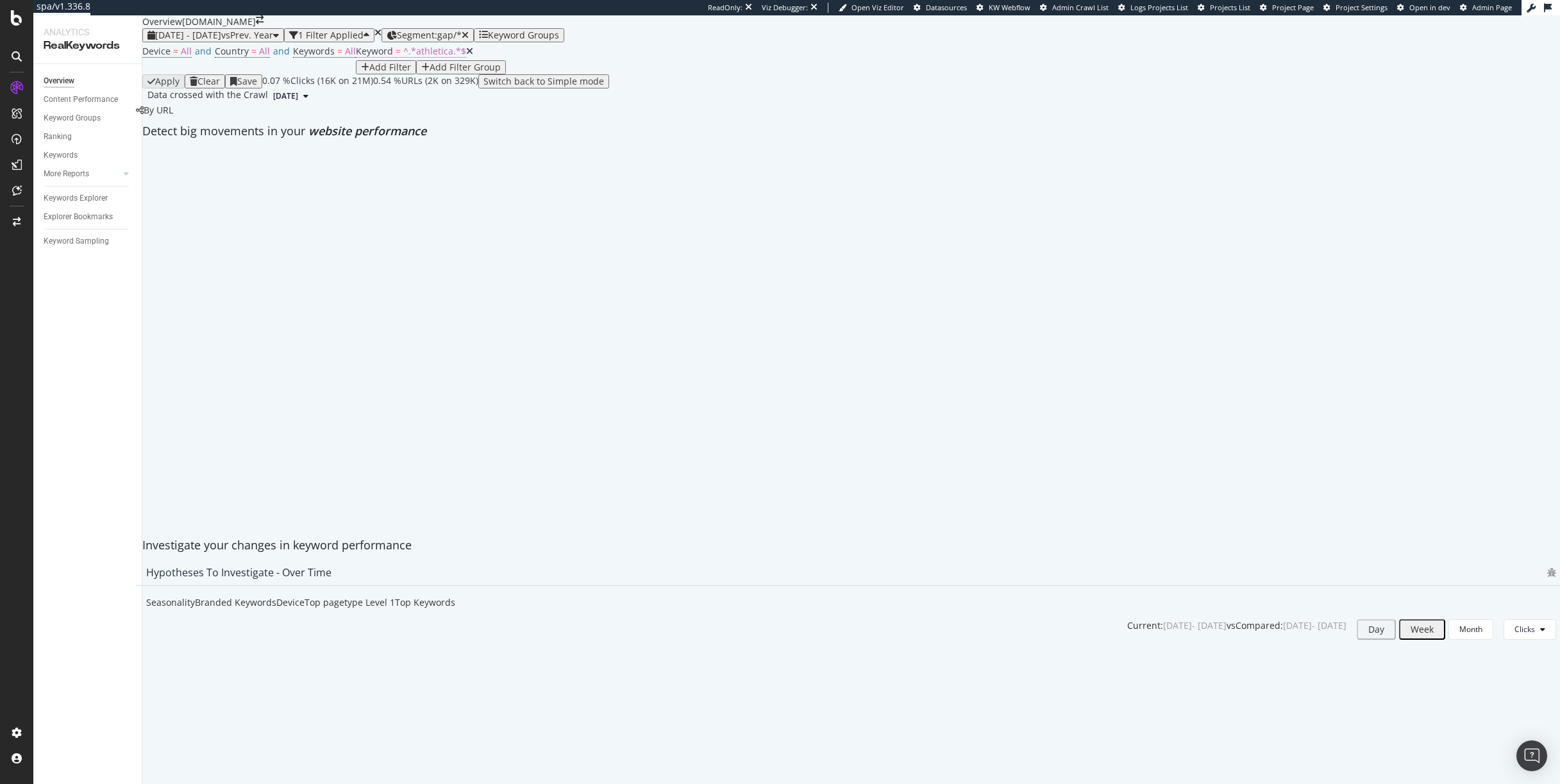
click at [403, 57] on span "^.*athletica.*$" at bounding box center [434, 51] width 62 height 12
click at [206, 153] on input "athletica" at bounding box center [198, 146] width 91 height 13
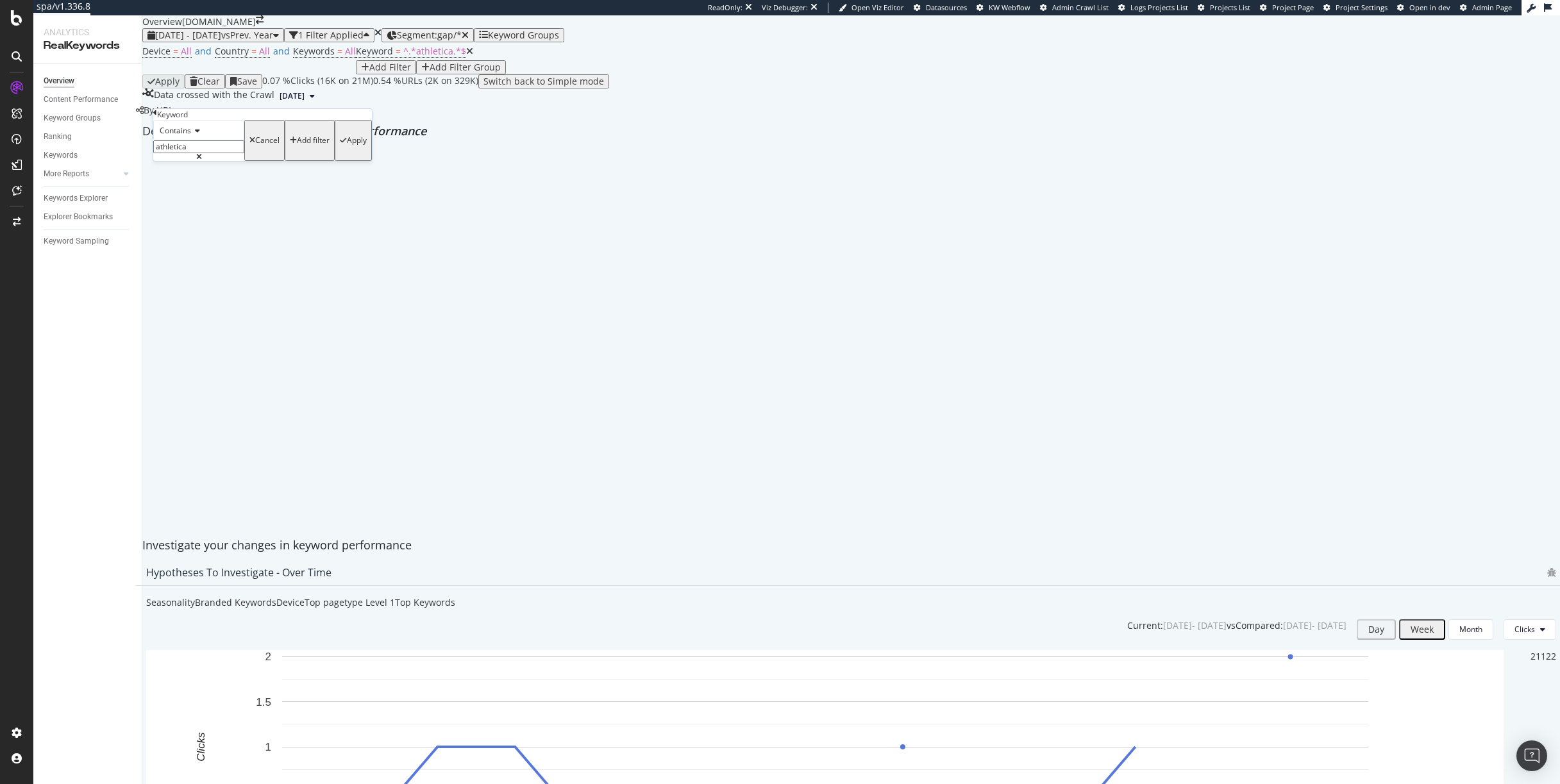
click at [206, 153] on input "athletica" at bounding box center [198, 146] width 91 height 13
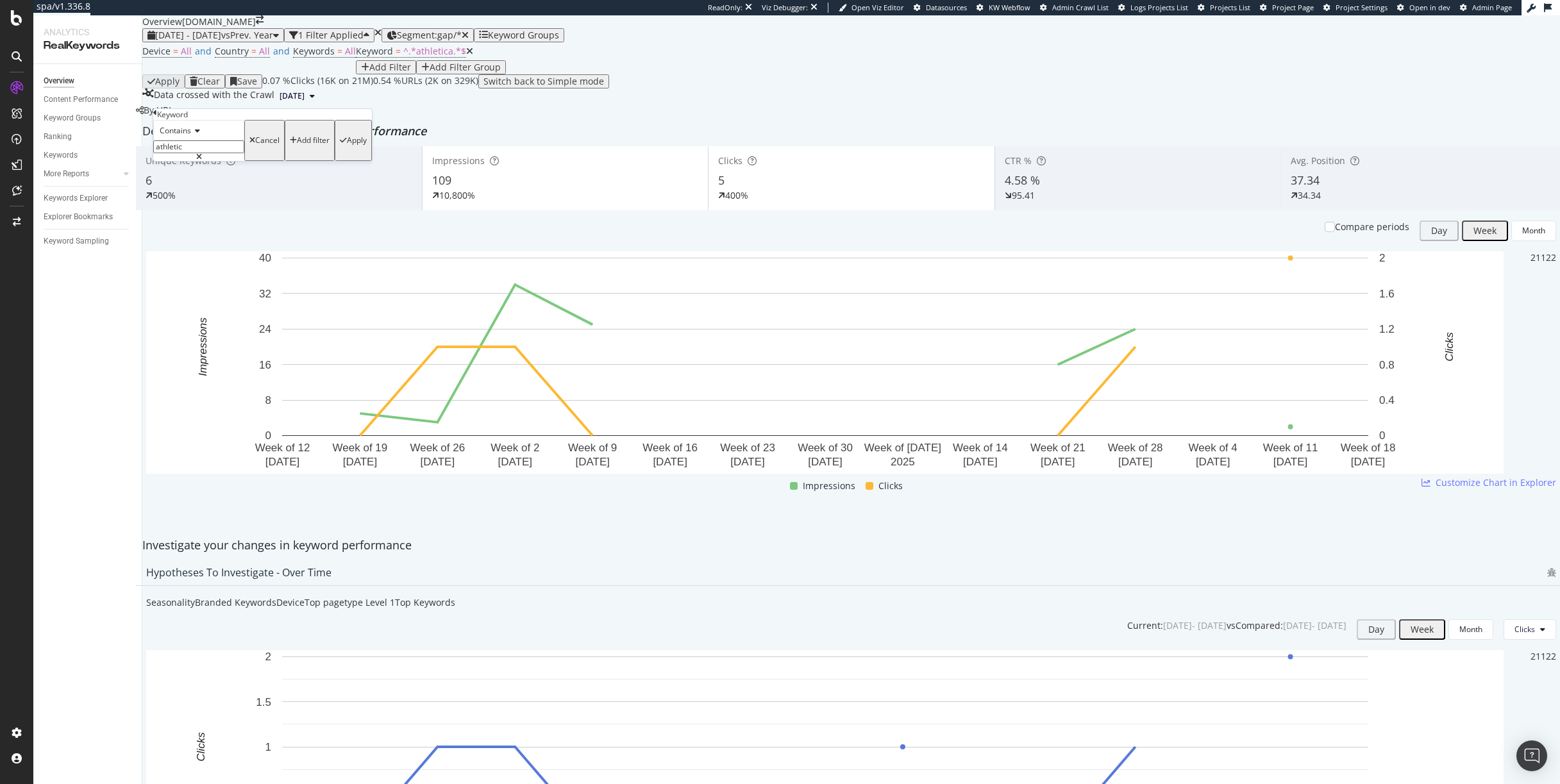
type input "athletic"
click at [347, 145] on div "Apply" at bounding box center [357, 140] width 20 height 9
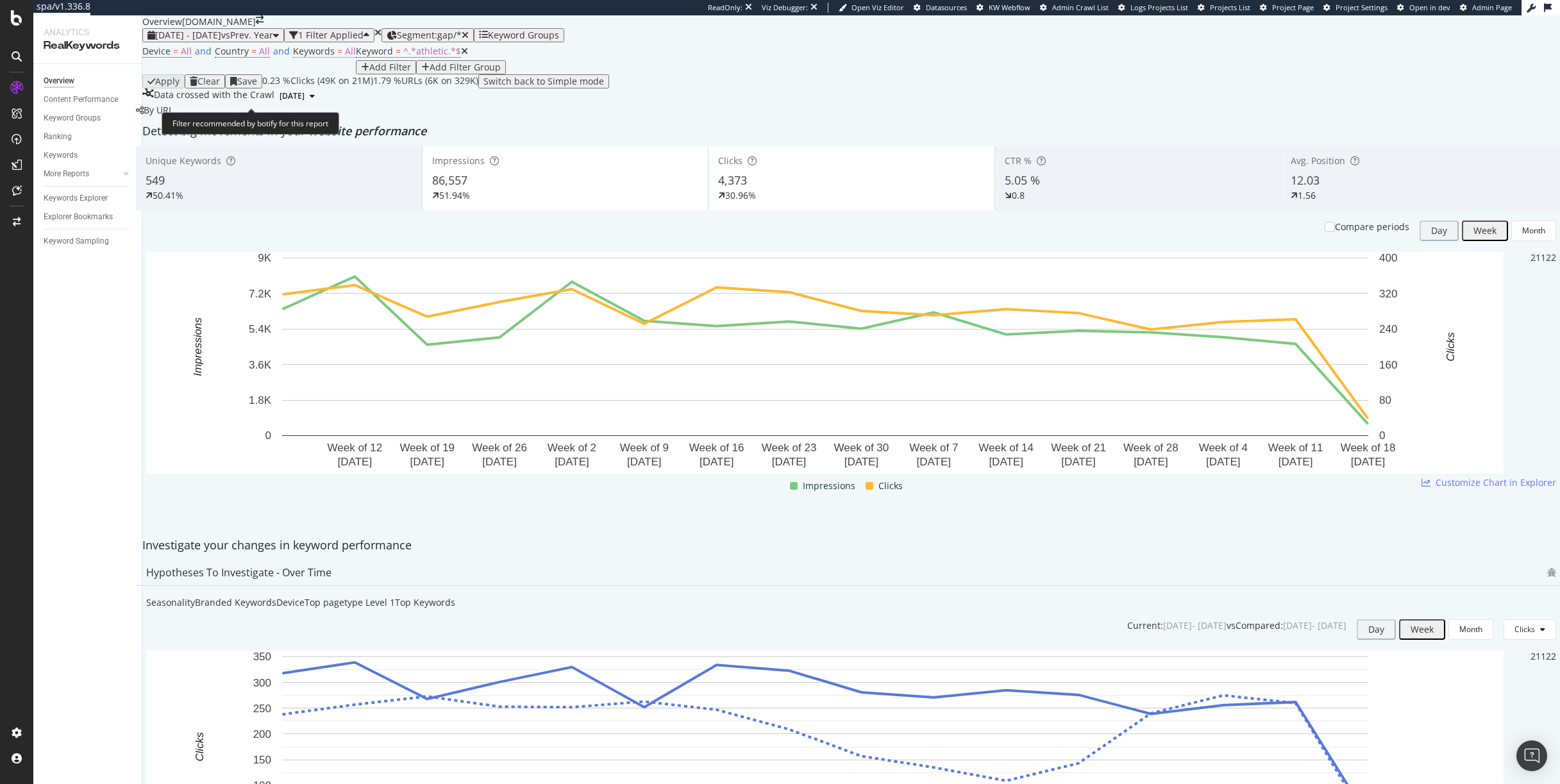
click at [327, 58] on span "Keywords = All" at bounding box center [324, 52] width 62 height 13
click at [312, 107] on icon "button" at bounding box center [310, 103] width 5 height 8
click at [330, 172] on span "Branded" at bounding box center [379, 177] width 131 height 12
click at [173, 117] on div "By URL" at bounding box center [154, 110] width 37 height 13
click at [345, 57] on span "All" at bounding box center [350, 51] width 11 height 12
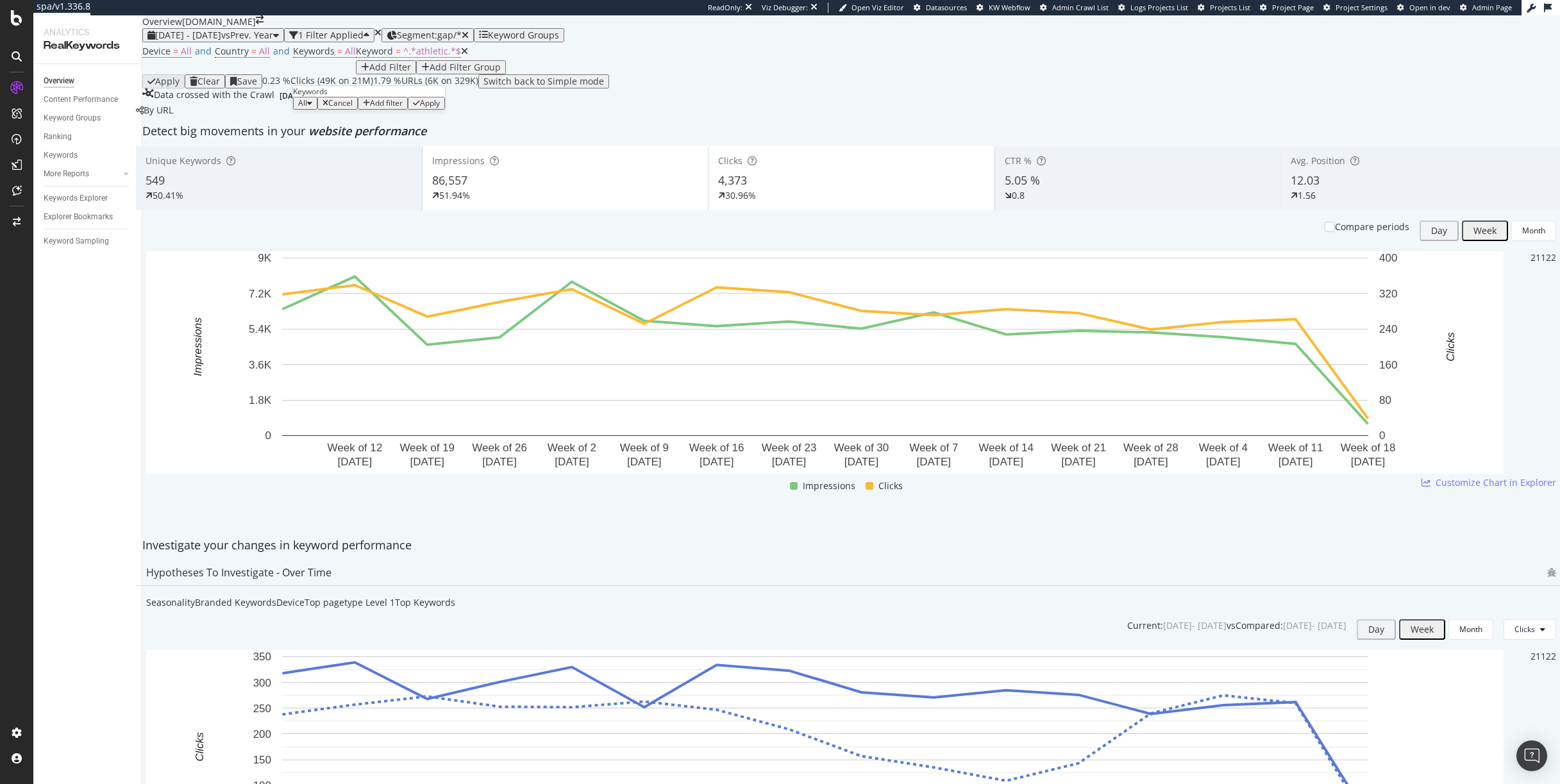
click at [312, 107] on div "button" at bounding box center [310, 103] width 5 height 8
click at [341, 175] on span "Branded" at bounding box center [379, 177] width 131 height 12
click at [441, 108] on div "Apply" at bounding box center [451, 103] width 20 height 9
click at [430, 57] on span "^.*athletic.*$" at bounding box center [459, 51] width 58 height 12
click at [193, 153] on input "athletic" at bounding box center [198, 146] width 91 height 13
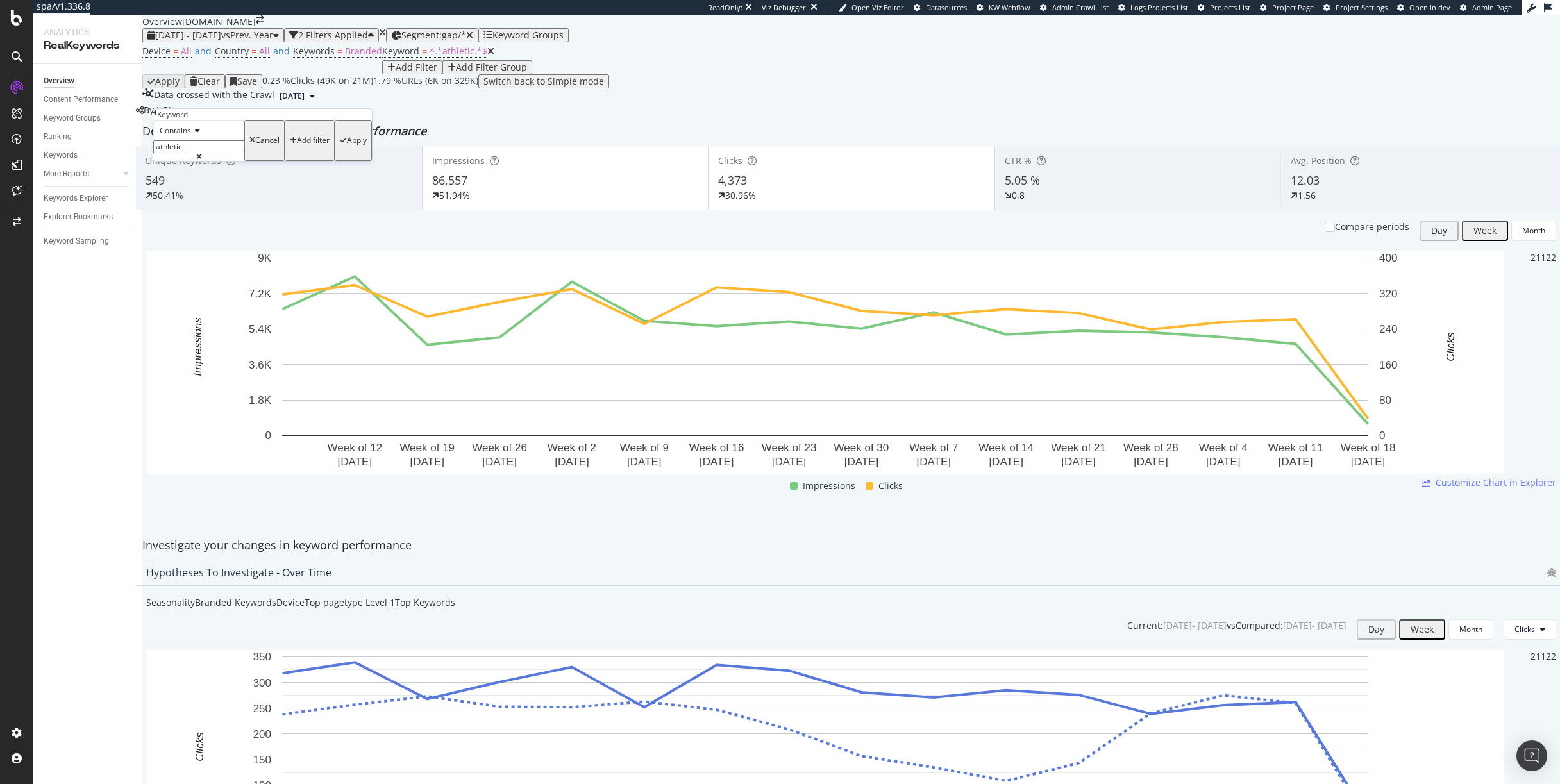
click at [195, 135] on icon at bounding box center [195, 130] width 9 height 8
click at [197, 248] on span "Doesn't contain" at bounding box center [185, 242] width 56 height 11
click at [347, 145] on div "Apply" at bounding box center [357, 140] width 20 height 9
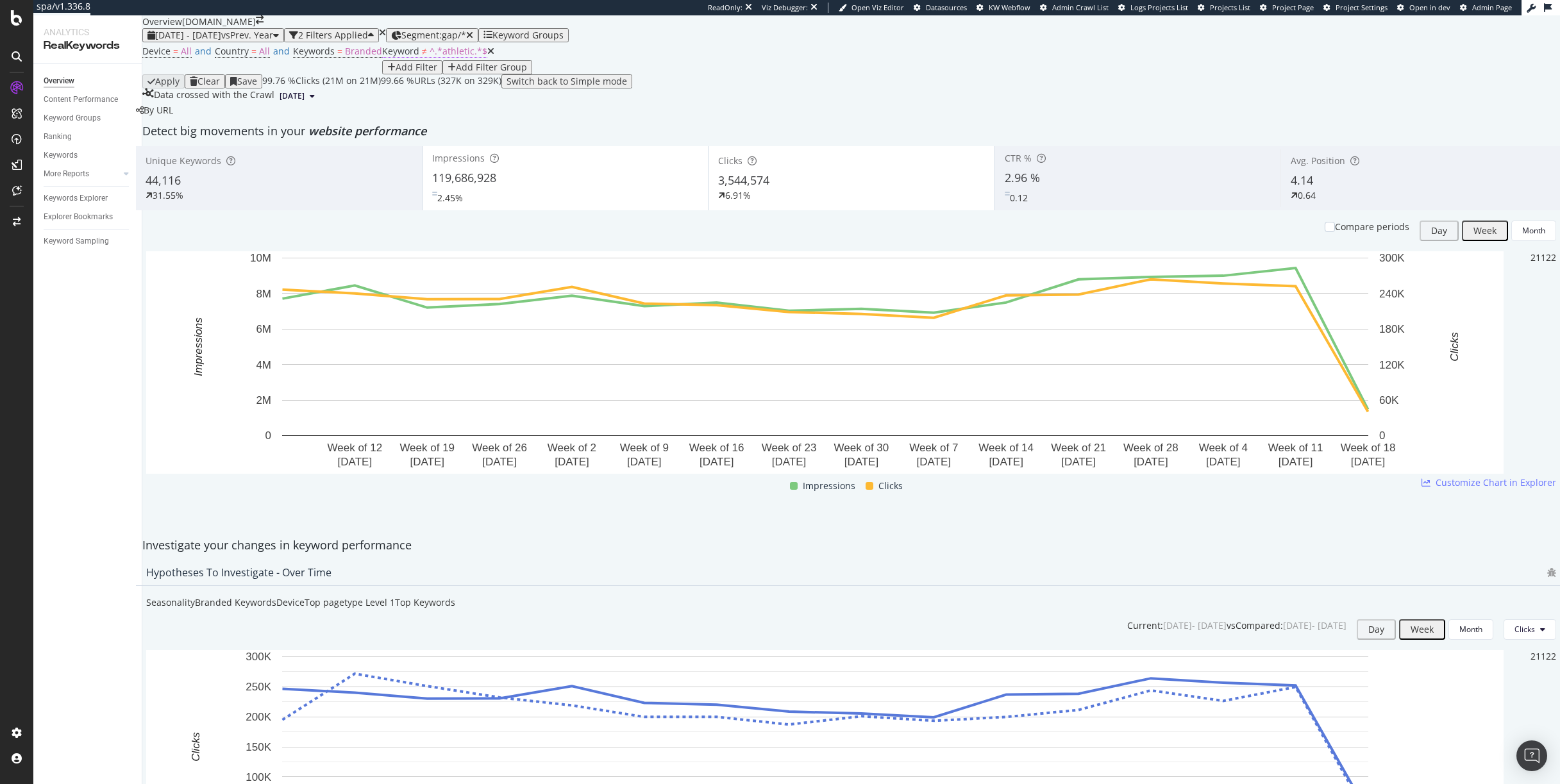
click at [430, 57] on span "^.*athletic.*$" at bounding box center [459, 51] width 58 height 12
click at [195, 153] on input "athletic" at bounding box center [198, 146] width 91 height 13
